Goal: Task Accomplishment & Management: Complete application form

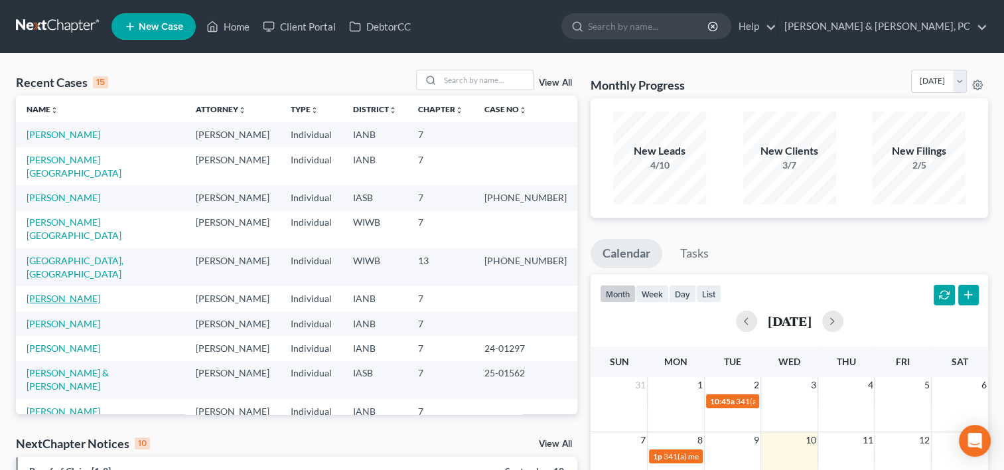
click at [49, 293] on link "[PERSON_NAME]" at bounding box center [64, 298] width 74 height 11
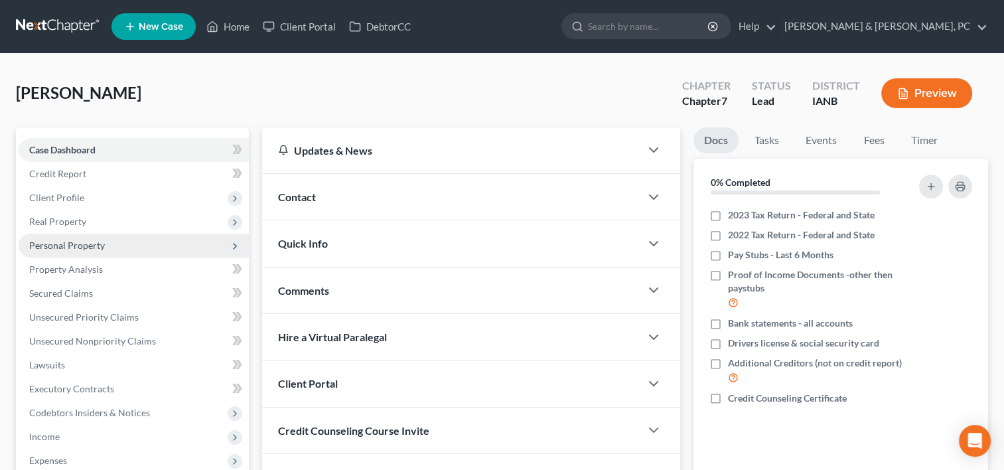
click at [85, 244] on span "Personal Property" at bounding box center [67, 244] width 76 height 11
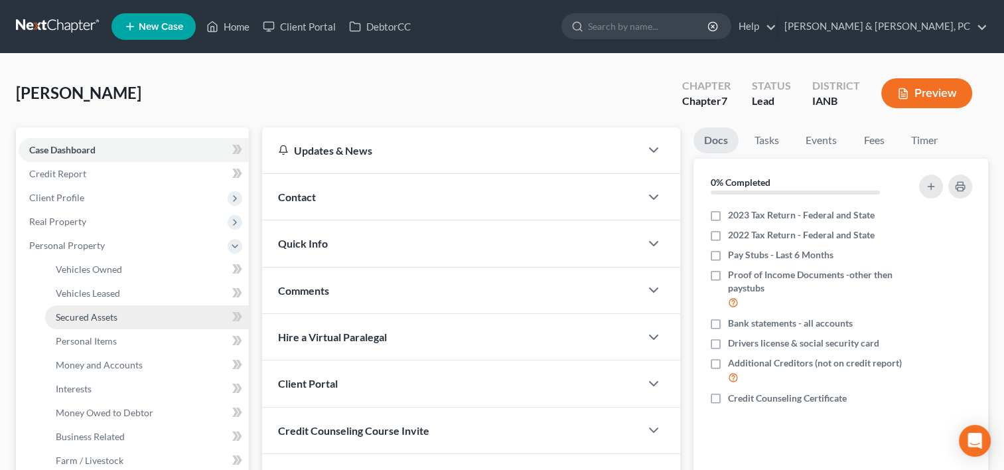
click at [98, 308] on link "Secured Assets" at bounding box center [147, 317] width 204 height 24
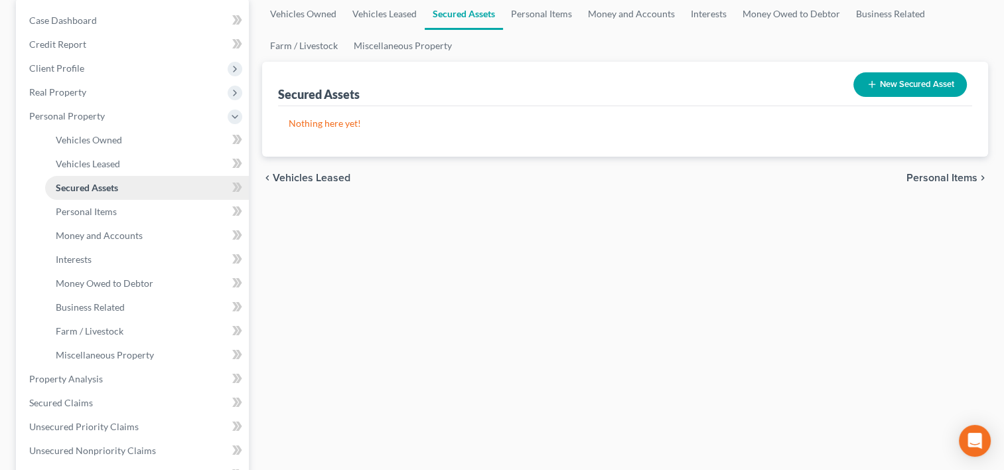
scroll to position [130, 0]
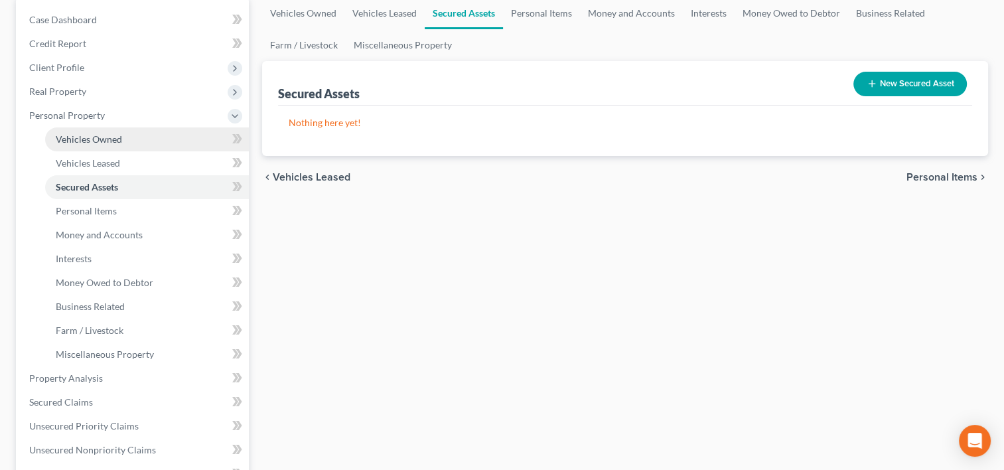
click at [116, 144] on link "Vehicles Owned" at bounding box center [147, 139] width 204 height 24
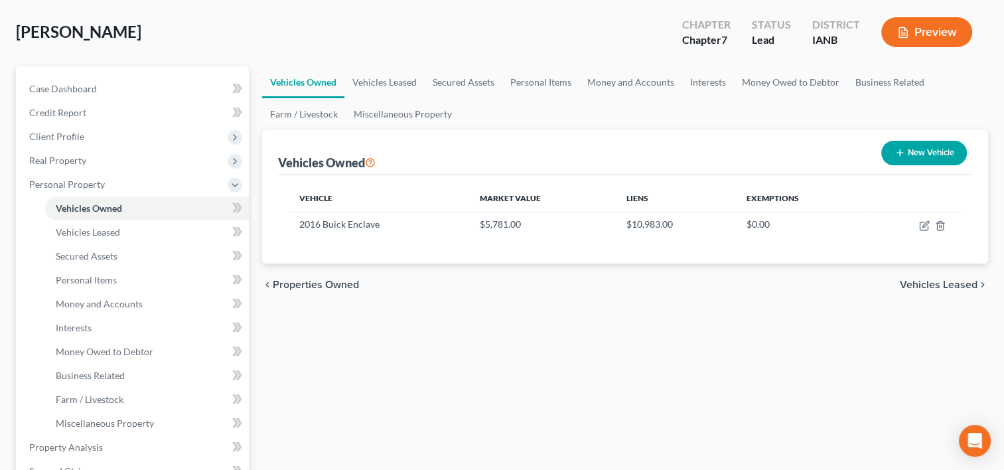
scroll to position [80, 0]
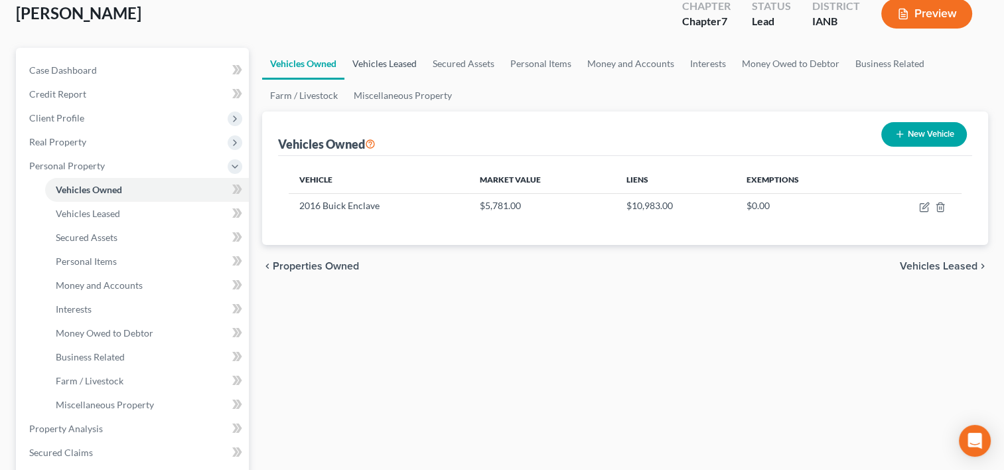
click at [379, 61] on link "Vehicles Leased" at bounding box center [384, 64] width 80 height 32
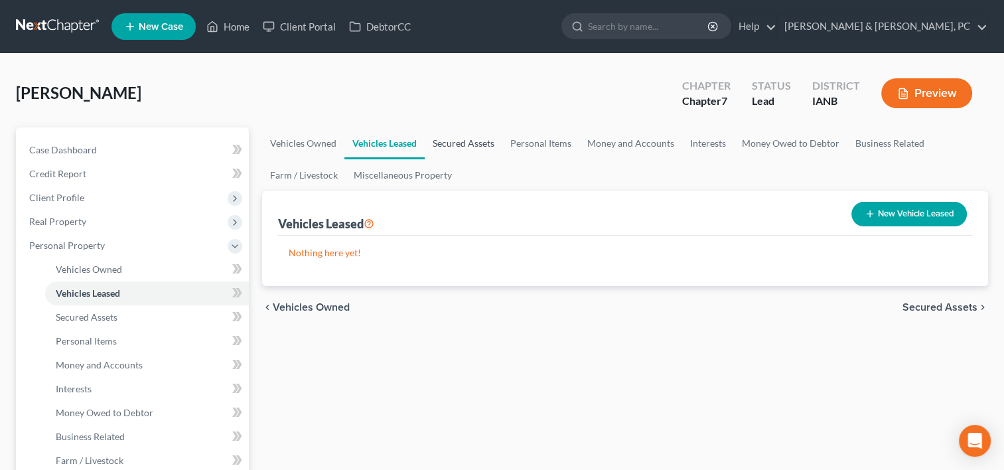
click at [484, 135] on link "Secured Assets" at bounding box center [464, 143] width 78 height 32
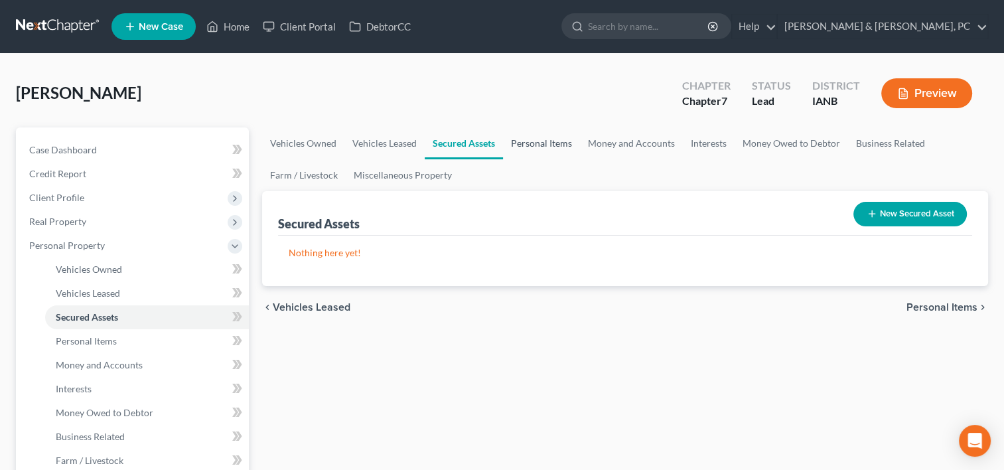
click at [533, 141] on link "Personal Items" at bounding box center [541, 143] width 77 height 32
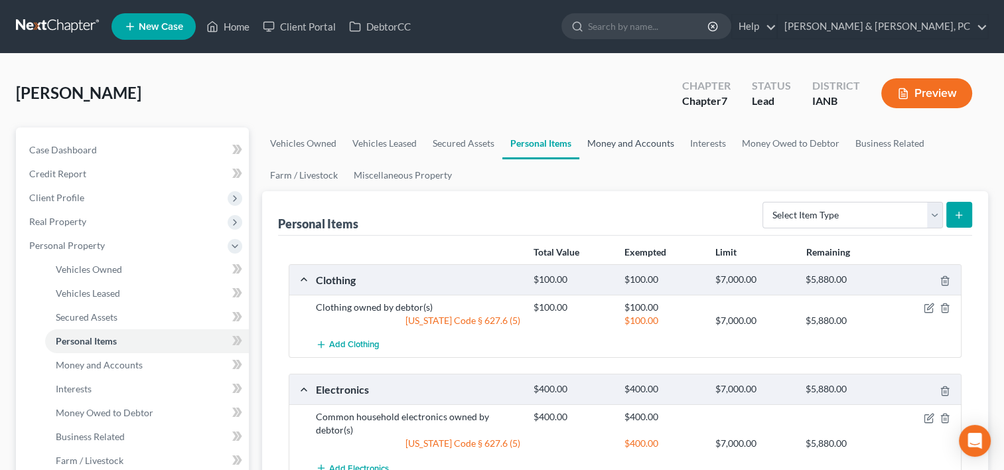
click at [629, 142] on link "Money and Accounts" at bounding box center [630, 143] width 103 height 32
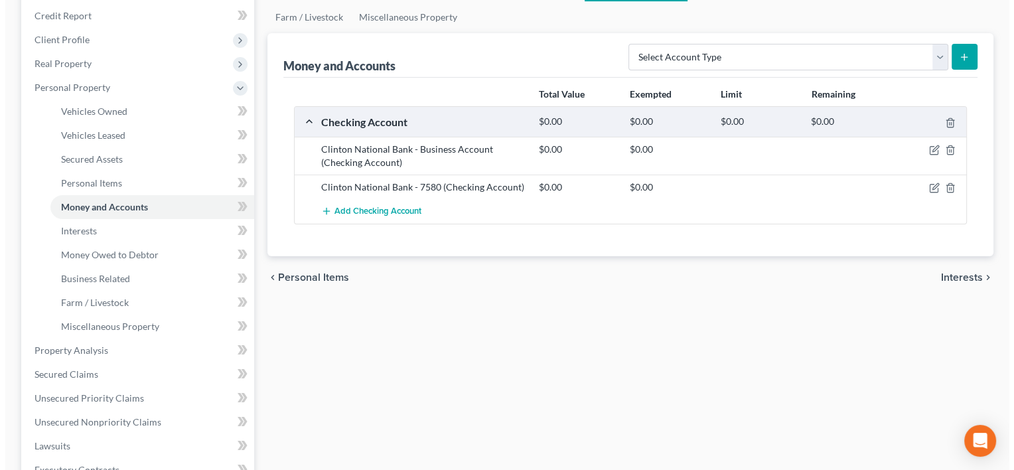
scroll to position [159, 0]
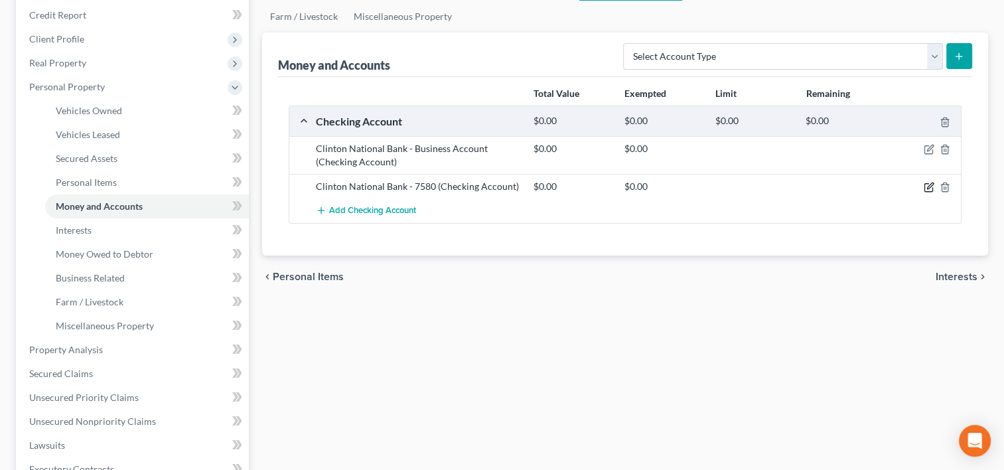
click at [926, 186] on icon "button" at bounding box center [928, 187] width 11 height 11
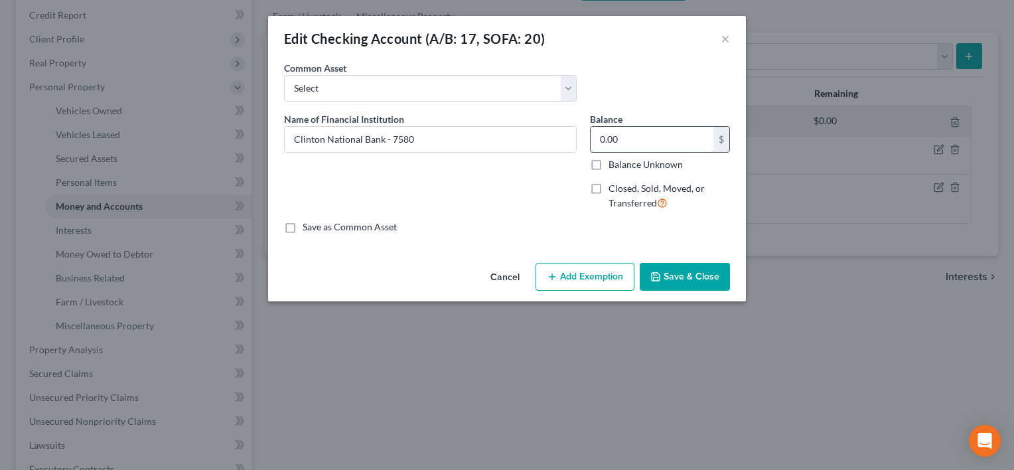
click at [671, 142] on input "0.00" at bounding box center [651, 139] width 123 height 25
type input "11.42"
drag, startPoint x: 573, startPoint y: 272, endPoint x: 556, endPoint y: 282, distance: 19.9
click at [556, 282] on button "Add Exemption" at bounding box center [584, 277] width 99 height 28
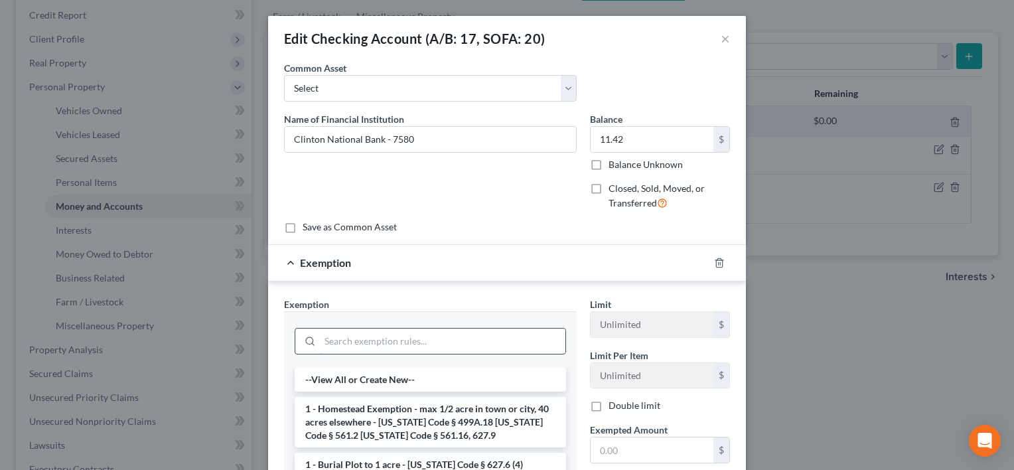
click at [431, 342] on input "search" at bounding box center [442, 340] width 245 height 25
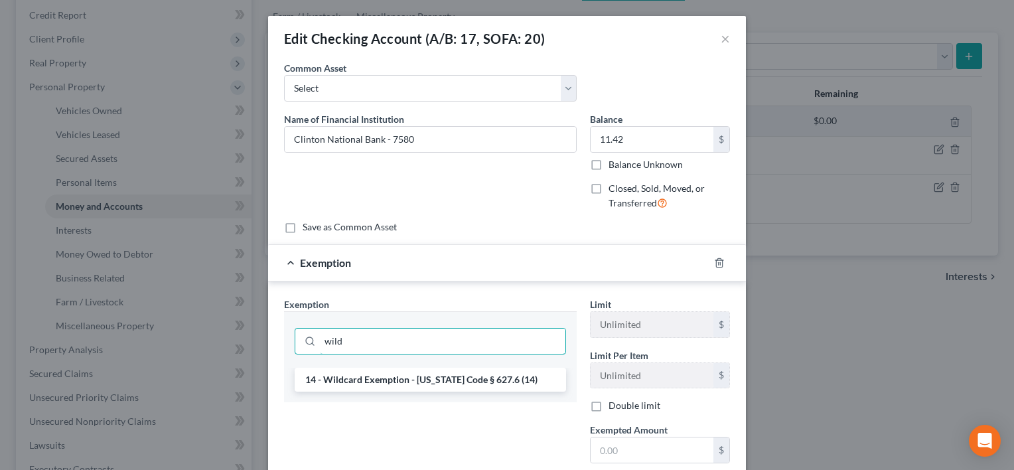
type input "wild"
click at [812, 249] on div "Edit Checking Account (A/B: 17, SOFA: 20) × An exemption set must first be sele…" at bounding box center [507, 235] width 1014 height 470
click at [662, 137] on input "11.42" at bounding box center [651, 139] width 123 height 25
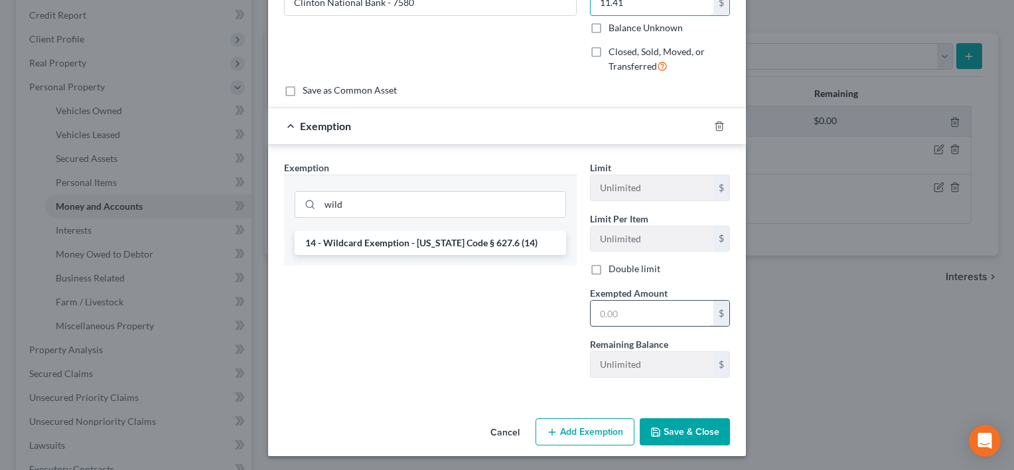
type input "11.41"
click at [608, 306] on input "text" at bounding box center [651, 313] width 123 height 25
type input "11.41"
click at [679, 426] on button "Save & Close" at bounding box center [684, 432] width 90 height 28
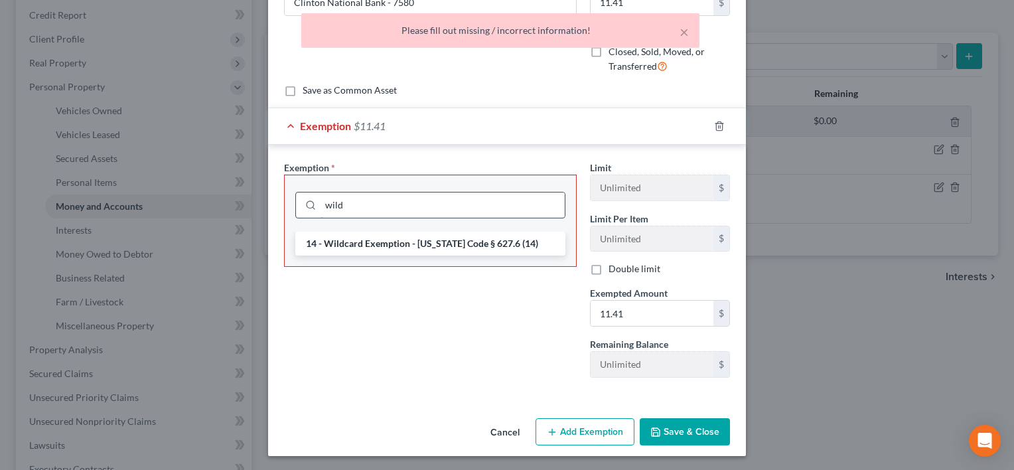
click at [367, 199] on input "wild" at bounding box center [442, 204] width 244 height 25
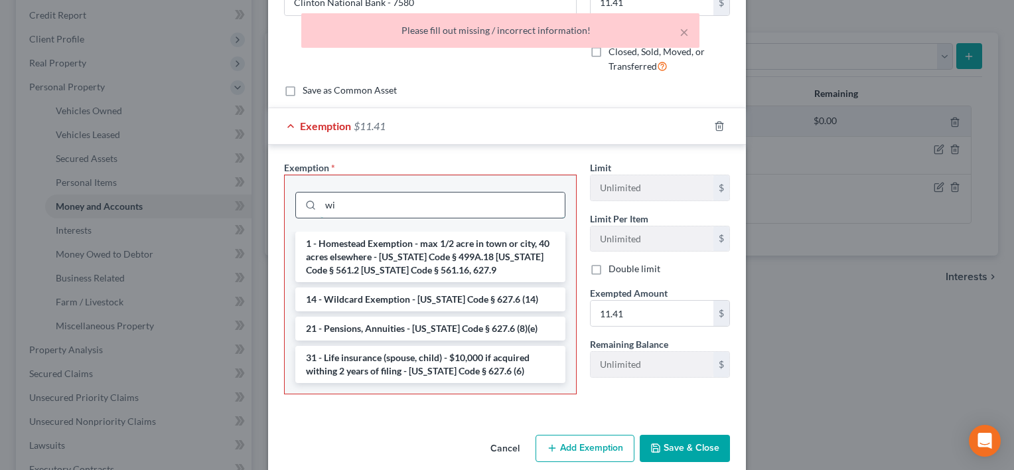
type input "w"
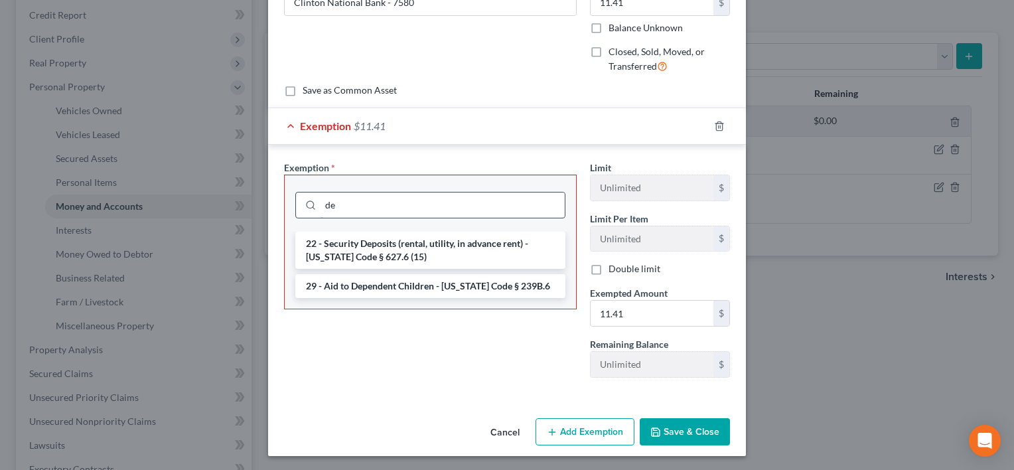
type input "d"
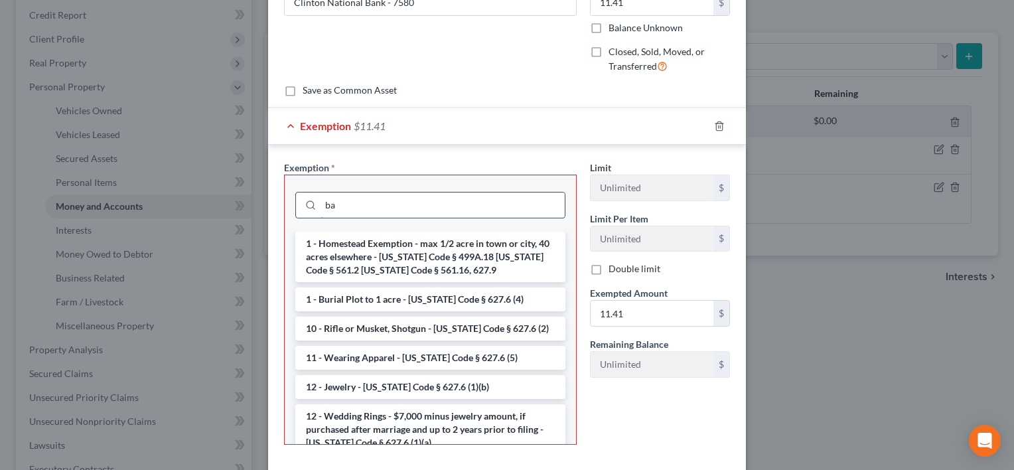
type input "b"
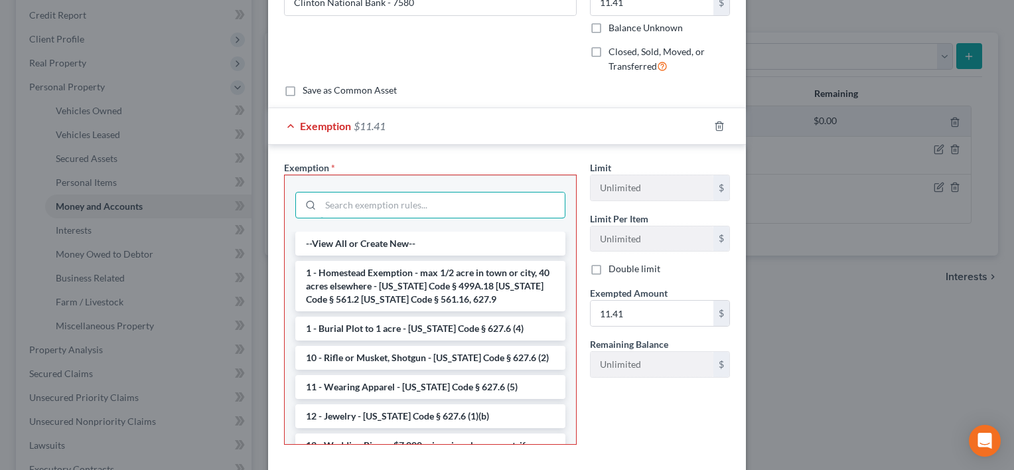
scroll to position [0, 0]
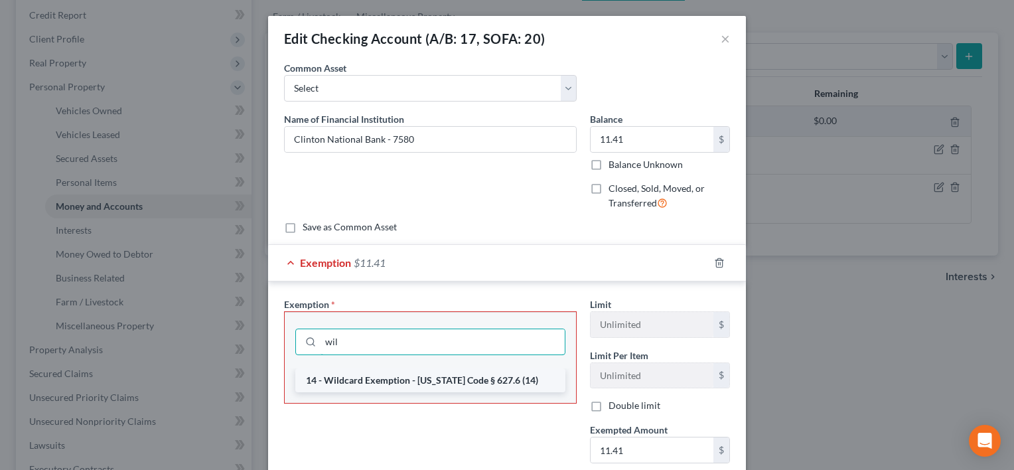
type input "wil"
click at [388, 376] on li "14 - Wildcard Exemption - [US_STATE] Code § 627.6 (14)" at bounding box center [430, 380] width 270 height 24
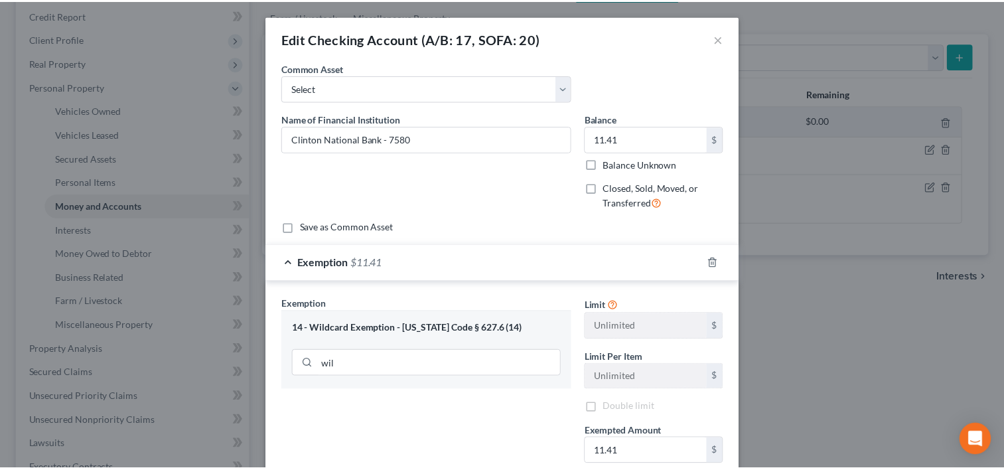
scroll to position [139, 0]
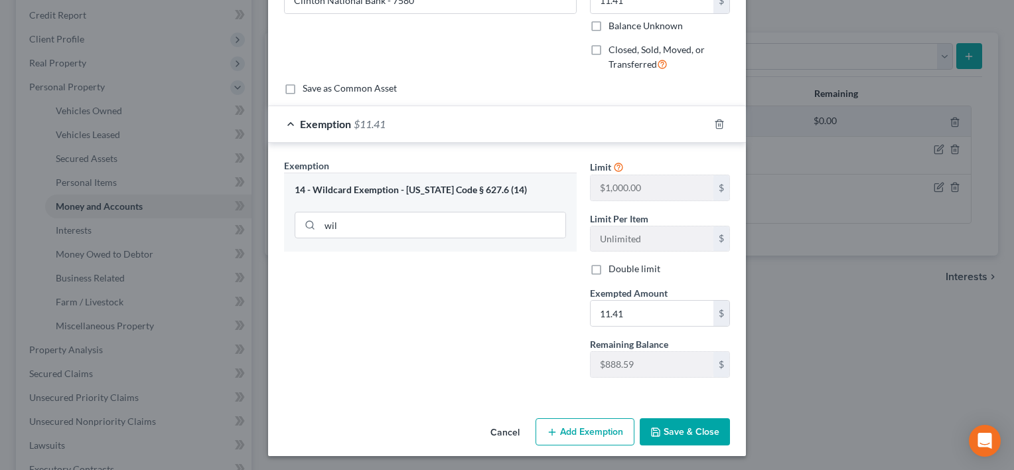
click at [671, 425] on button "Save & Close" at bounding box center [684, 432] width 90 height 28
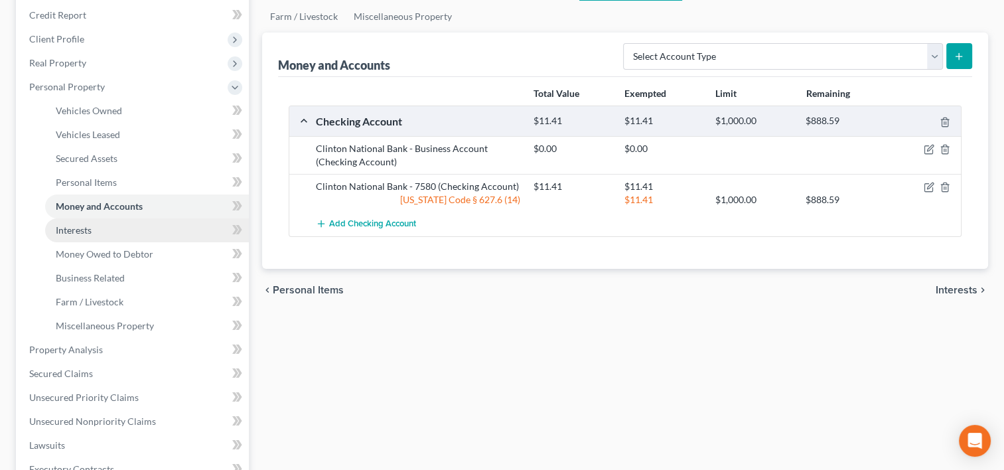
click at [176, 231] on link "Interests" at bounding box center [147, 230] width 204 height 24
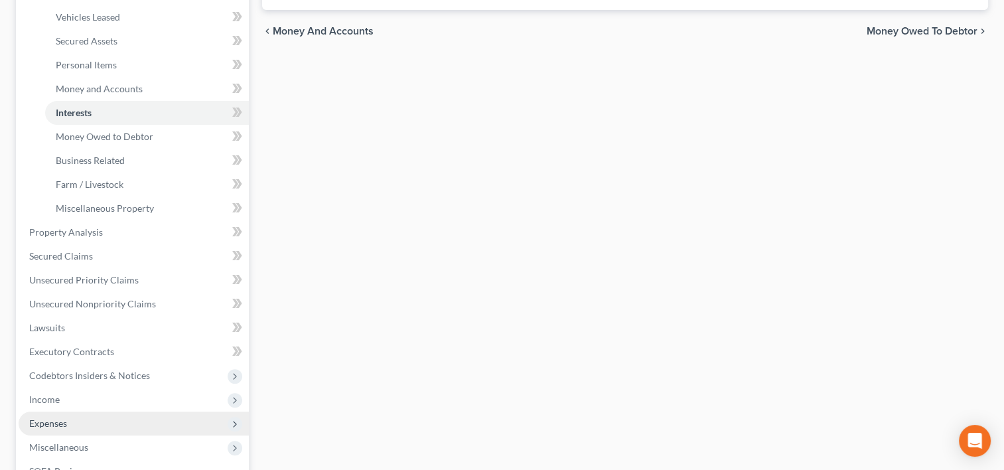
scroll to position [236, 0]
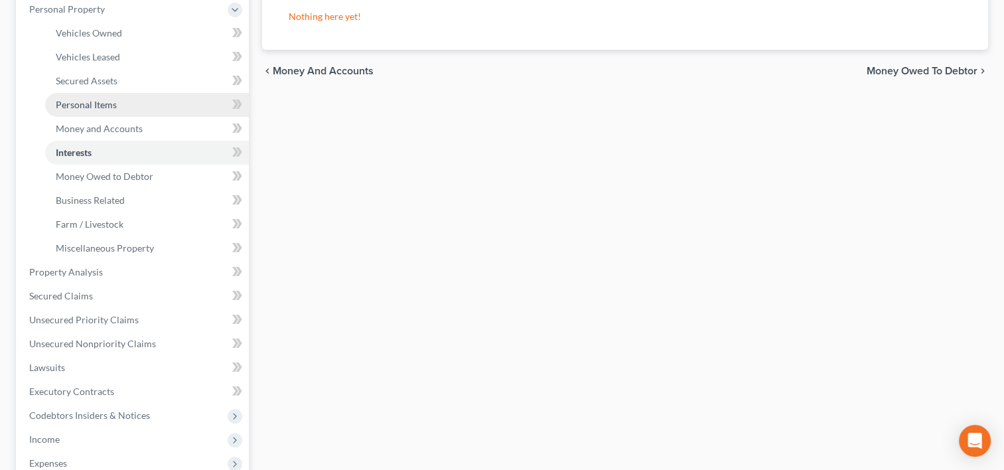
click at [110, 101] on span "Personal Items" at bounding box center [86, 104] width 61 height 11
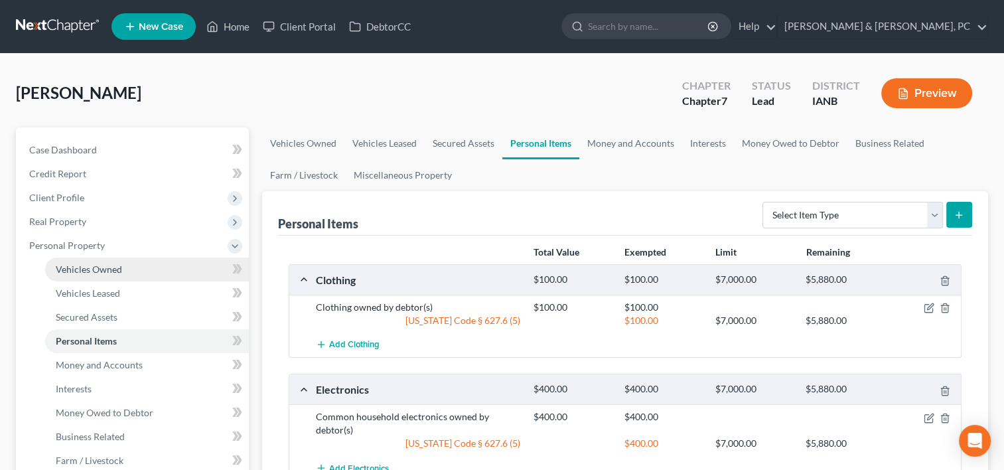
click at [97, 268] on span "Vehicles Owned" at bounding box center [89, 268] width 66 height 11
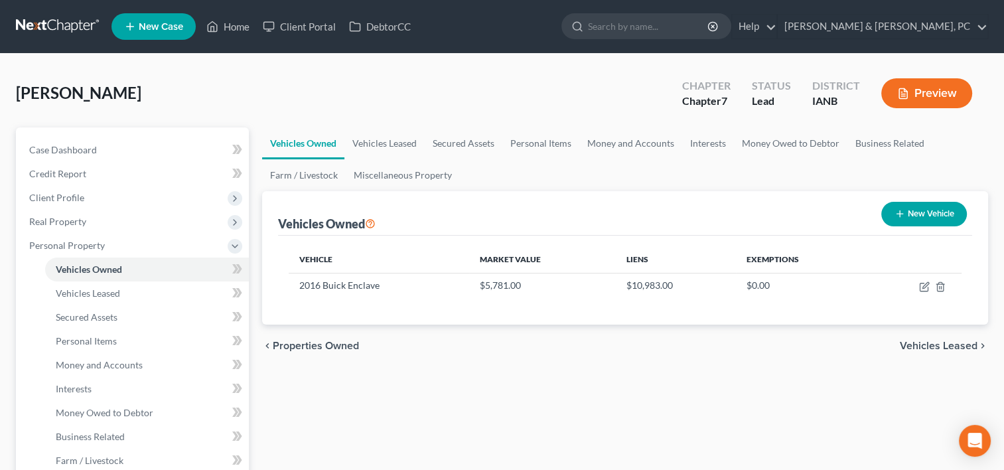
click at [911, 205] on button "New Vehicle" at bounding box center [924, 214] width 86 height 25
select select "0"
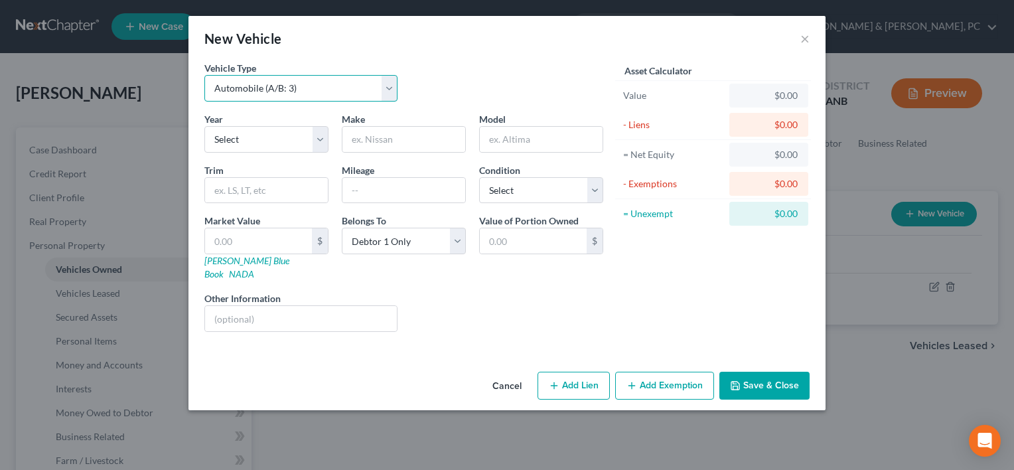
click at [350, 92] on select "Select Automobile (A/B: 3) Truck (A/B: 3) Trailer (A/B: 4) Watercraft (A/B: 4) …" at bounding box center [300, 88] width 193 height 27
select select "3"
click at [204, 75] on select "Select Automobile (A/B: 3) Truck (A/B: 3) Trailer (A/B: 4) Watercraft (A/B: 4) …" at bounding box center [300, 88] width 193 height 27
click at [266, 141] on select "Select 2026 2025 2024 2023 2022 2021 2020 2019 2018 2017 2016 2015 2014 2013 20…" at bounding box center [266, 139] width 124 height 27
select select "55"
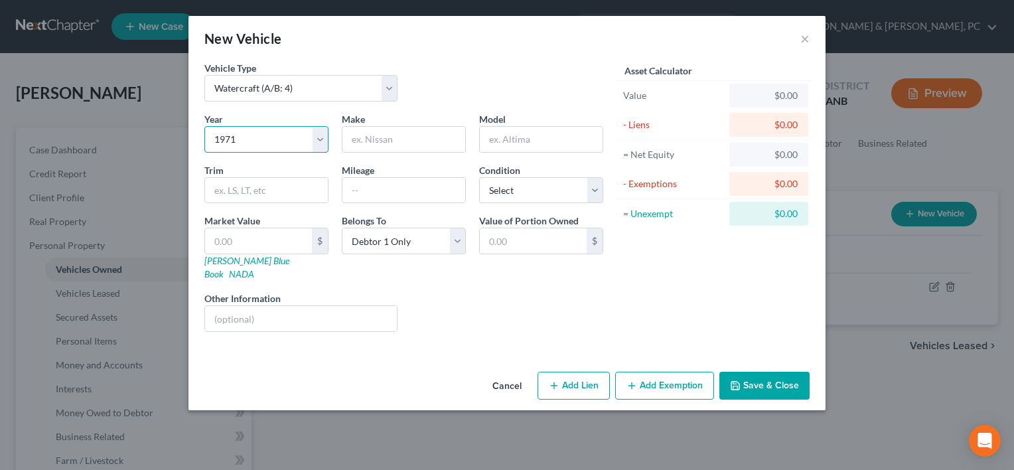
click at [204, 126] on select "Select 2026 2025 2024 2023 2022 2021 2020 2019 2018 2017 2016 2015 2014 2013 20…" at bounding box center [266, 139] width 124 height 27
click at [399, 142] on input "text" at bounding box center [403, 139] width 123 height 25
type input "Yamaha"
type input "B"
type input "Boat"
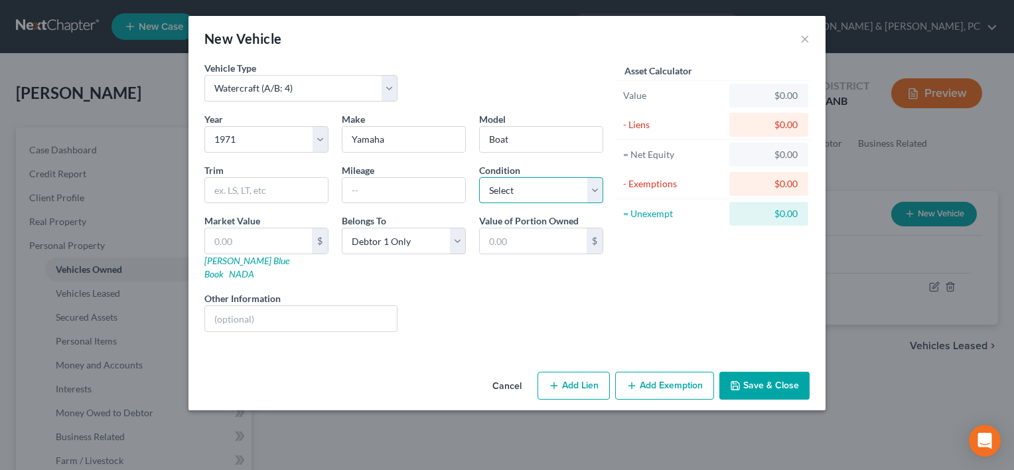
click at [516, 199] on select "Select Excellent Very Good Good Fair Poor" at bounding box center [541, 190] width 124 height 27
select select "4"
click at [479, 177] on select "Select Excellent Very Good Good Fair Poor" at bounding box center [541, 190] width 124 height 27
click at [265, 306] on input "text" at bounding box center [301, 318] width 192 height 25
drag, startPoint x: 247, startPoint y: 300, endPoint x: 123, endPoint y: 308, distance: 123.6
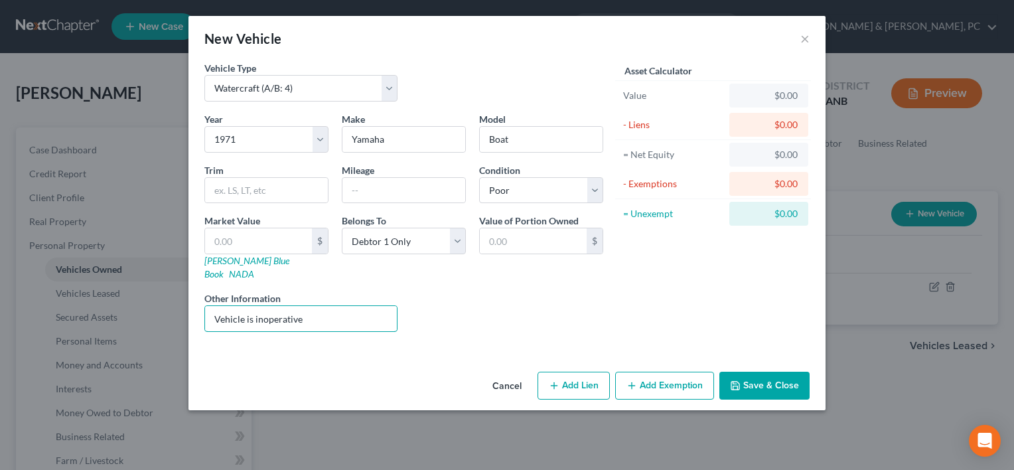
click at [123, 308] on div "New Vehicle × Vehicle Type Select Automobile (A/B: 3) Truck (A/B: 3) Trailer (A…" at bounding box center [507, 235] width 1014 height 470
type input "Boat is inoperative"
click at [281, 241] on input "text" at bounding box center [258, 240] width 107 height 25
type input "1"
type input "1.00"
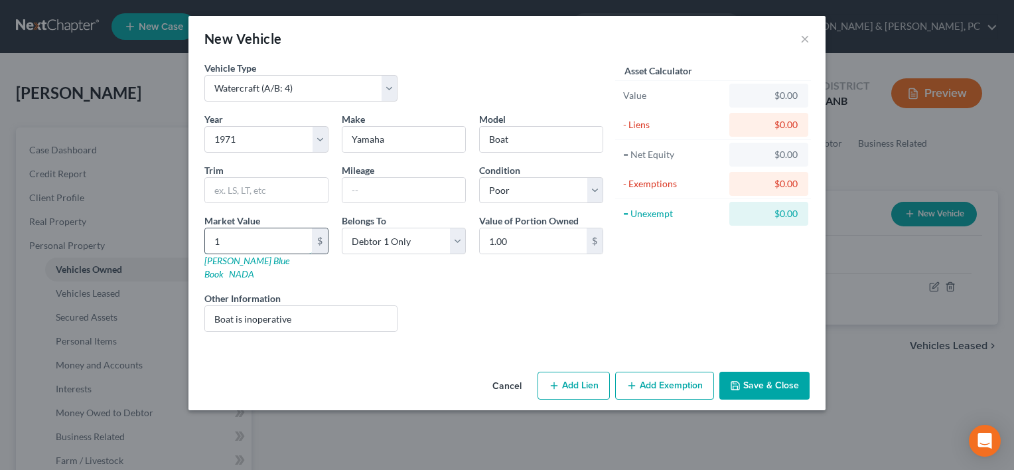
type input "10"
type input "10.00"
type input "100"
type input "100.00"
type input "100"
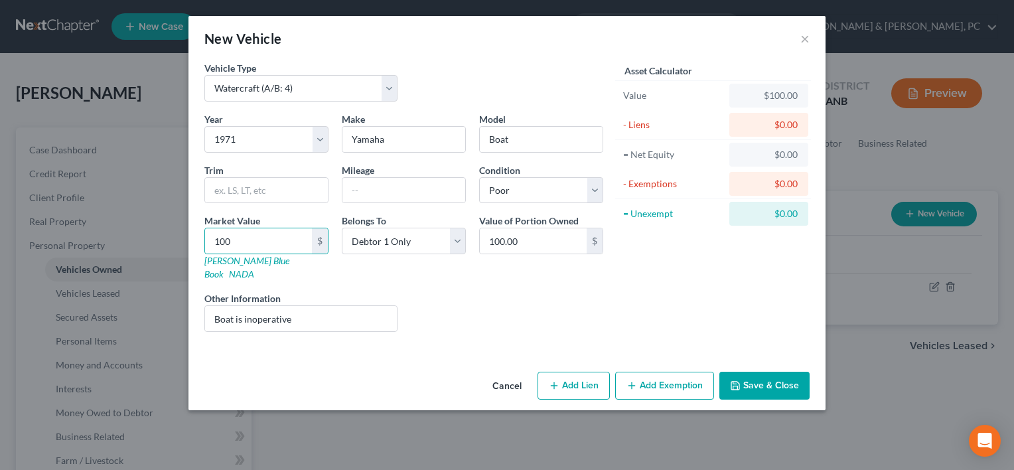
click at [616, 302] on div "Asset Calculator Value $100.00 - Liens $0.00 = Net Equity $0.00 - Exemptions $0…" at bounding box center [713, 201] width 206 height 281
click at [673, 371] on button "Add Exemption" at bounding box center [664, 385] width 99 height 28
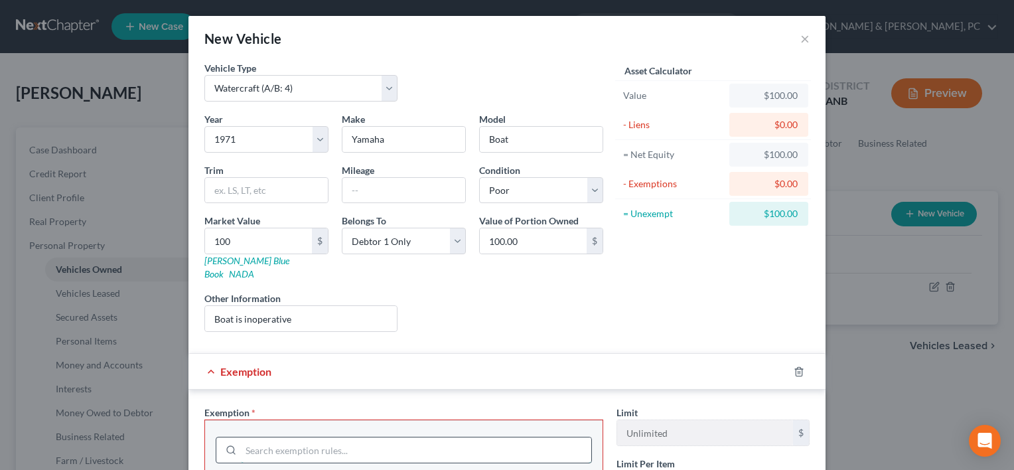
click at [423, 437] on input "search" at bounding box center [416, 449] width 350 height 25
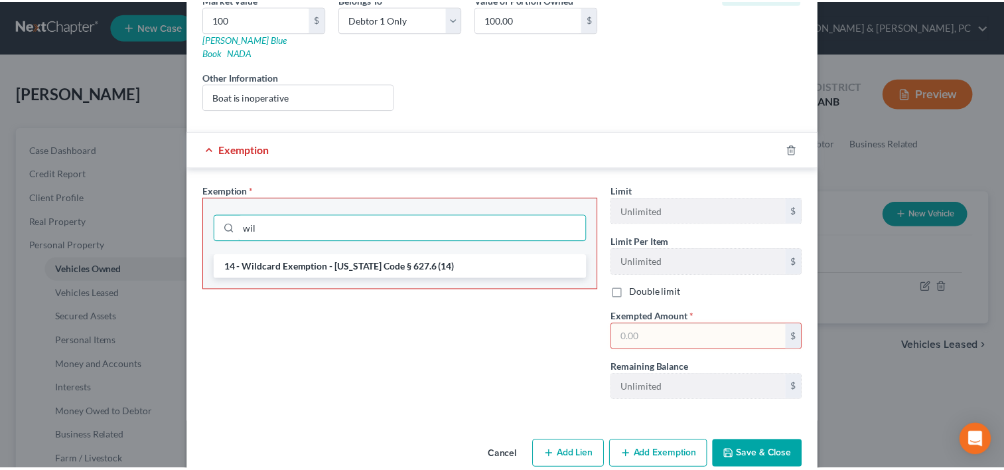
scroll to position [231, 0]
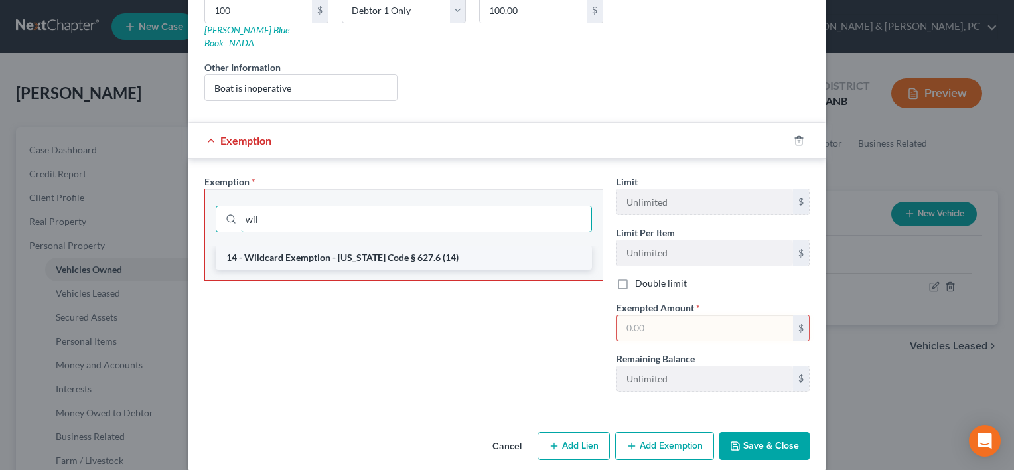
type input "wil"
click at [386, 245] on li "14 - Wildcard Exemption - [US_STATE] Code § 627.6 (14)" at bounding box center [404, 257] width 376 height 24
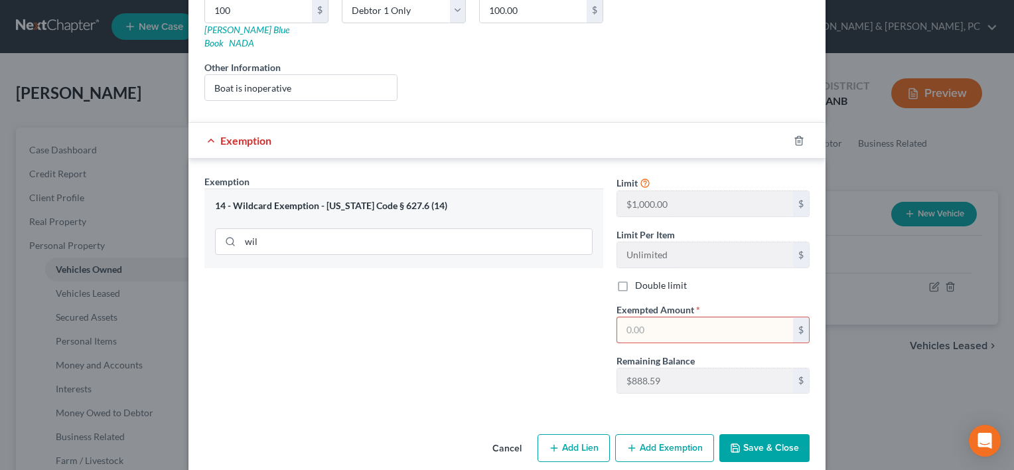
click at [706, 317] on input "text" at bounding box center [705, 329] width 176 height 25
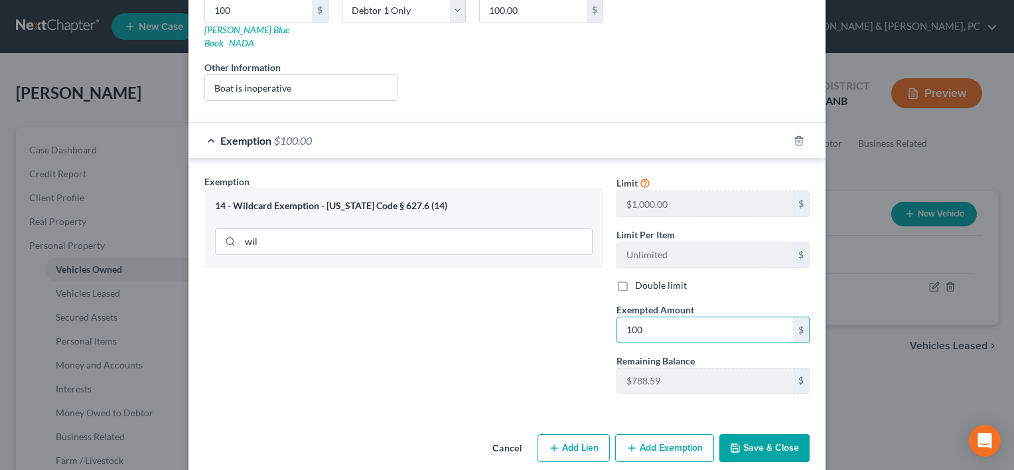
type input "100"
click at [750, 434] on button "Save & Close" at bounding box center [764, 448] width 90 height 28
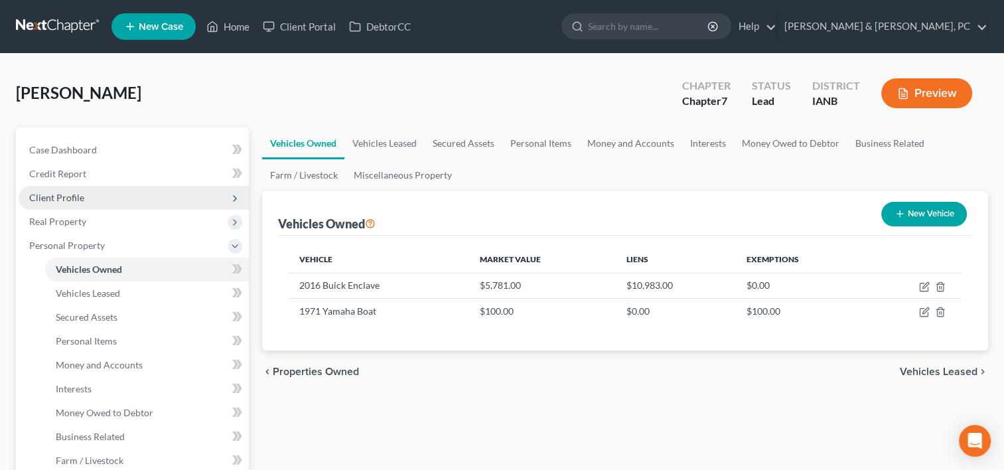
click at [96, 192] on span "Client Profile" at bounding box center [134, 198] width 230 height 24
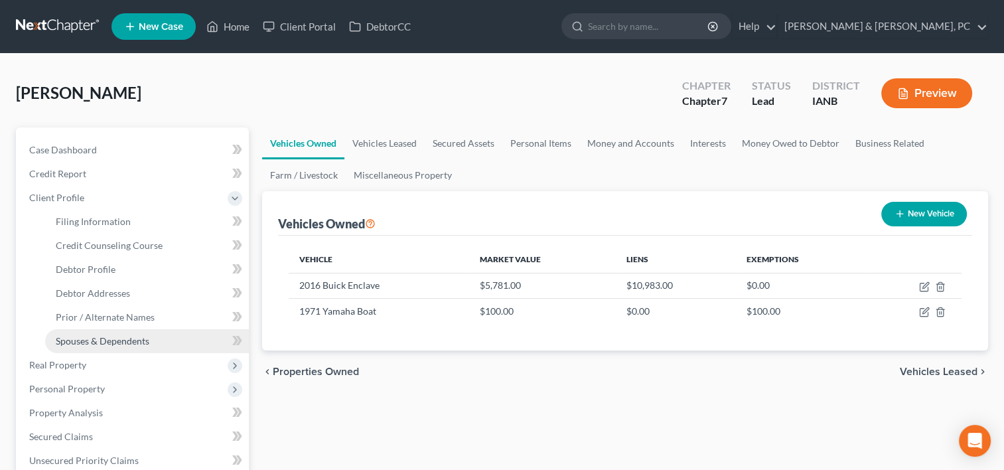
click at [100, 336] on span "Spouses & Dependents" at bounding box center [103, 340] width 94 height 11
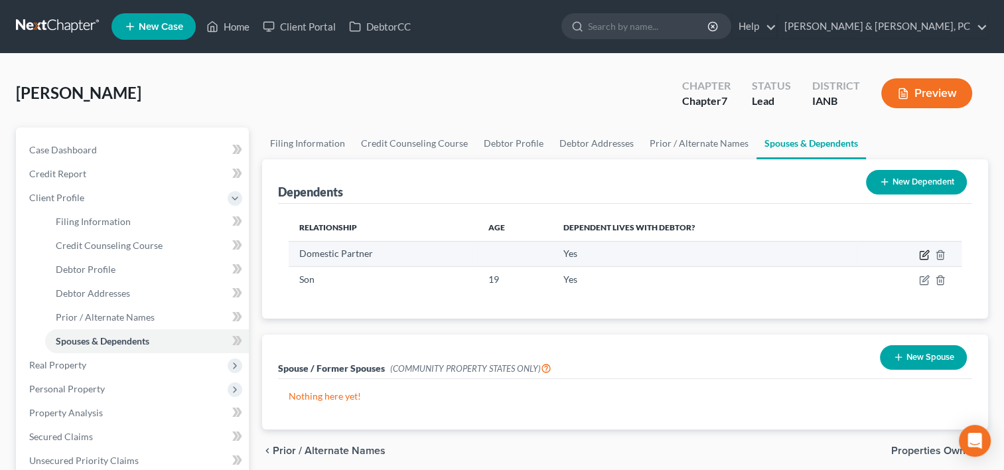
click at [927, 251] on icon "button" at bounding box center [924, 254] width 11 height 11
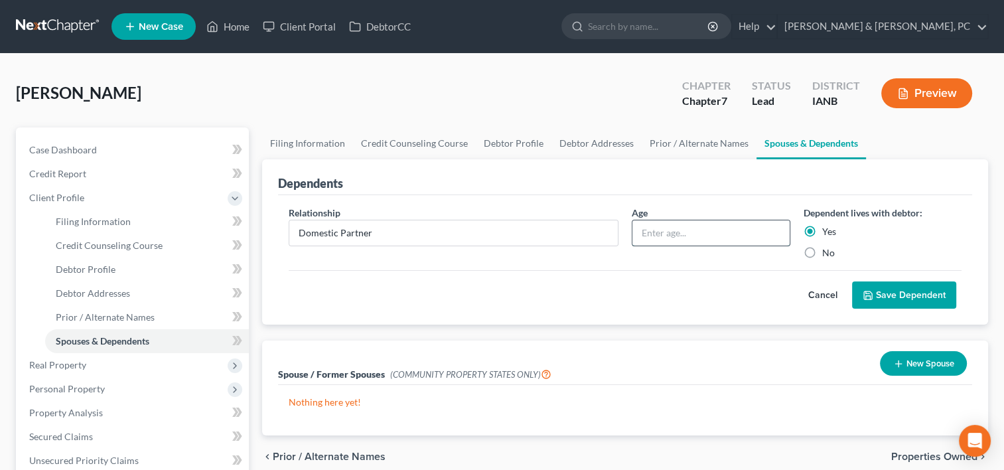
click at [661, 233] on input "text" at bounding box center [710, 232] width 157 height 25
type input "49"
click at [906, 285] on button "Save Dependent" at bounding box center [904, 295] width 104 height 28
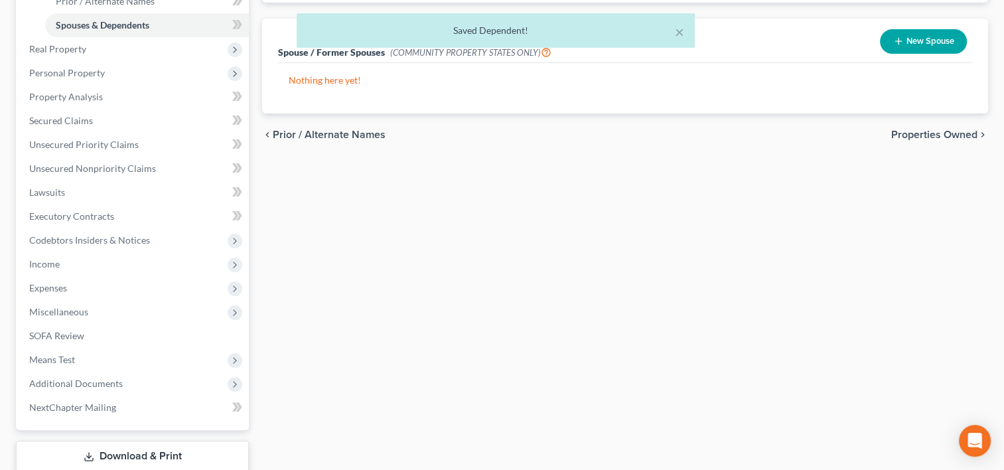
scroll to position [318, 0]
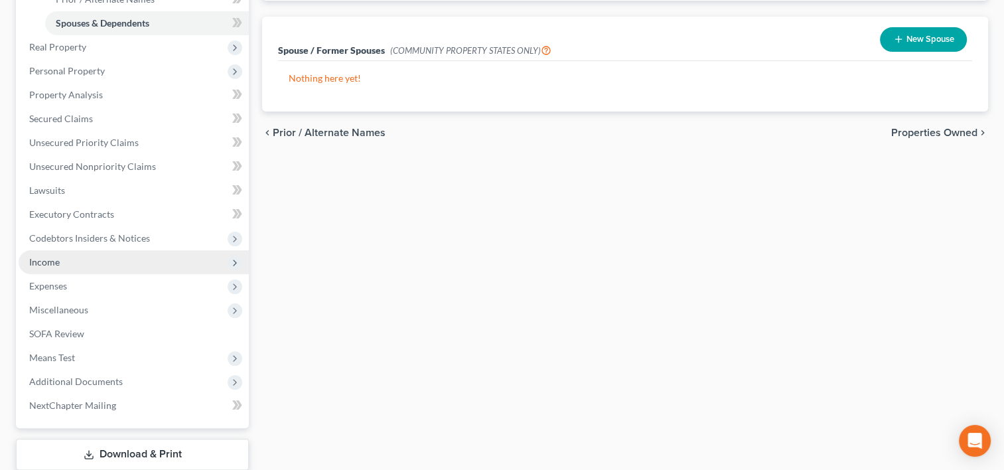
click at [64, 265] on span "Income" at bounding box center [134, 262] width 230 height 24
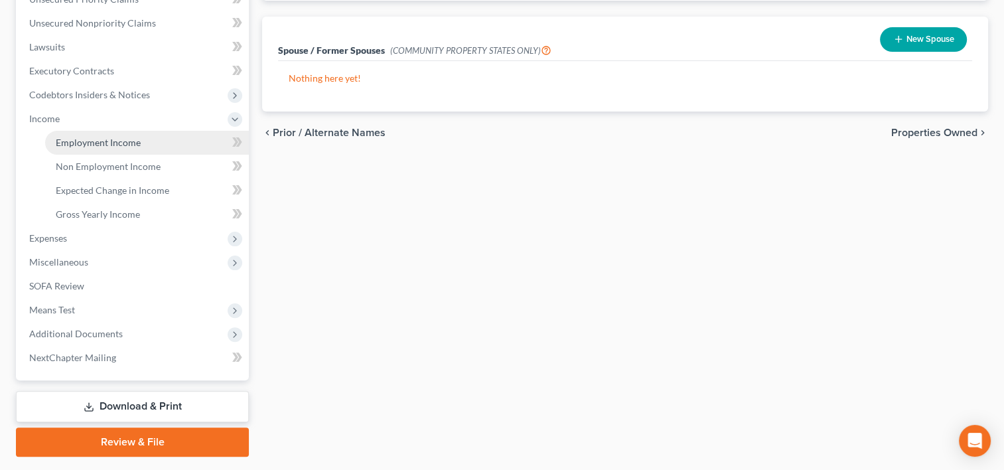
click at [104, 149] on link "Employment Income" at bounding box center [147, 143] width 204 height 24
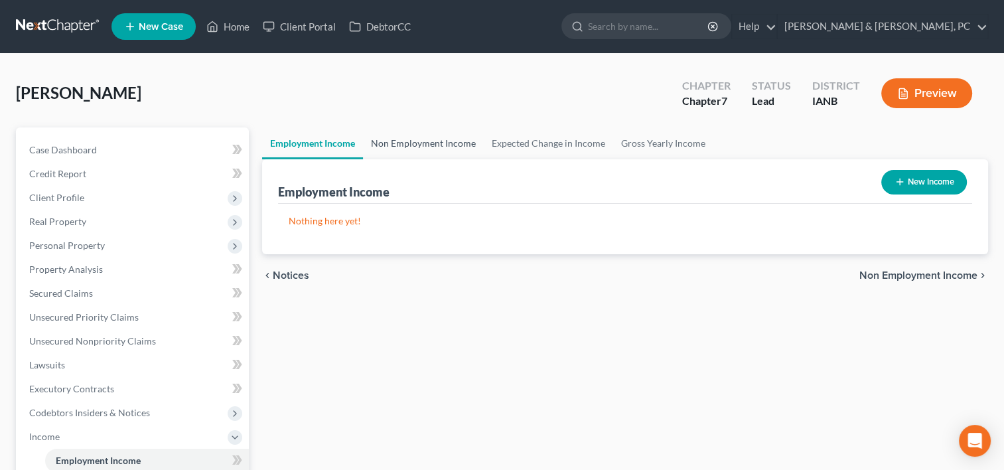
click at [448, 135] on link "Non Employment Income" at bounding box center [423, 143] width 121 height 32
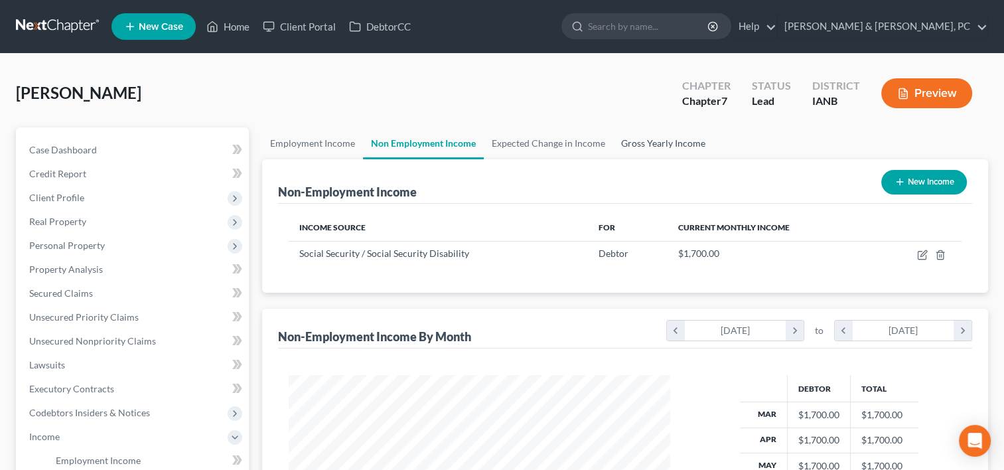
scroll to position [236, 408]
click at [685, 147] on link "Gross Yearly Income" at bounding box center [663, 143] width 100 height 32
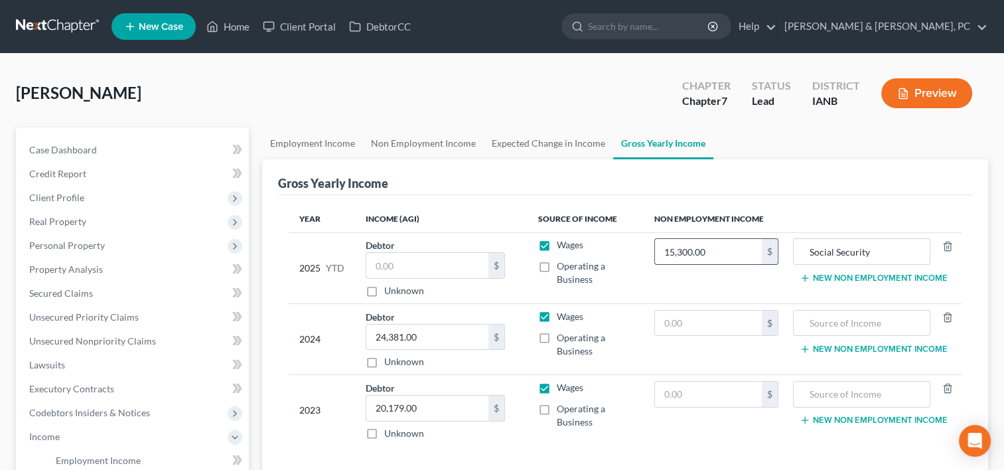
click at [736, 260] on input "15,300.00" at bounding box center [708, 251] width 107 height 25
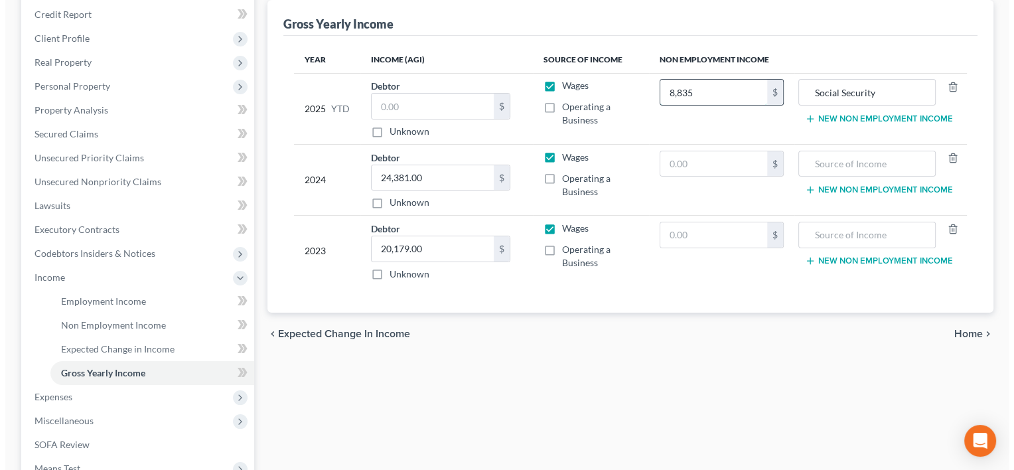
scroll to position [193, 0]
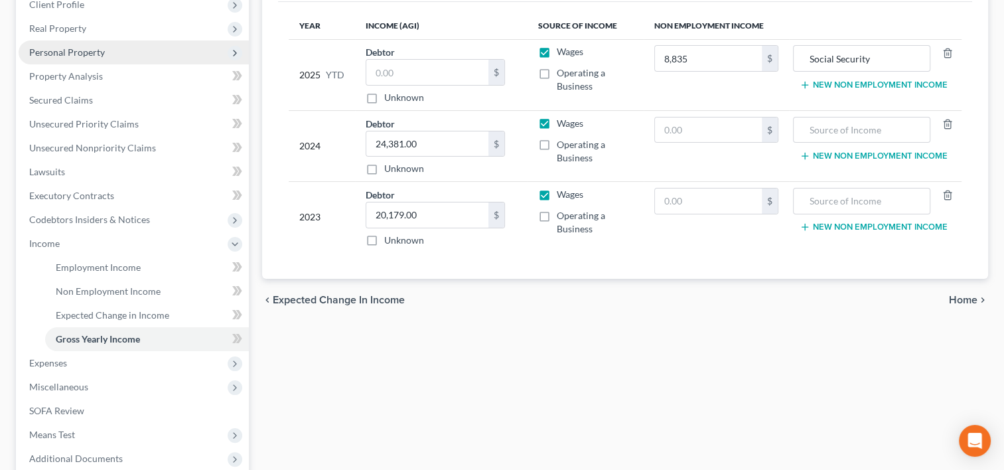
click at [88, 44] on span "Personal Property" at bounding box center [134, 52] width 230 height 24
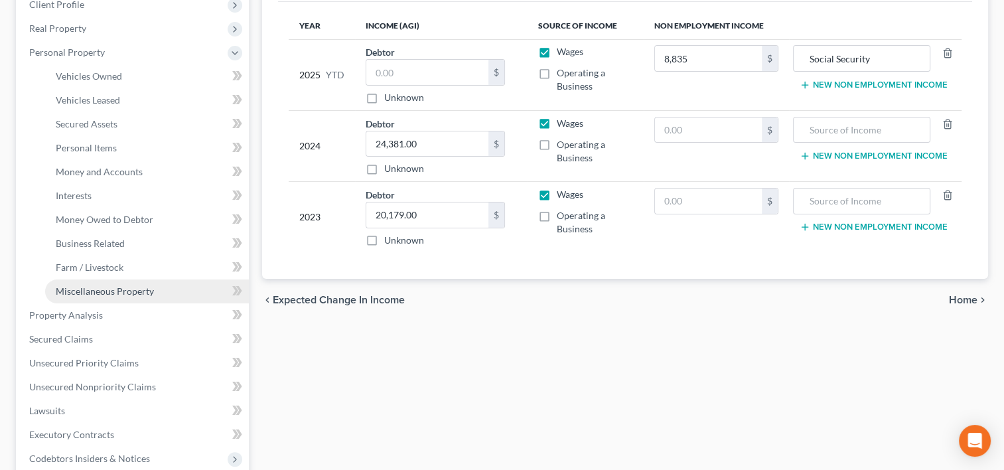
click at [99, 285] on span "Miscellaneous Property" at bounding box center [105, 290] width 98 height 11
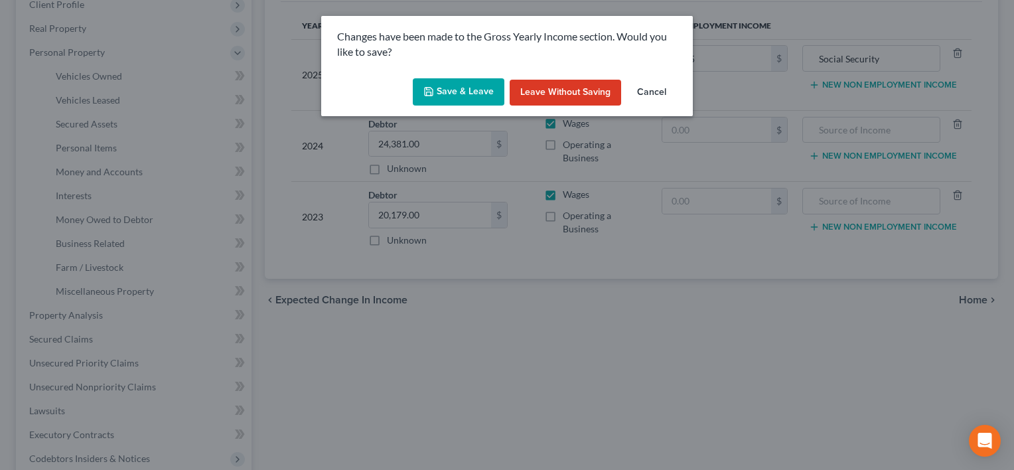
click at [467, 96] on button "Save & Leave" at bounding box center [459, 92] width 92 height 28
type input "8,835.00"
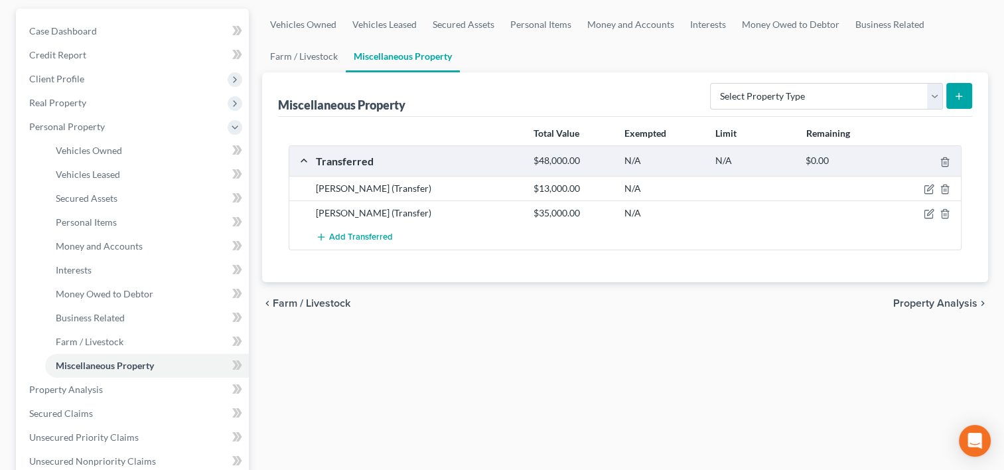
scroll to position [119, 0]
click at [839, 83] on select "Select Property Type Assigned for Creditor Benefit [DATE] (SOFA: 12) Holding fo…" at bounding box center [826, 95] width 233 height 27
select select "transferred"
click at [710, 82] on select "Select Property Type Assigned for Creditor Benefit [DATE] (SOFA: 12) Holding fo…" at bounding box center [826, 95] width 233 height 27
click at [959, 97] on line "submit" at bounding box center [959, 95] width 0 height 6
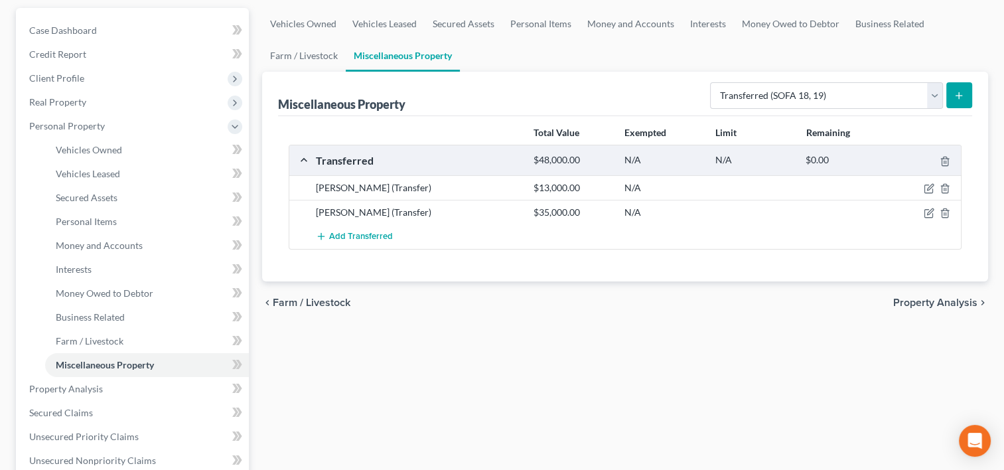
select select "Ordinary ([DATE])"
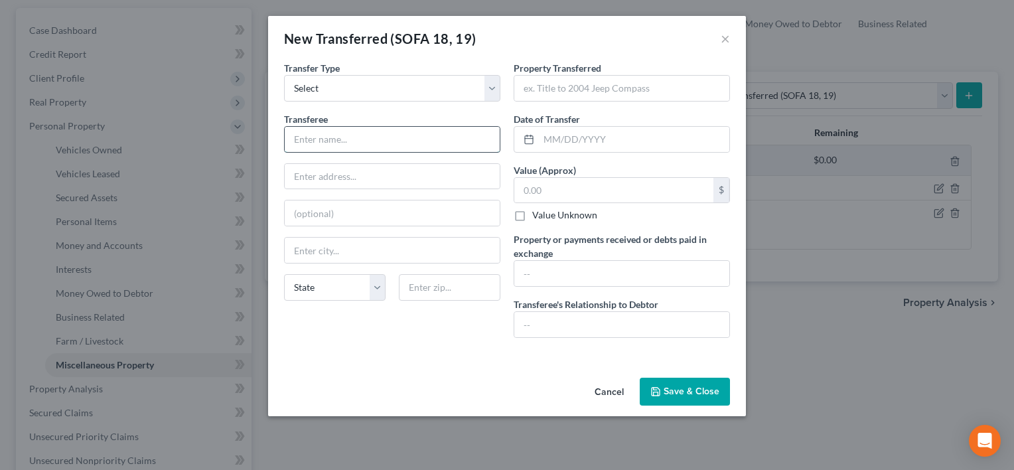
click at [422, 130] on input "text" at bounding box center [392, 139] width 215 height 25
click at [422, 130] on input "[PERSON_NAME]" at bounding box center [392, 139] width 215 height 25
type input "[PERSON_NAME]"
click at [553, 95] on input "text" at bounding box center [621, 88] width 215 height 25
type input "Peterbuilt 2018 Semi"
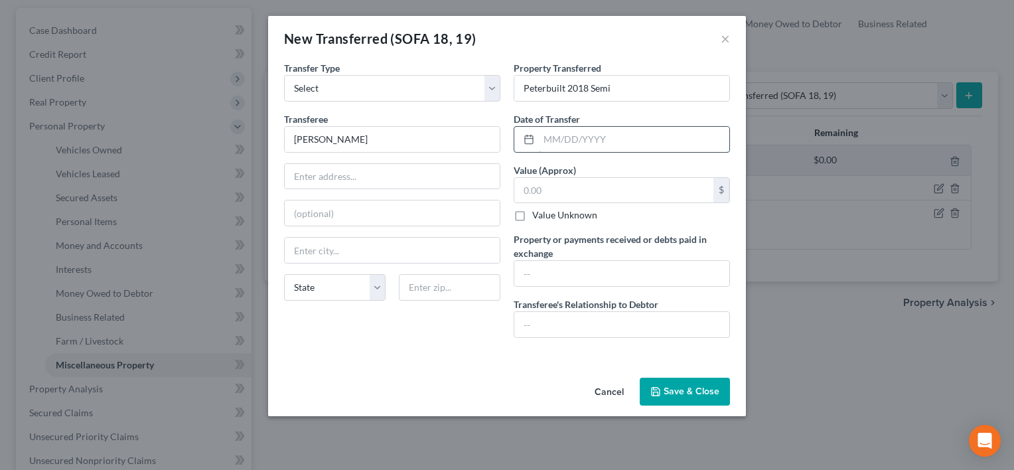
click at [563, 130] on input "text" at bounding box center [634, 139] width 190 height 25
type input "[DATE]"
click at [563, 191] on input "text" at bounding box center [613, 190] width 199 height 25
type input "5,000"
click at [583, 324] on input "text" at bounding box center [621, 324] width 215 height 25
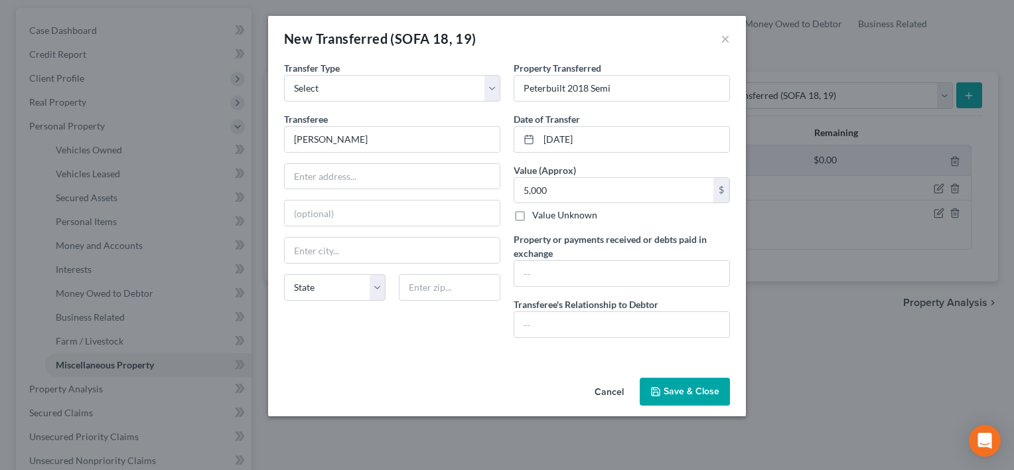
click at [452, 358] on div "An exemption set must first be selected from the Filing Information section. Tr…" at bounding box center [507, 216] width 478 height 311
drag, startPoint x: 629, startPoint y: 90, endPoint x: 421, endPoint y: 61, distance: 210.3
click at [421, 61] on div "Transfer Type * Select Ordinary ([DATE]) [DATE] Transferee * [PERSON_NAME] Stat…" at bounding box center [506, 204] width 459 height 287
paste input "Peterbilt 2018 Semi"
type input "Peterbilt 2018 Semi"
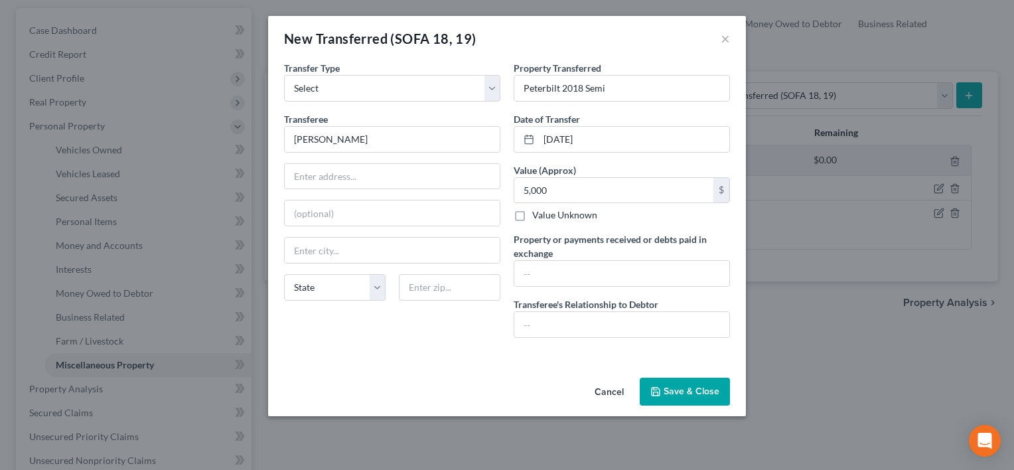
click at [683, 382] on button "Save & Close" at bounding box center [684, 391] width 90 height 28
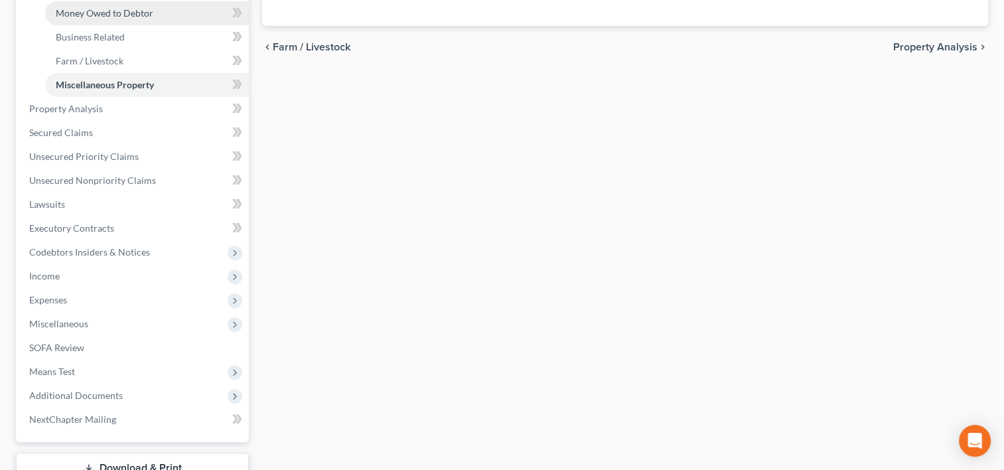
scroll to position [492, 0]
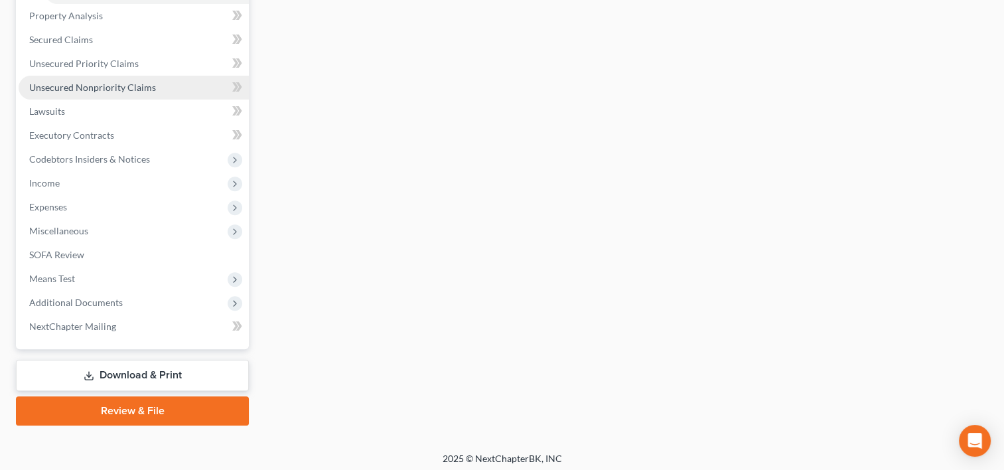
click at [118, 88] on span "Unsecured Nonpriority Claims" at bounding box center [92, 87] width 127 height 11
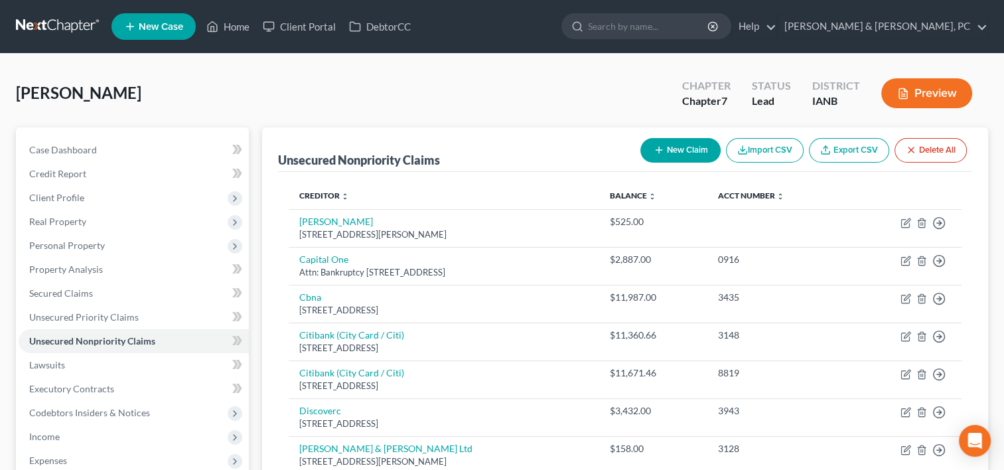
click at [691, 152] on button "New Claim" at bounding box center [680, 150] width 80 height 25
select select "0"
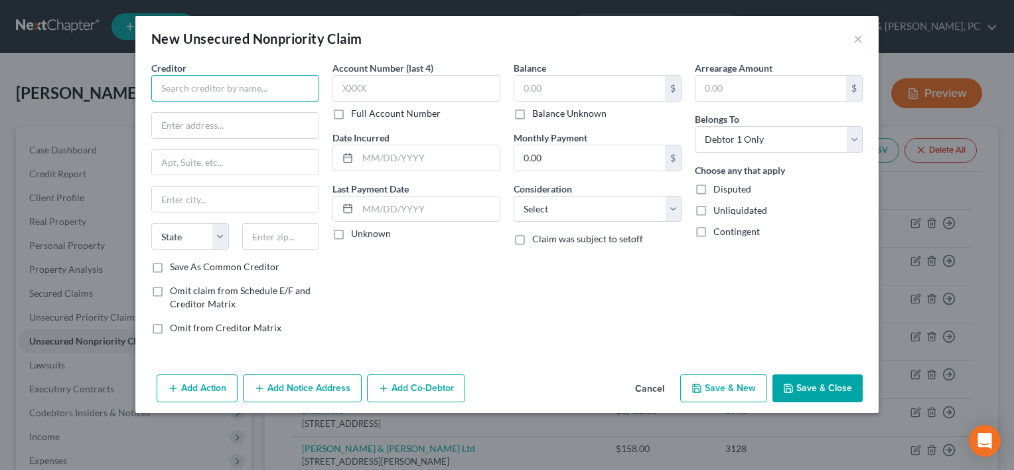
click at [276, 88] on input "text" at bounding box center [235, 88] width 168 height 27
type input "Card Services"
type input "PO Box 15548"
type input "19886"
type input "Wilmington"
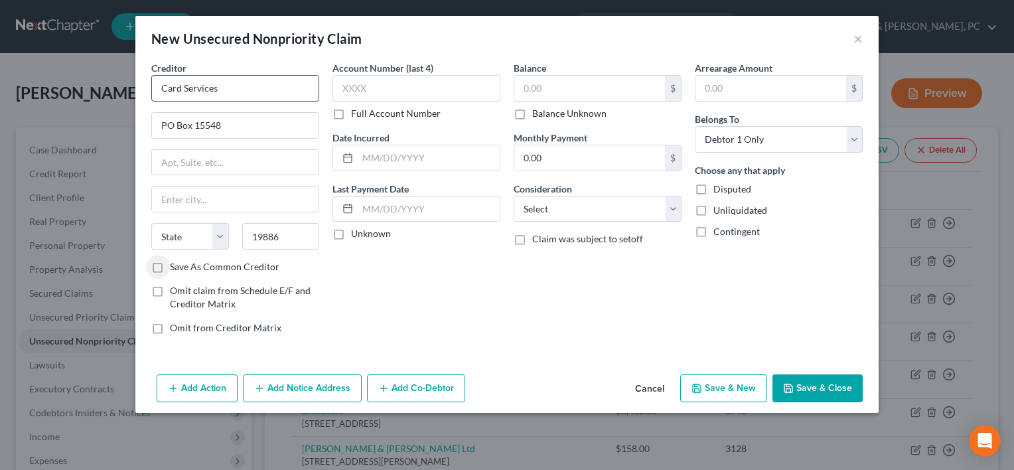
select select "7"
click at [849, 379] on button "Save & Close" at bounding box center [817, 388] width 90 height 28
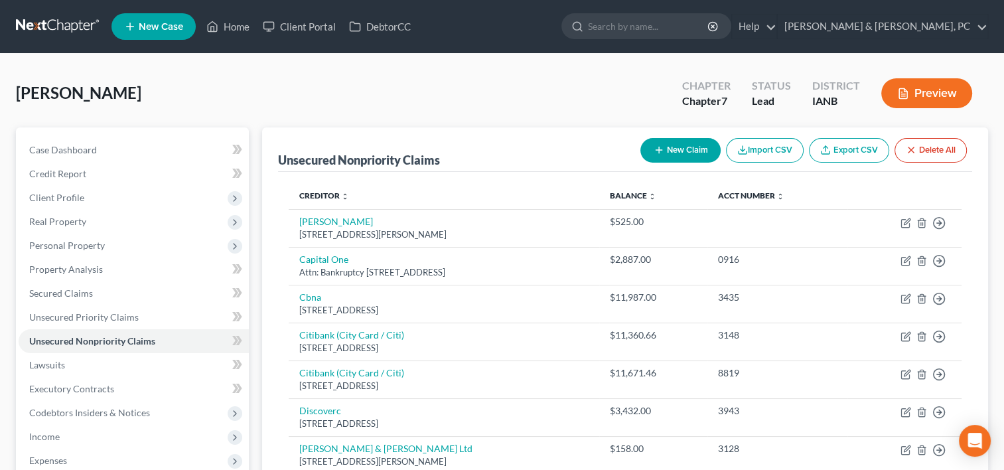
click at [675, 147] on button "New Claim" at bounding box center [680, 150] width 80 height 25
select select "0"
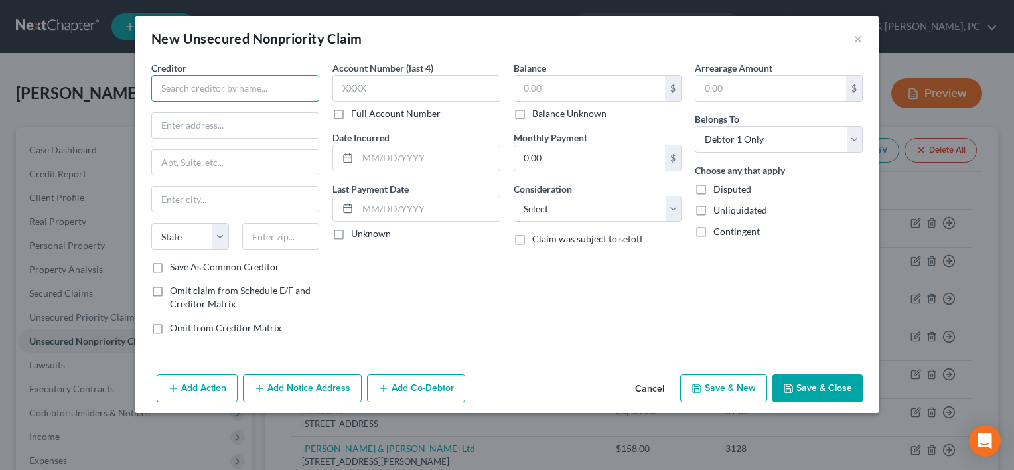
click at [255, 98] on input "text" at bounding box center [235, 88] width 168 height 27
type input "FirstSource Advantage, LLC"
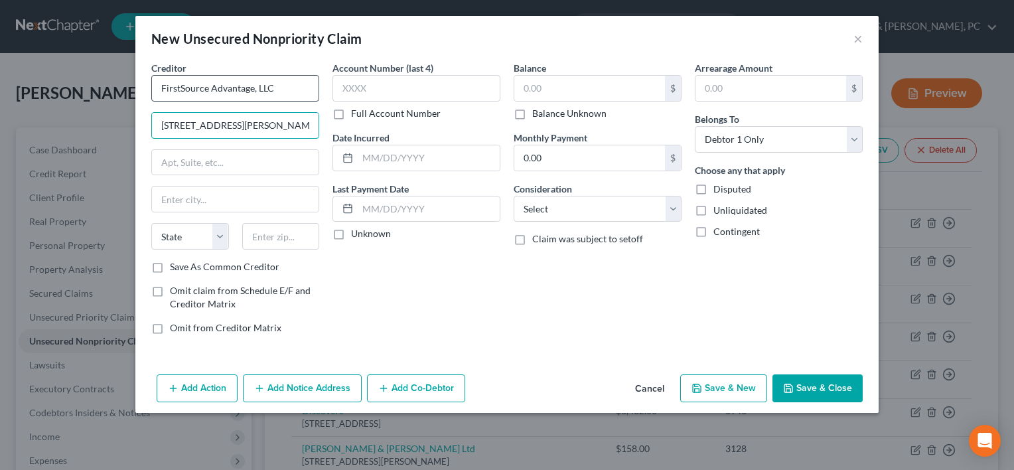
type input "[STREET_ADDRESS][PERSON_NAME]"
click at [275, 242] on input "text" at bounding box center [281, 236] width 78 height 27
type input "14228"
type input "Buffalo"
select select "35"
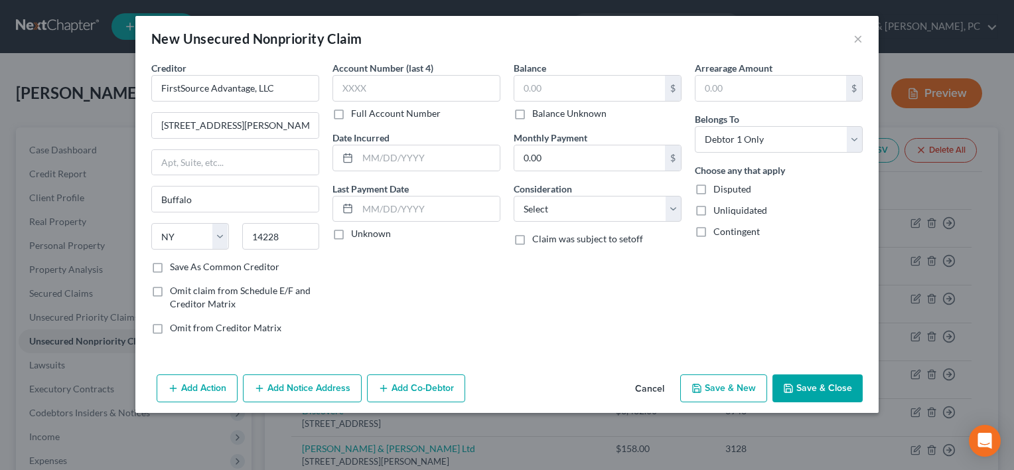
click at [829, 393] on button "Save & Close" at bounding box center [817, 388] width 90 height 28
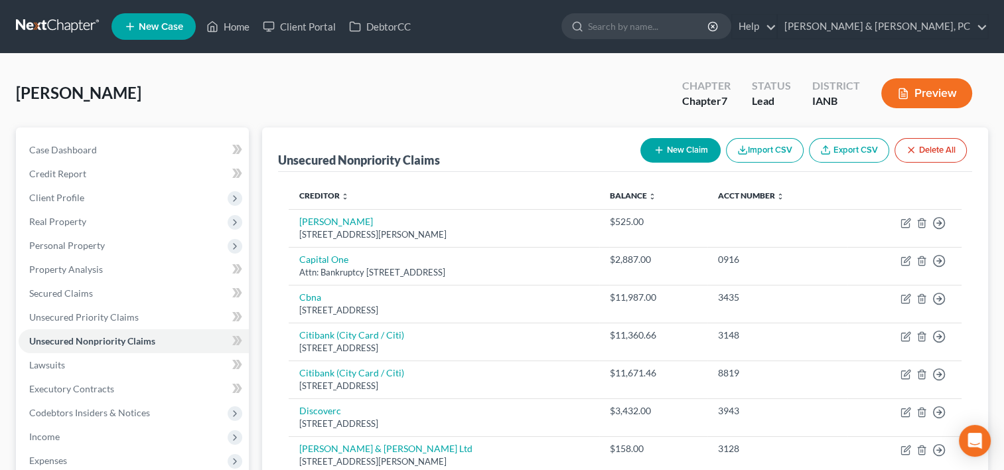
click at [691, 148] on button "New Claim" at bounding box center [680, 150] width 80 height 25
select select "0"
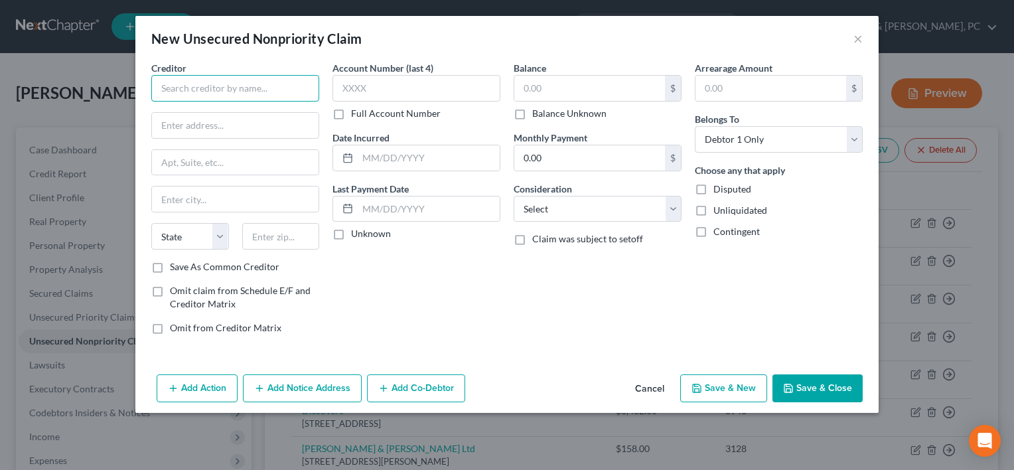
click at [277, 92] on input "text" at bounding box center [235, 88] width 168 height 27
type input "Chase Credit Card/ Freedom"
drag, startPoint x: 280, startPoint y: 92, endPoint x: 119, endPoint y: 90, distance: 161.2
click at [119, 90] on div "New Unsecured Nonpriority Claim × Creditor * Chase Credit Card/ Freedom State […" at bounding box center [507, 235] width 1014 height 470
paste input "Chase Credit Card/ Freedom"
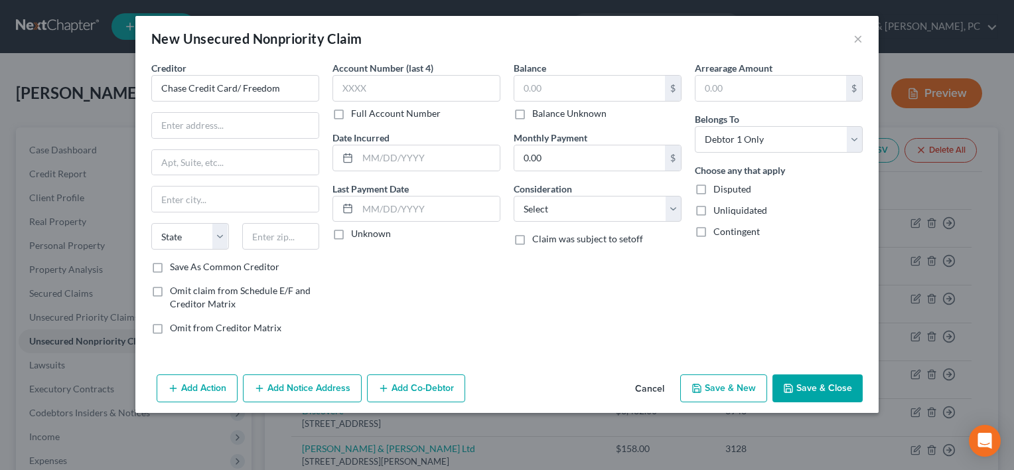
type input "Chase Credit Card/ Freedom"
click at [192, 138] on div "Creditor * Chase Credit Card/ Freedom State [US_STATE] AK AR AZ CA CO [GEOGRAPH…" at bounding box center [235, 160] width 168 height 199
click at [200, 135] on input "text" at bounding box center [235, 125] width 167 height 25
paste input "PO Box 1529"
type input "PO Box 15299"
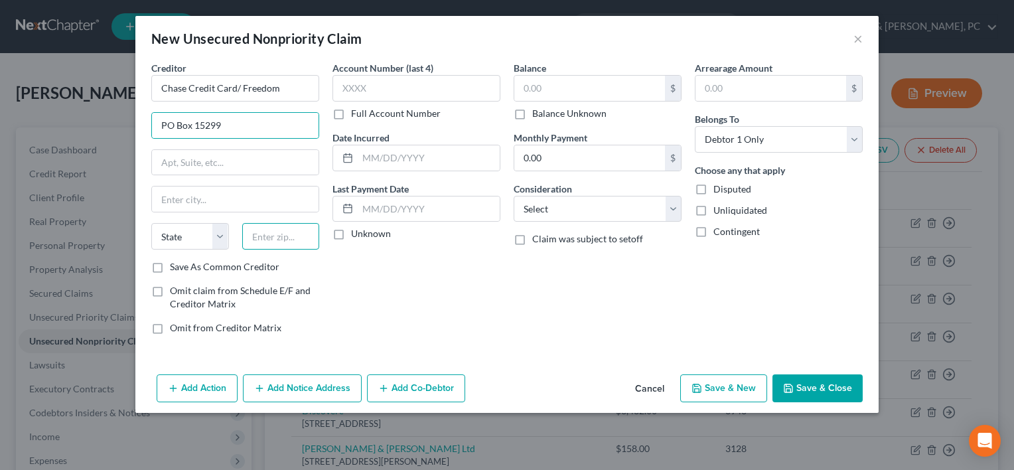
click at [287, 223] on input "text" at bounding box center [281, 236] width 78 height 27
type input "19850"
type input "Wilmington"
select select "7"
click at [805, 378] on button "Save & Close" at bounding box center [817, 388] width 90 height 28
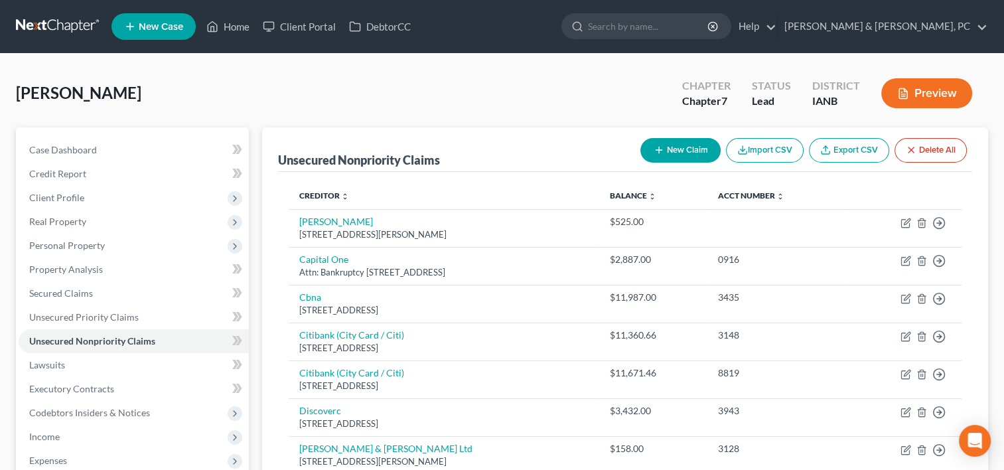
click at [674, 151] on button "New Claim" at bounding box center [680, 150] width 80 height 25
select select "0"
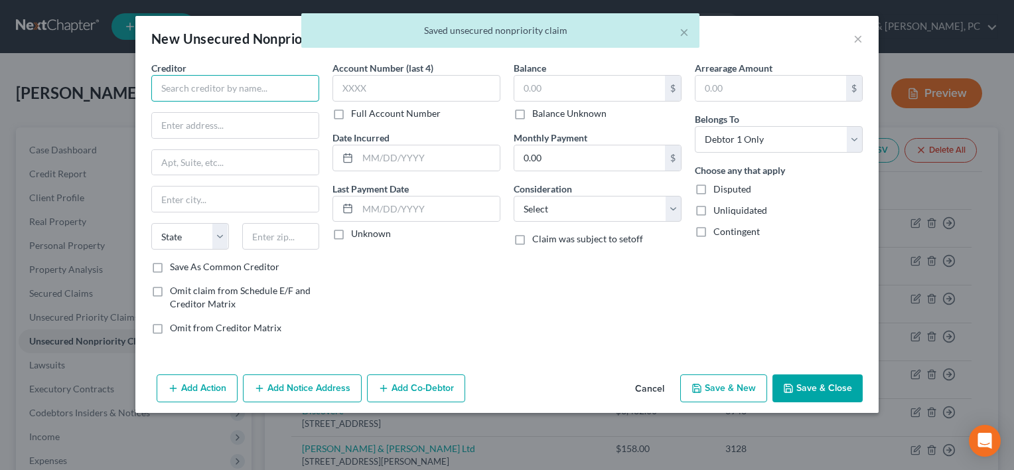
click at [281, 80] on input "text" at bounding box center [235, 88] width 168 height 27
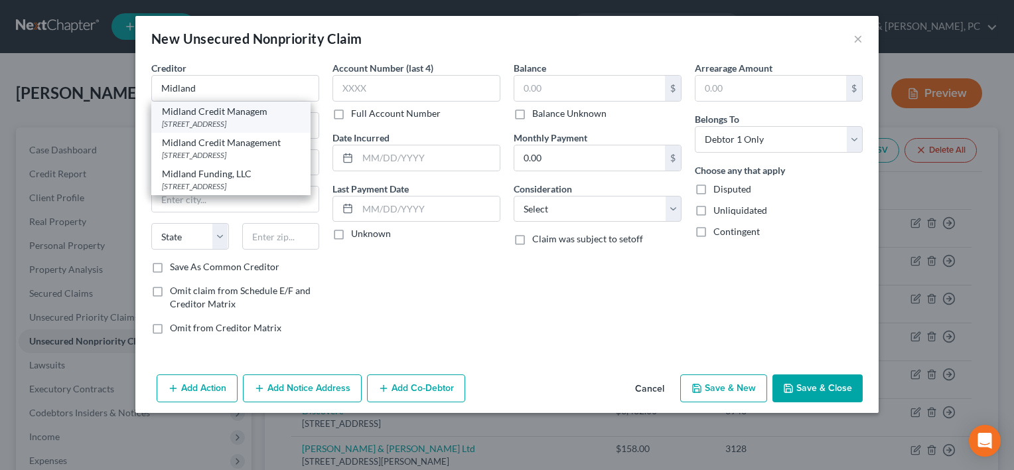
click at [262, 123] on div "[STREET_ADDRESS]" at bounding box center [231, 123] width 138 height 11
type input "Midland Credit Managem"
type input "350 Camino De La Reina"
type input "Suite 100"
type input "[GEOGRAPHIC_DATA]"
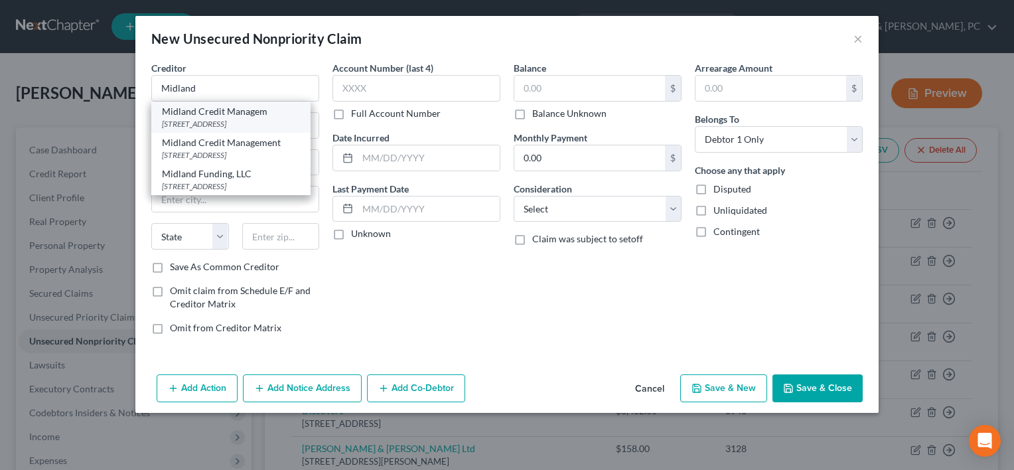
select select "4"
type input "92108"
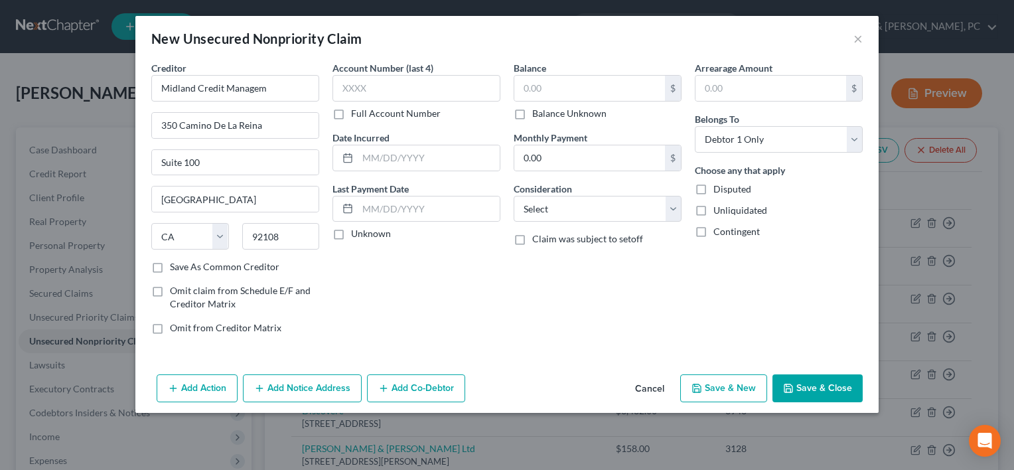
click at [824, 387] on button "Save & Close" at bounding box center [817, 388] width 90 height 28
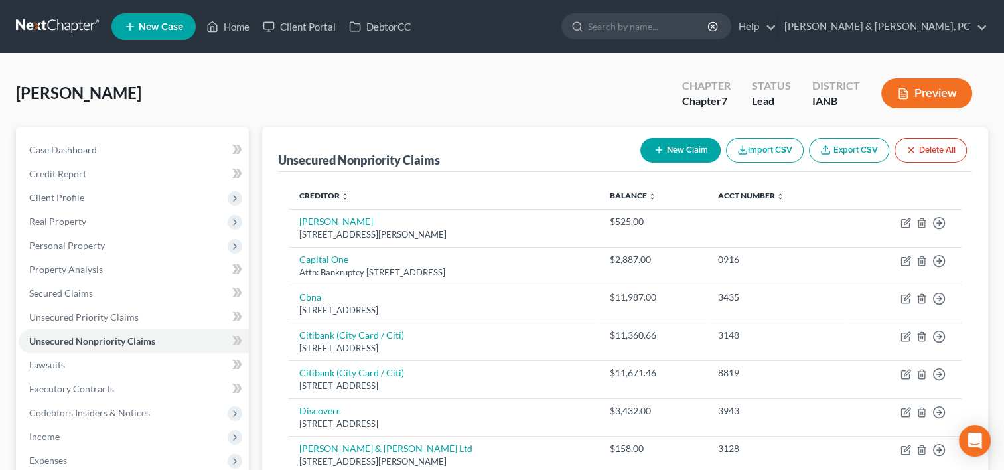
click at [675, 148] on button "New Claim" at bounding box center [680, 150] width 80 height 25
select select "0"
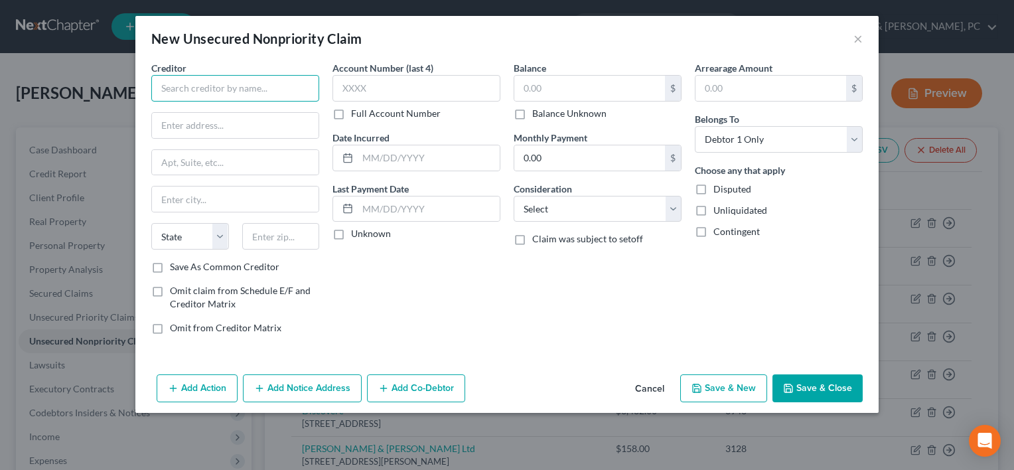
click at [302, 90] on input "text" at bounding box center [235, 88] width 168 height 27
paste input "Sabula Ambulance"
type input "Sabula Ambulance"
click at [251, 127] on input "text" at bounding box center [235, 125] width 167 height 25
paste input "[STREET_ADDRESS]"
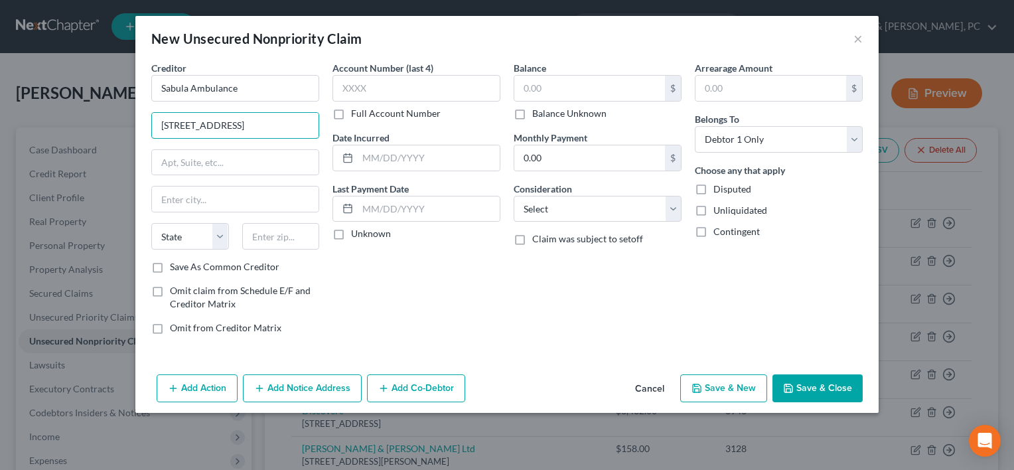
type input "[STREET_ADDRESS]"
click at [278, 239] on input "text" at bounding box center [281, 236] width 78 height 27
type input "52070"
type input "Sabula"
select select "16"
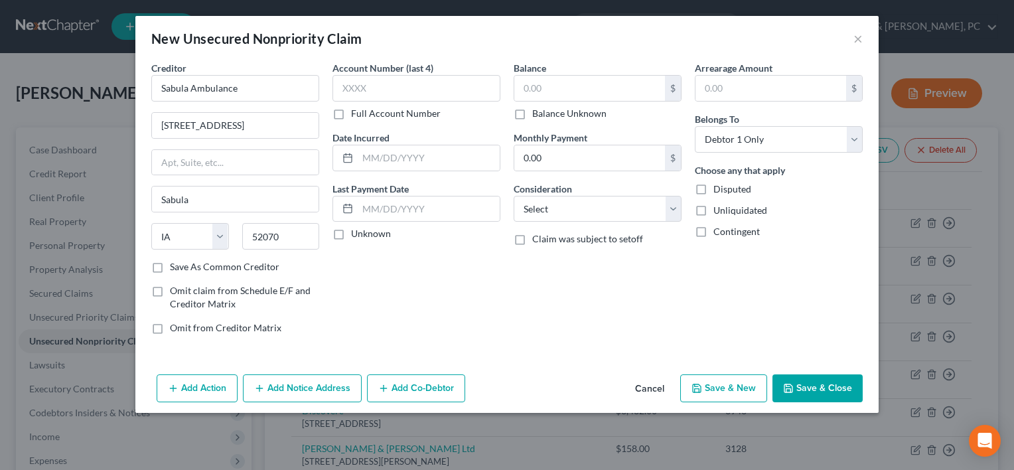
click at [821, 382] on button "Save & Close" at bounding box center [817, 388] width 90 height 28
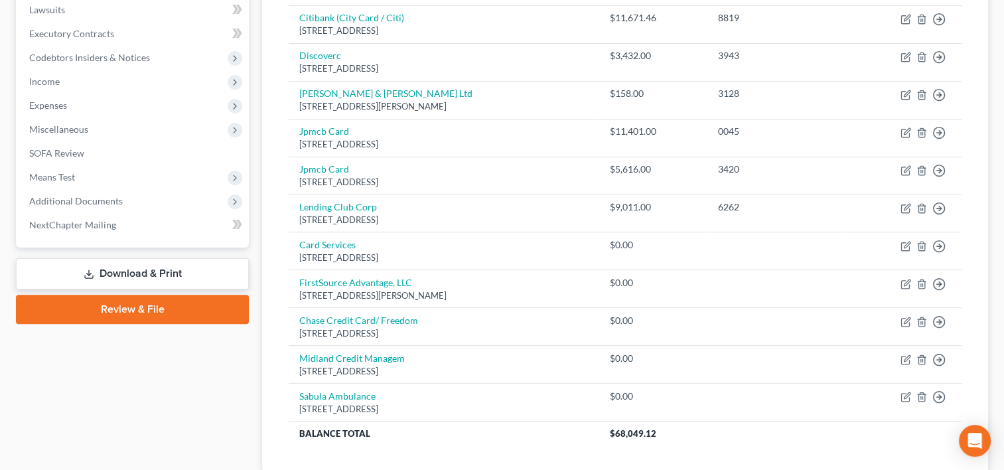
scroll to position [438, 0]
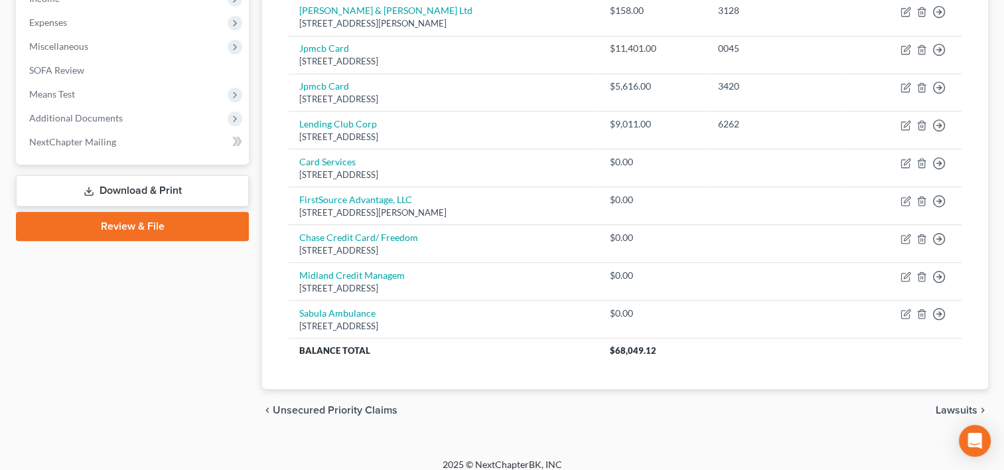
click at [188, 226] on link "Review & File" at bounding box center [132, 226] width 233 height 29
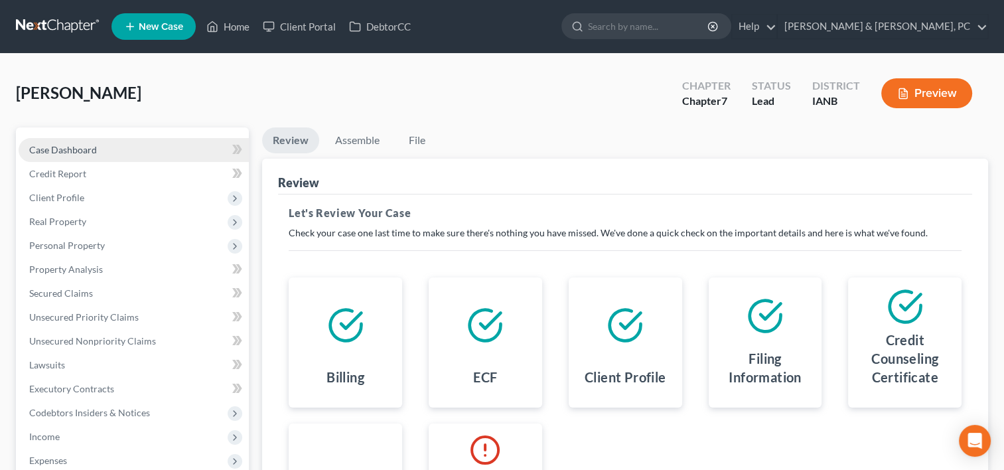
click at [115, 148] on link "Case Dashboard" at bounding box center [134, 150] width 230 height 24
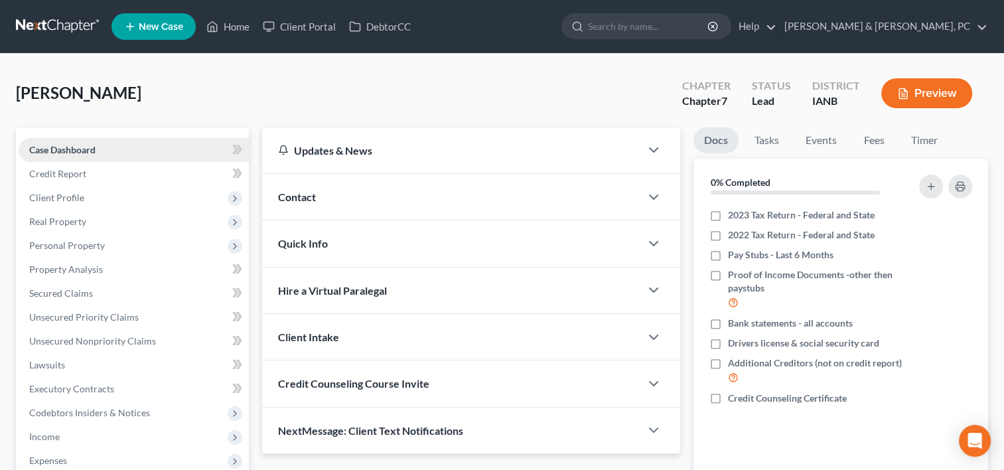
scroll to position [258, 0]
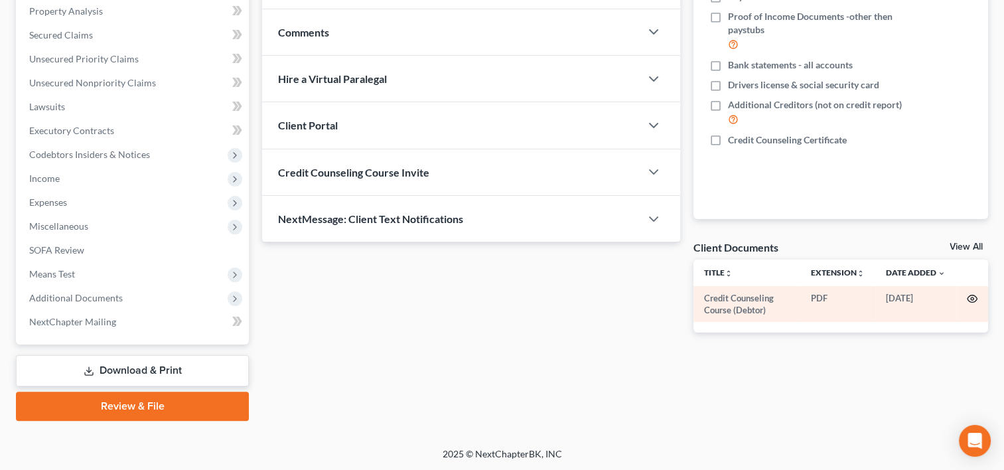
click at [971, 295] on icon "button" at bounding box center [972, 298] width 11 height 11
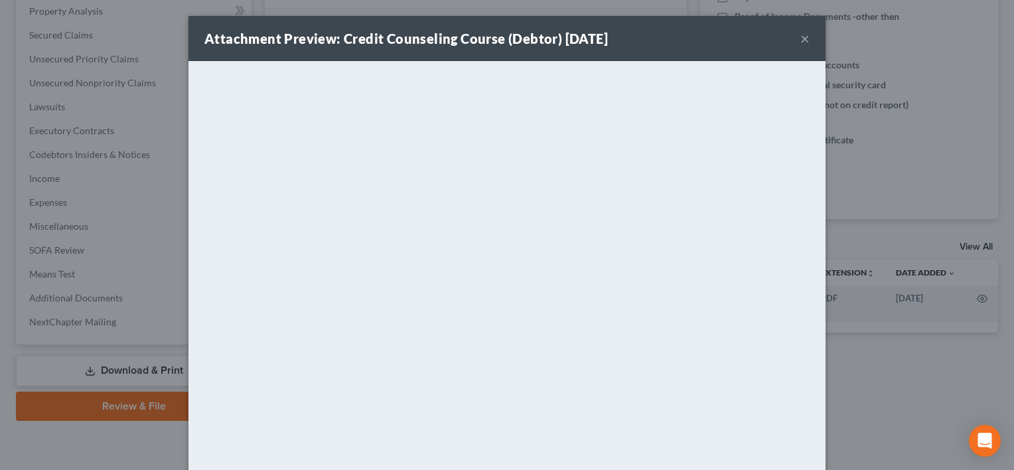
click at [800, 40] on button "×" at bounding box center [804, 39] width 9 height 16
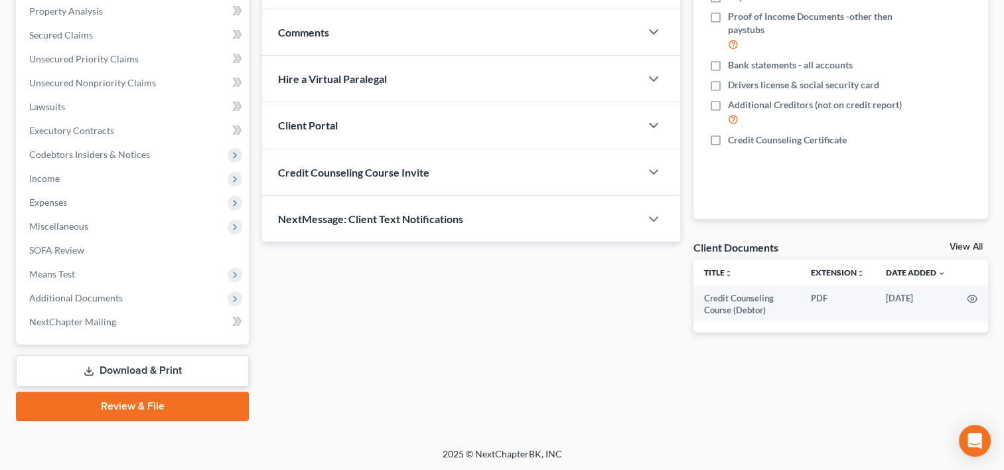
click at [966, 247] on link "View All" at bounding box center [965, 246] width 33 height 9
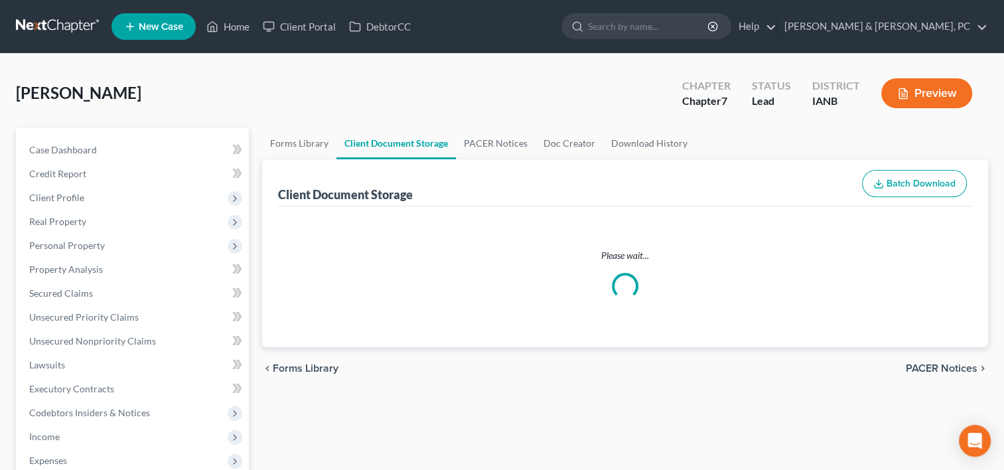
select select "4"
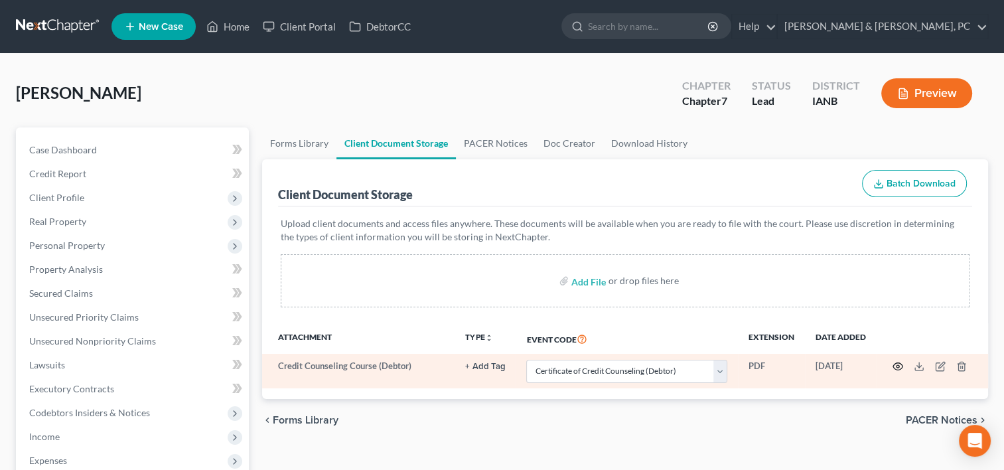
click at [898, 366] on circle "button" at bounding box center [897, 366] width 3 height 3
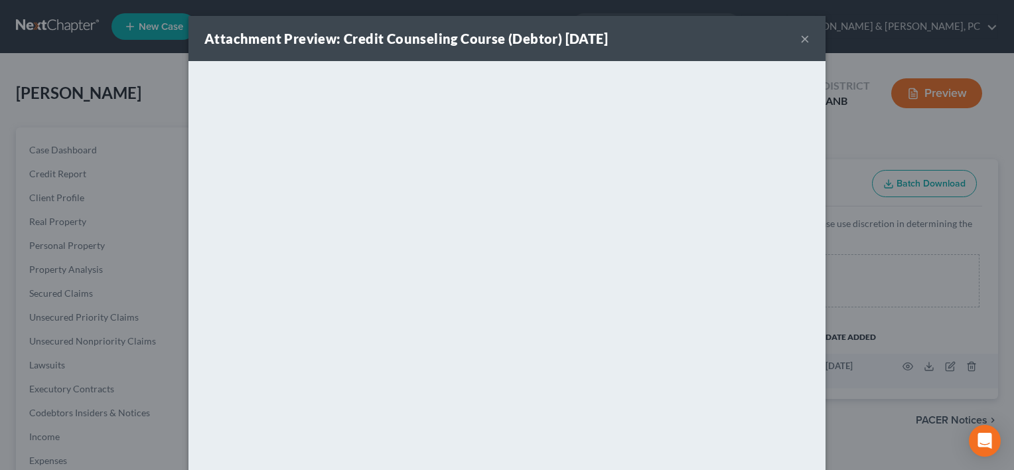
click at [802, 31] on button "×" at bounding box center [804, 39] width 9 height 16
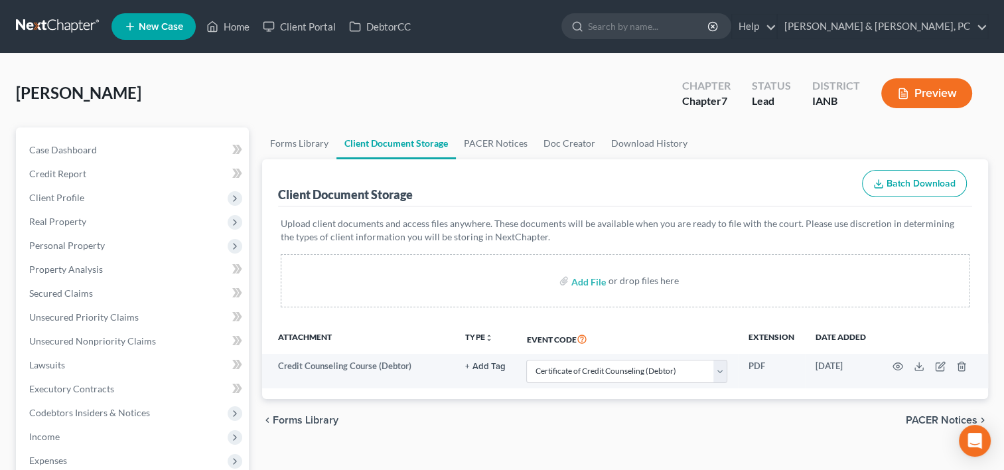
scroll to position [377, 0]
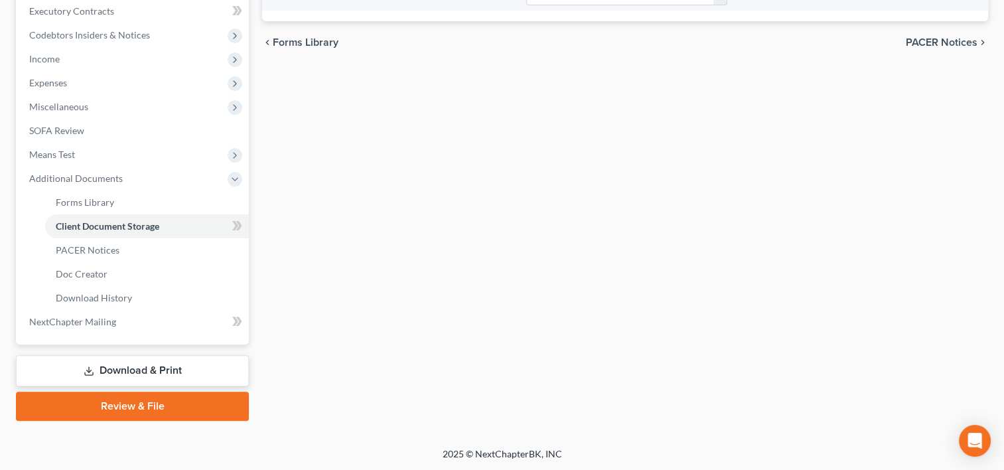
click at [180, 414] on link "Review & File" at bounding box center [132, 405] width 233 height 29
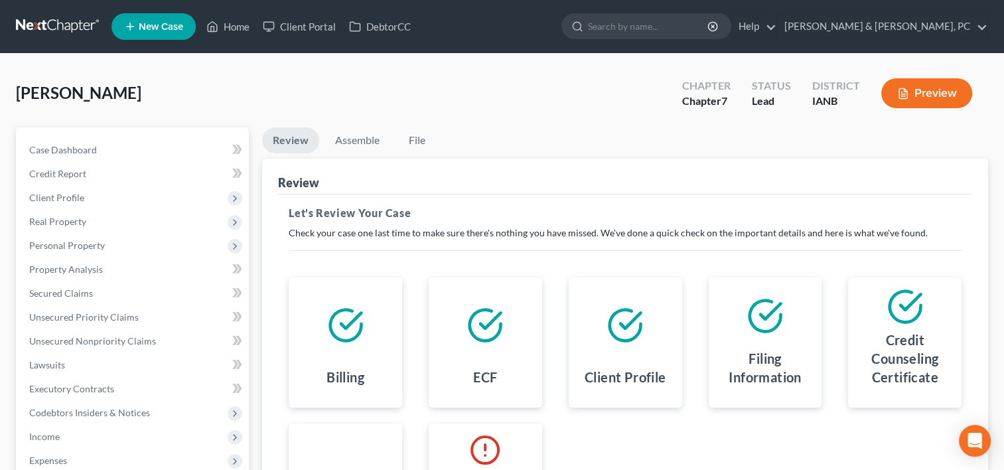
scroll to position [111, 0]
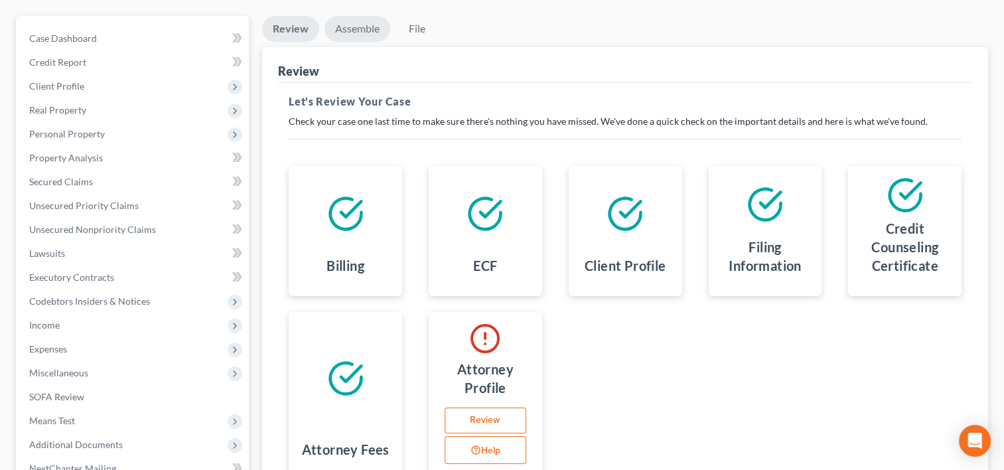
click at [352, 29] on link "Assemble" at bounding box center [357, 29] width 66 height 26
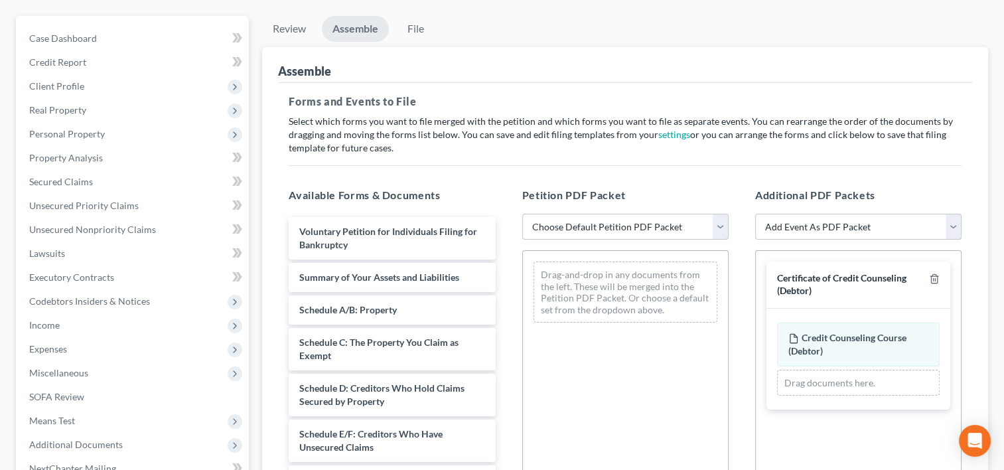
drag, startPoint x: 572, startPoint y: 217, endPoint x: 574, endPoint y: 237, distance: 20.0
click at [572, 217] on select "Choose Default Petition PDF Packet Complete Bankruptcy Petition (all forms and …" at bounding box center [625, 227] width 206 height 27
select select "0"
click at [522, 214] on select "Choose Default Petition PDF Packet Complete Bankruptcy Petition (all forms and …" at bounding box center [625, 227] width 206 height 27
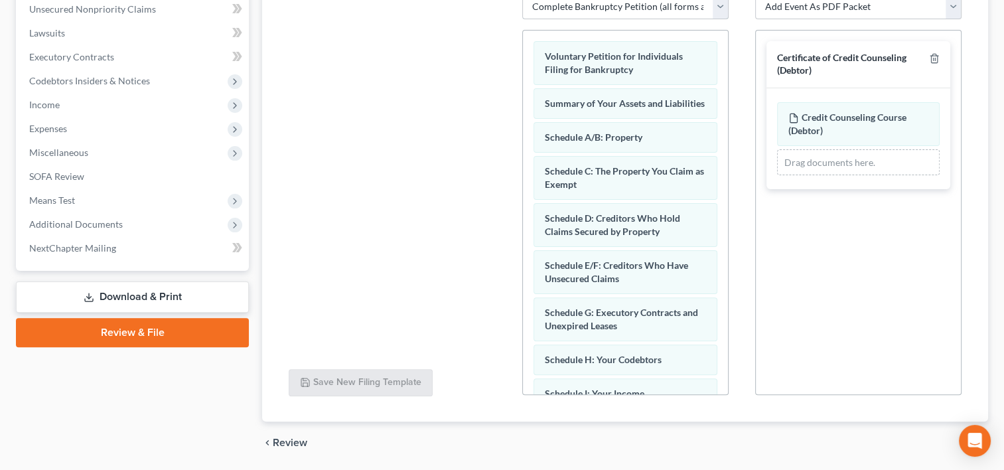
scroll to position [375, 0]
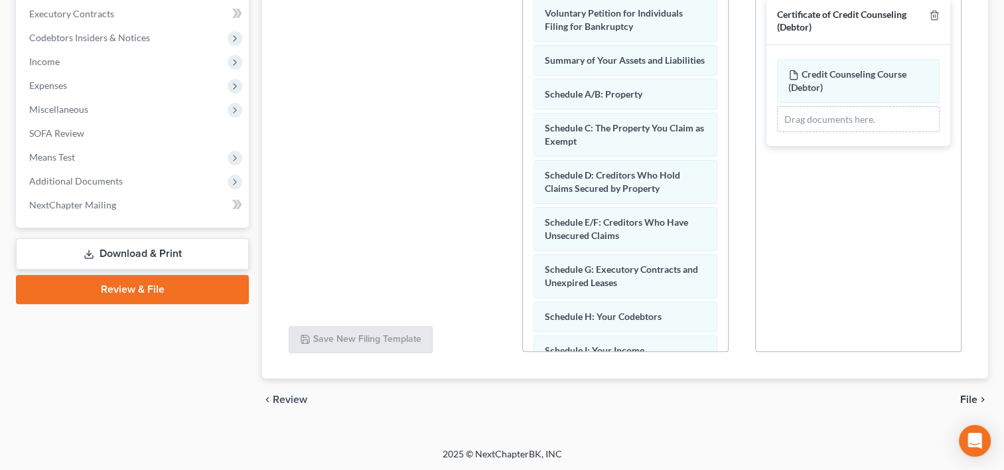
click at [974, 394] on span "File" at bounding box center [968, 399] width 17 height 11
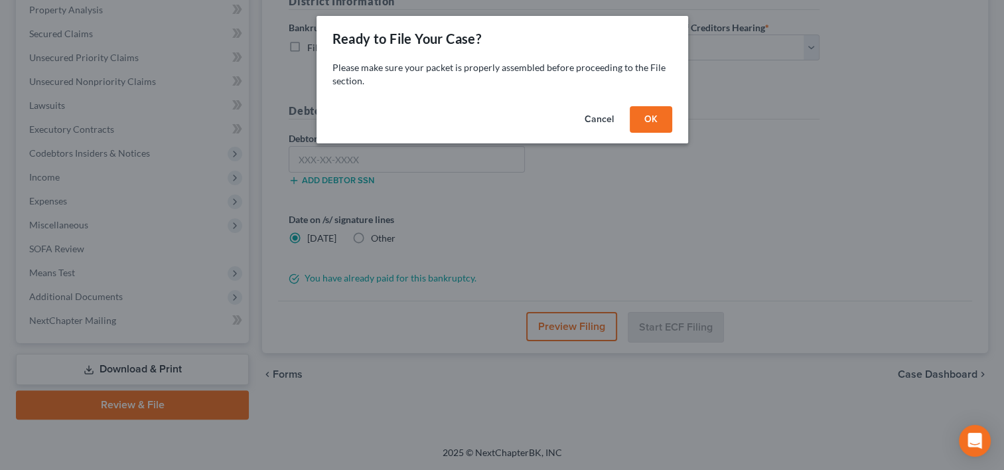
scroll to position [258, 0]
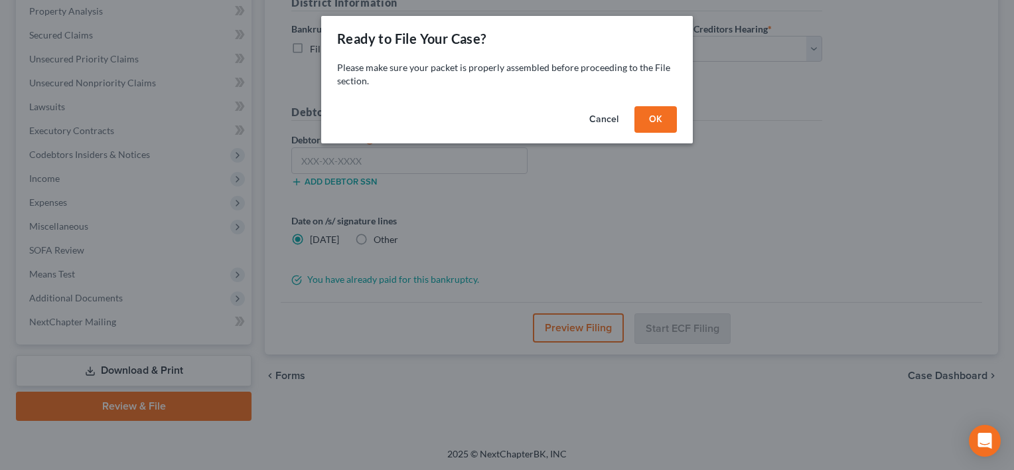
click at [655, 106] on button "OK" at bounding box center [655, 119] width 42 height 27
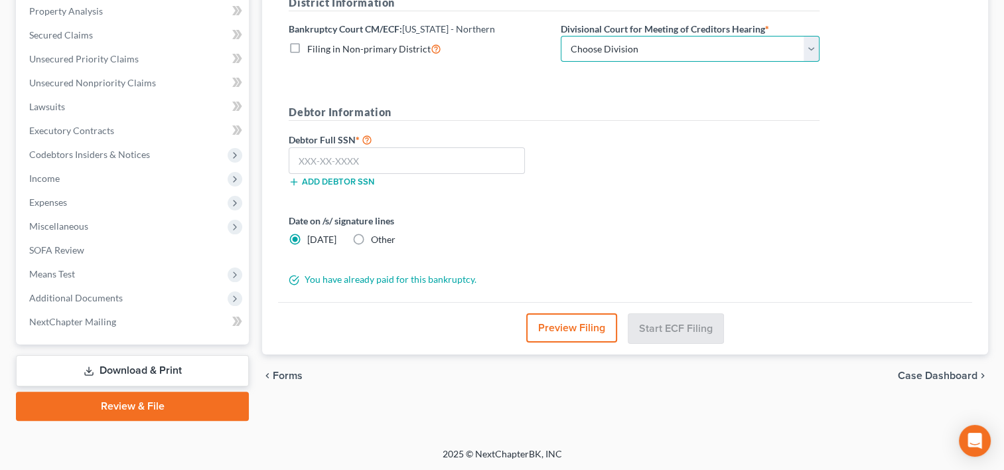
click at [708, 42] on select "Choose Division [GEOGRAPHIC_DATA] [GEOGRAPHIC_DATA] [GEOGRAPHIC_DATA] [GEOGRAPH…" at bounding box center [690, 49] width 259 height 27
select select "1"
click at [561, 36] on select "Choose Division [GEOGRAPHIC_DATA] [GEOGRAPHIC_DATA] [GEOGRAPHIC_DATA] [GEOGRAPH…" at bounding box center [690, 49] width 259 height 27
click at [425, 163] on input "text" at bounding box center [407, 160] width 236 height 27
paste input "482-15-6472"
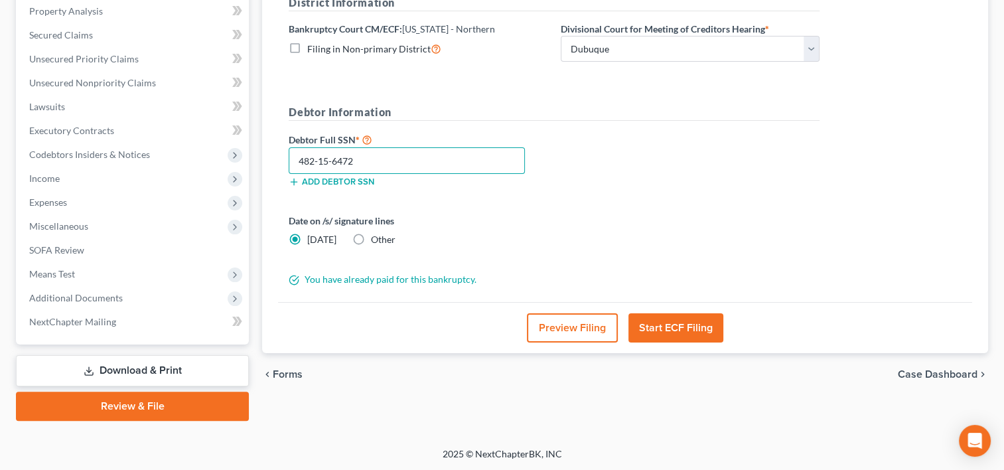
type input "482-15-6472"
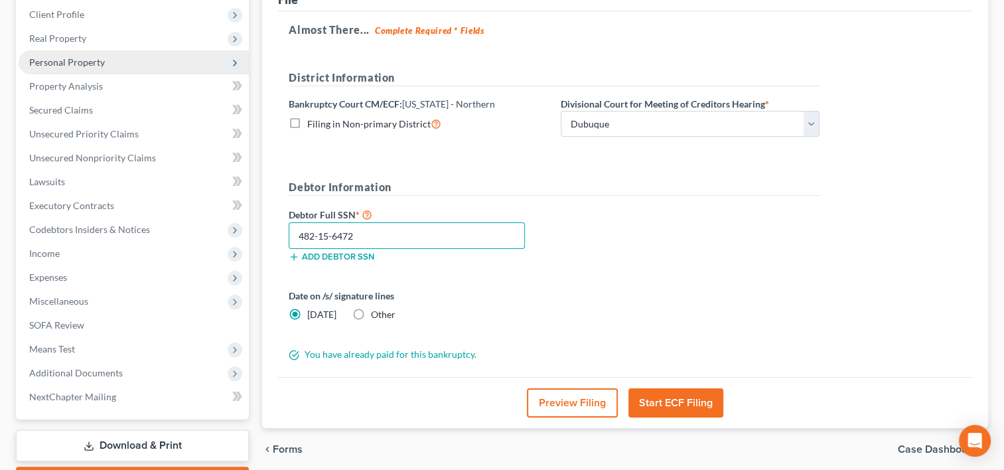
scroll to position [88, 0]
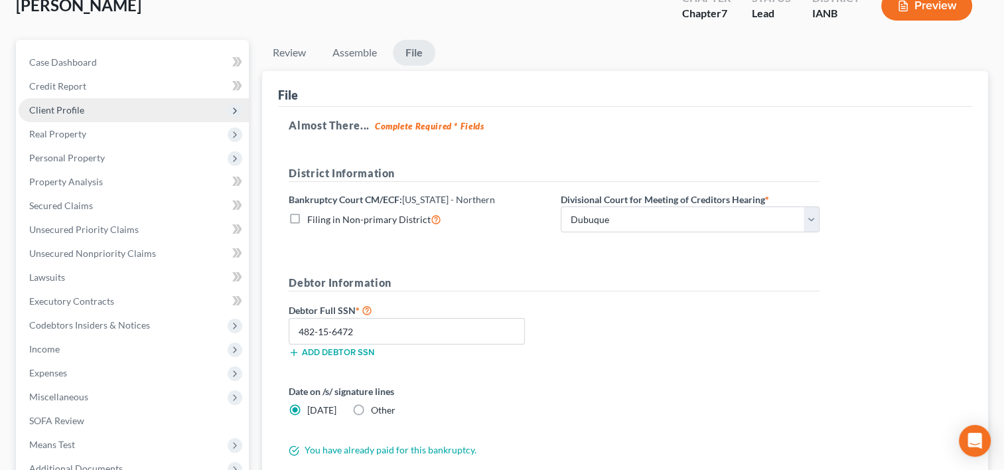
click at [86, 103] on span "Client Profile" at bounding box center [134, 110] width 230 height 24
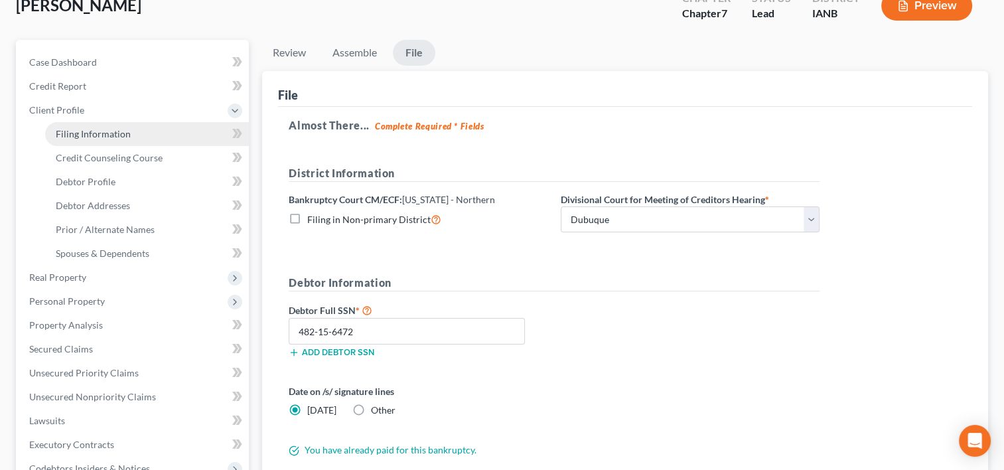
click at [99, 139] on link "Filing Information" at bounding box center [147, 134] width 204 height 24
select select "1"
select select "0"
select select "16"
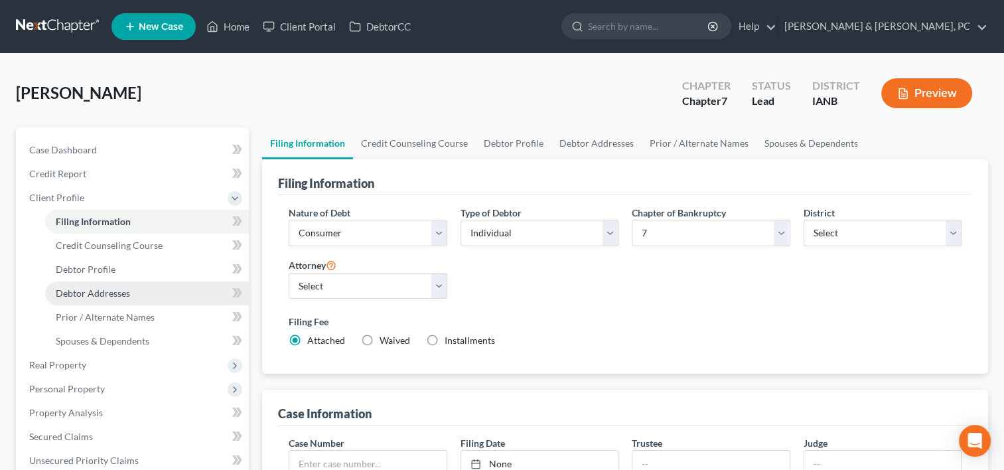
click at [141, 293] on link "Debtor Addresses" at bounding box center [147, 293] width 204 height 24
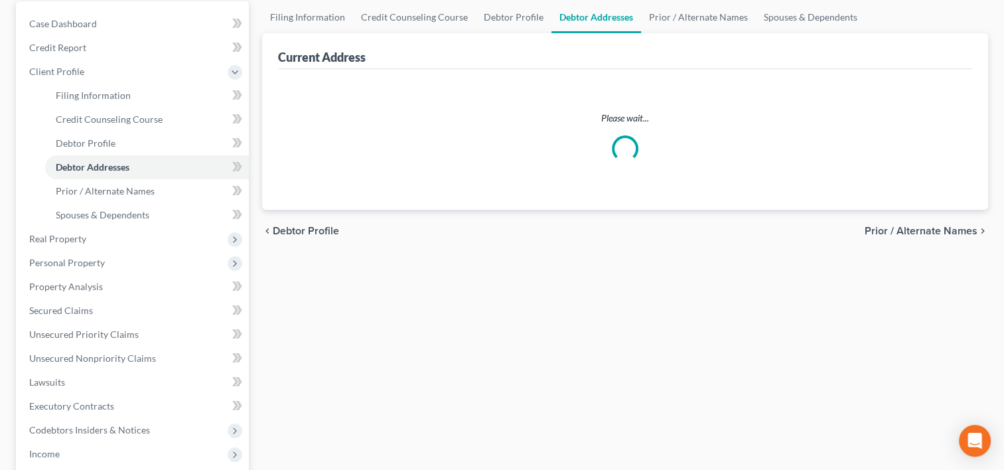
scroll to position [127, 0]
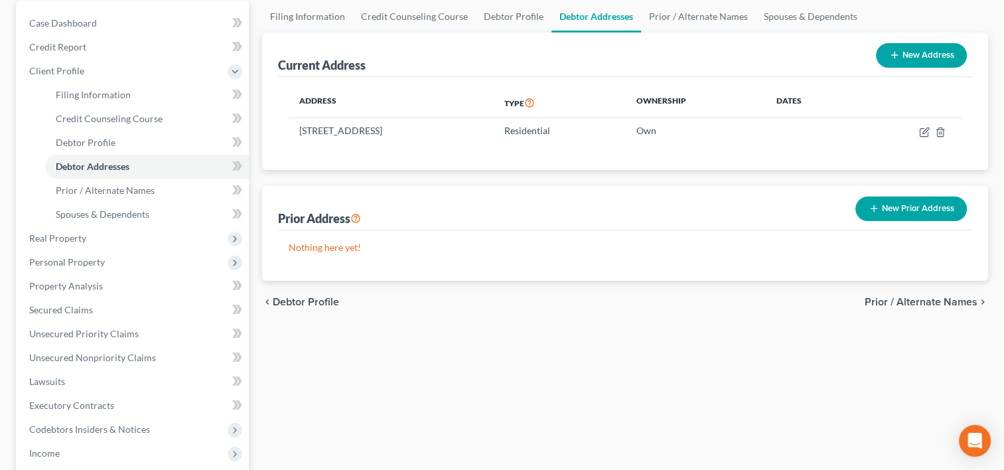
click at [918, 53] on button "New Address" at bounding box center [921, 55] width 91 height 25
select select "0"
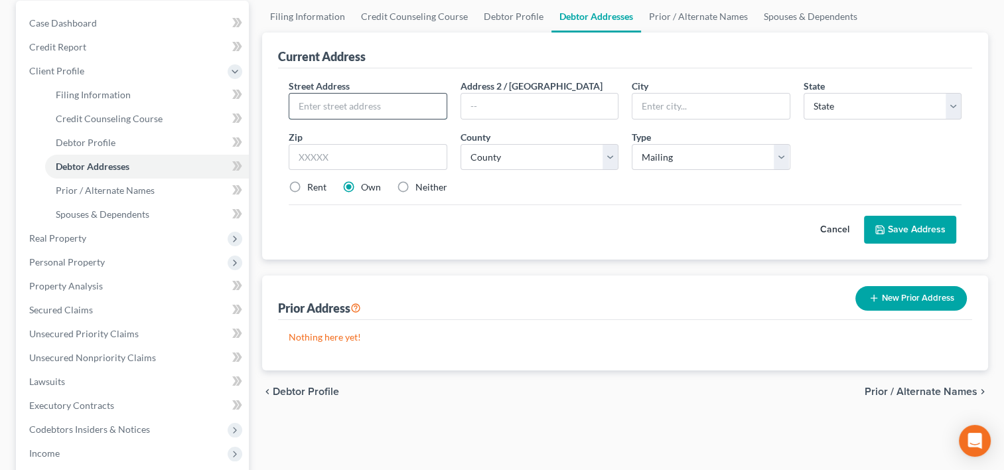
click at [383, 111] on input "text" at bounding box center [367, 106] width 157 height 25
click at [383, 111] on input "578" at bounding box center [367, 106] width 157 height 25
type input "[STREET_ADDRESS]"
type input "52070"
type input "Sabula"
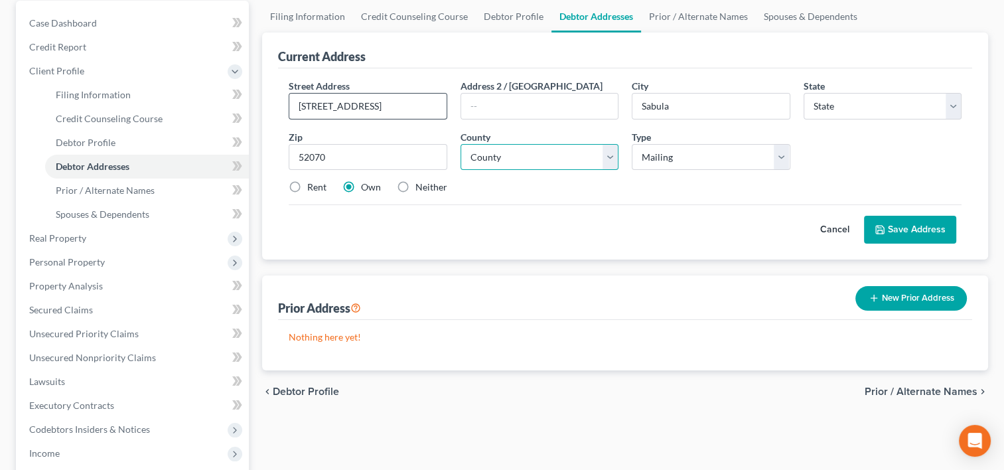
select select "16"
click at [533, 149] on select "County [GEOGRAPHIC_DATA] [GEOGRAPHIC_DATA] [GEOGRAPHIC_DATA] [GEOGRAPHIC_DATA] …" at bounding box center [539, 157] width 158 height 27
select select "48"
click at [460, 144] on select "County [GEOGRAPHIC_DATA] [GEOGRAPHIC_DATA] [GEOGRAPHIC_DATA] [GEOGRAPHIC_DATA] …" at bounding box center [539, 157] width 158 height 27
click at [663, 156] on select "Select Mailing Rental Business" at bounding box center [711, 157] width 158 height 27
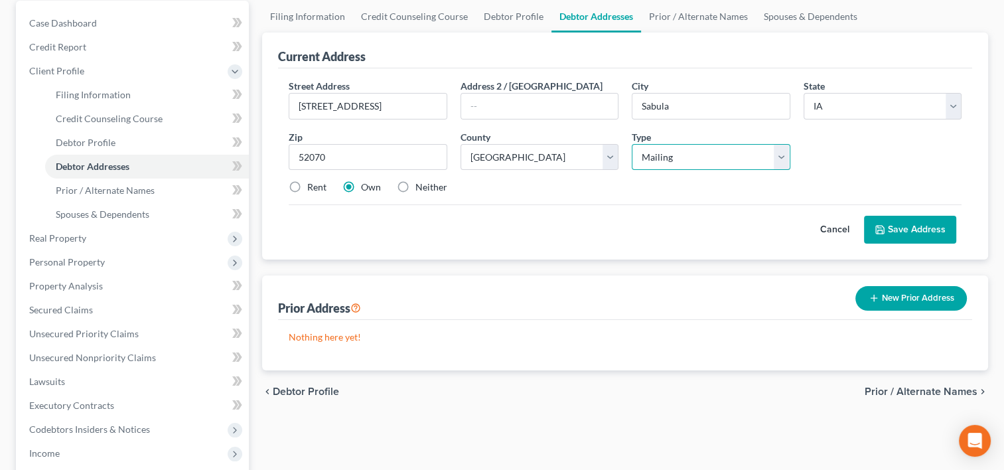
click at [632, 144] on select "Select Mailing Rental Business" at bounding box center [711, 157] width 158 height 27
drag, startPoint x: 722, startPoint y: 149, endPoint x: 714, endPoint y: 168, distance: 20.8
click at [722, 149] on select "Select Mailing Rental Business" at bounding box center [711, 157] width 158 height 27
select select "1"
click at [632, 144] on select "Select Mailing Rental Business" at bounding box center [711, 157] width 158 height 27
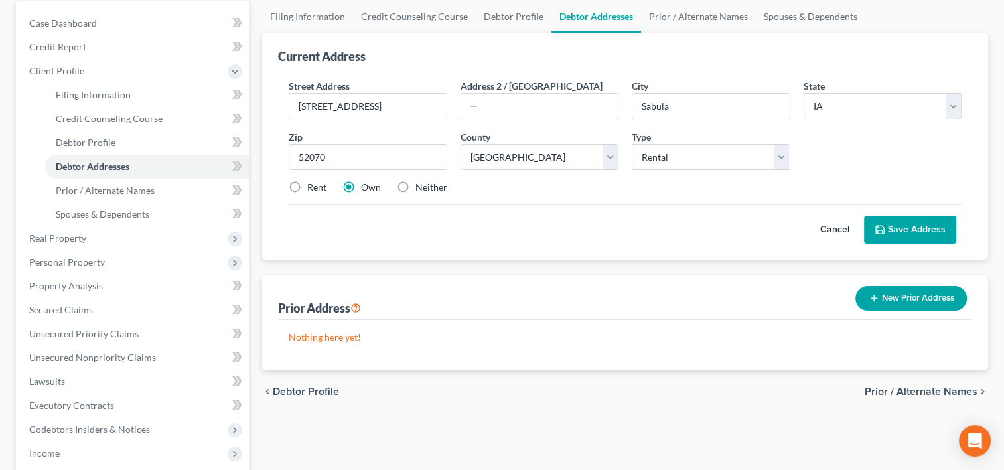
click at [881, 231] on icon at bounding box center [879, 229] width 11 height 11
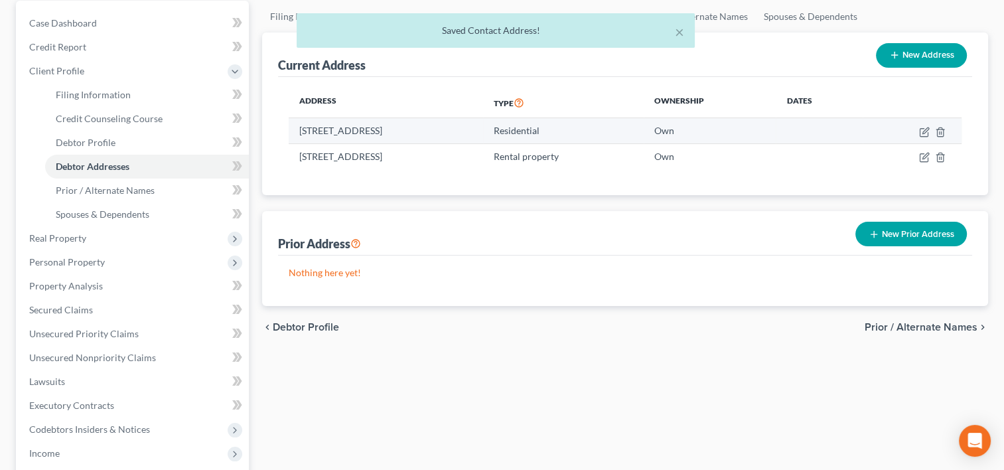
click at [926, 136] on td at bounding box center [911, 130] width 99 height 25
click at [925, 129] on icon "button" at bounding box center [924, 132] width 11 height 11
select select "16"
select select "48"
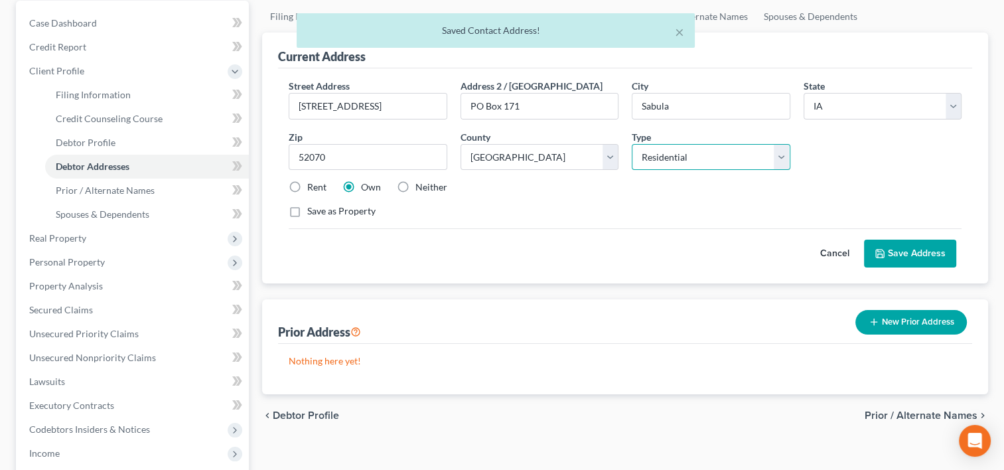
click at [703, 161] on select "Select Residential Mailing Rental Business" at bounding box center [711, 157] width 158 height 27
select select "1"
click at [632, 144] on select "Select Residential Mailing Rental Business" at bounding box center [711, 157] width 158 height 27
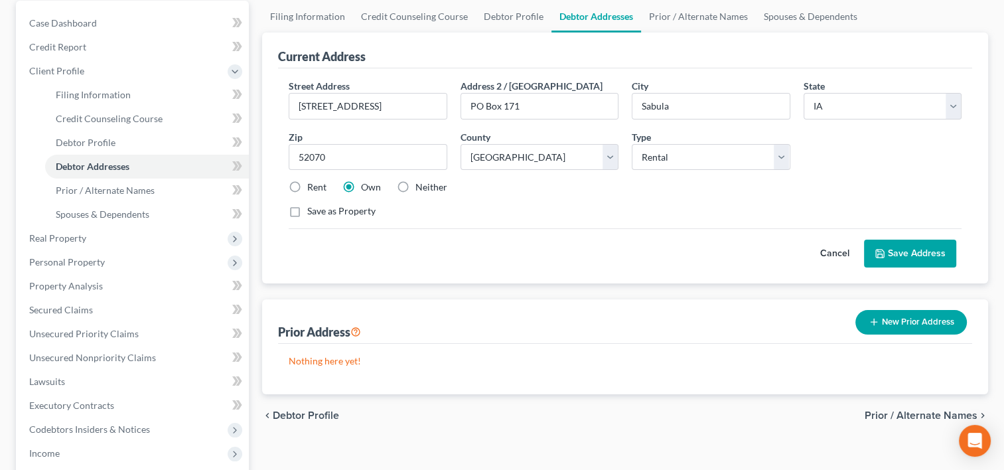
click at [887, 253] on button "Save Address" at bounding box center [910, 253] width 92 height 28
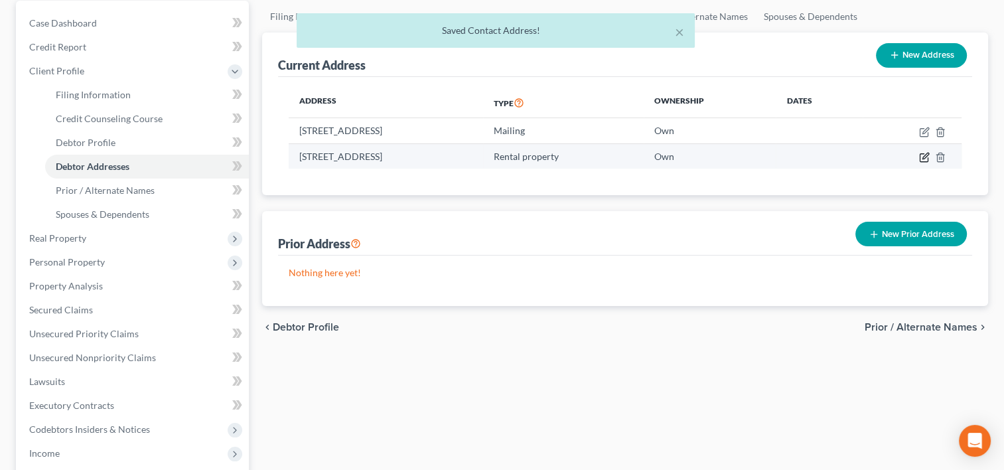
click at [919, 152] on icon "button" at bounding box center [924, 157] width 11 height 11
select select "16"
select select "48"
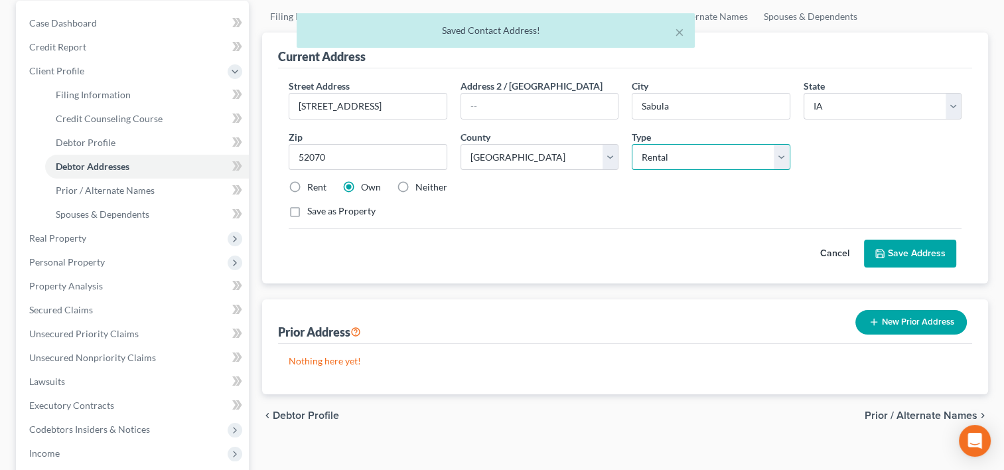
click at [687, 160] on select "Select Residential Mailing Rental Business" at bounding box center [711, 157] width 158 height 27
select select "0"
click at [632, 144] on select "Select Residential Mailing Rental Business" at bounding box center [711, 157] width 158 height 27
click at [894, 247] on button "Save Address" at bounding box center [910, 253] width 92 height 28
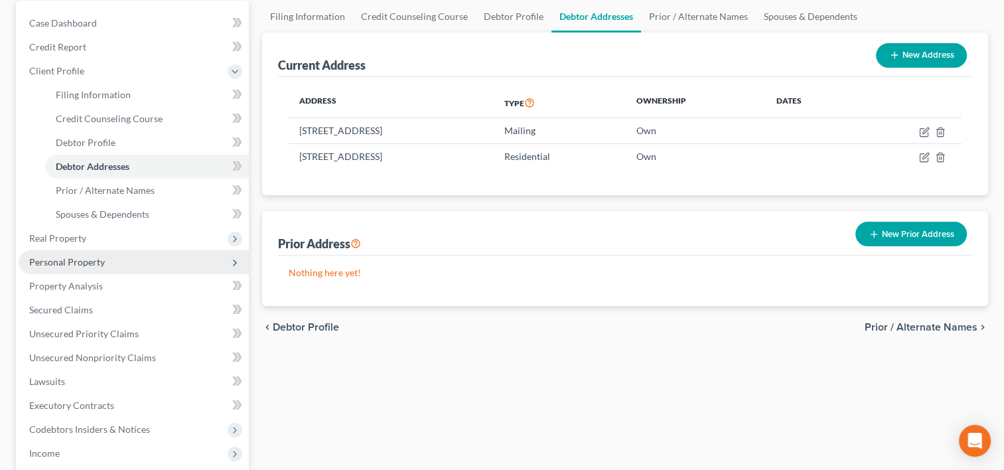
scroll to position [401, 0]
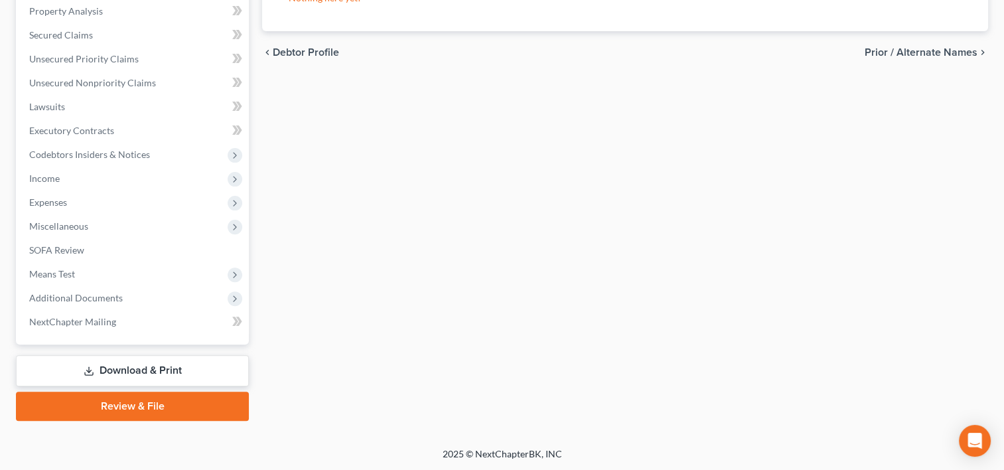
drag, startPoint x: 149, startPoint y: 410, endPoint x: 594, endPoint y: 350, distance: 449.8
click at [149, 410] on link "Review & File" at bounding box center [132, 405] width 233 height 29
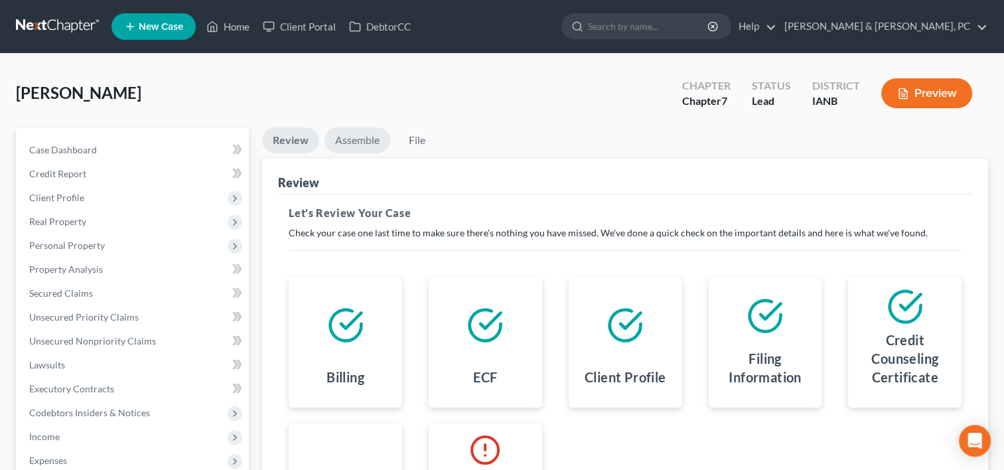
click at [360, 142] on link "Assemble" at bounding box center [357, 140] width 66 height 26
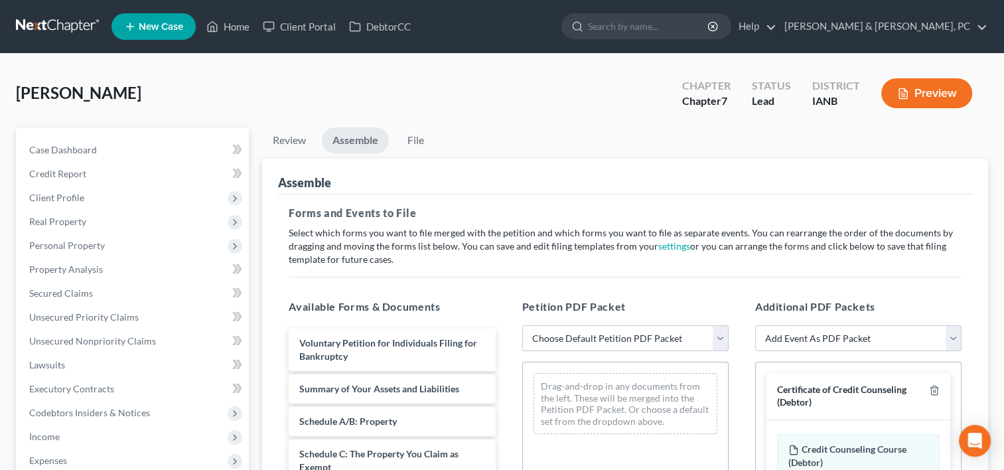
drag, startPoint x: 608, startPoint y: 330, endPoint x: 606, endPoint y: 350, distance: 20.7
click at [608, 330] on select "Choose Default Petition PDF Packet Complete Bankruptcy Petition (all forms and …" at bounding box center [625, 338] width 206 height 27
select select "0"
click at [522, 325] on select "Choose Default Petition PDF Packet Complete Bankruptcy Petition (all forms and …" at bounding box center [625, 338] width 206 height 27
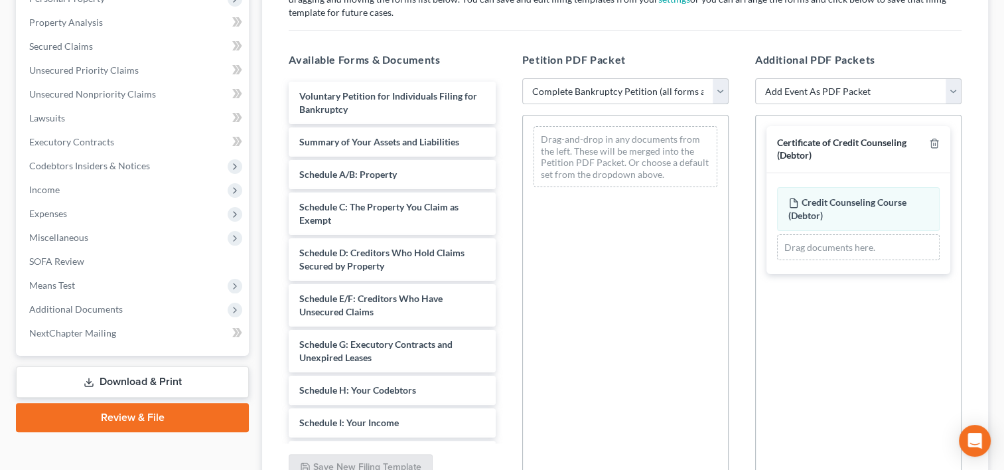
scroll to position [368, 0]
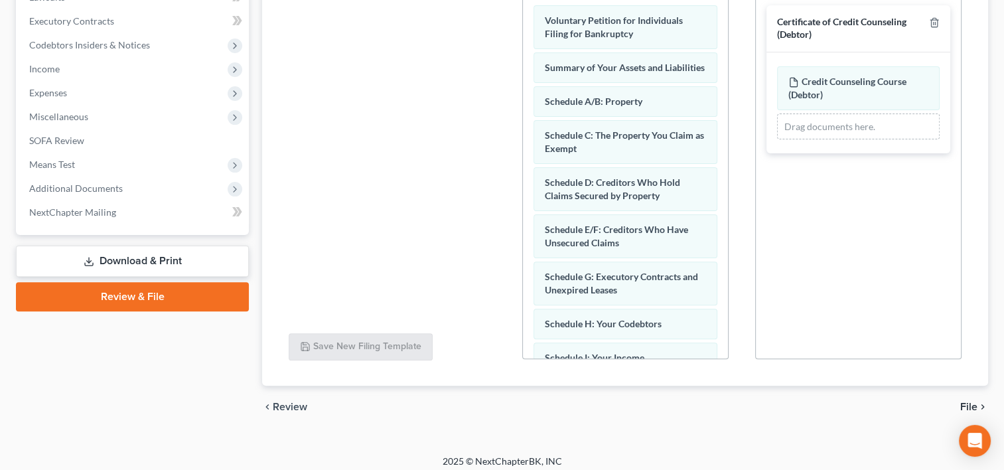
click at [964, 401] on span "File" at bounding box center [968, 406] width 17 height 11
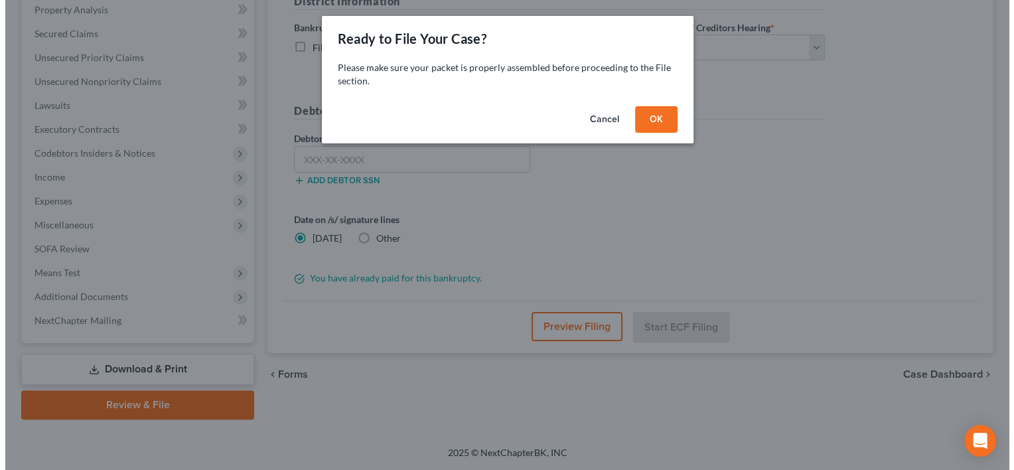
scroll to position [258, 0]
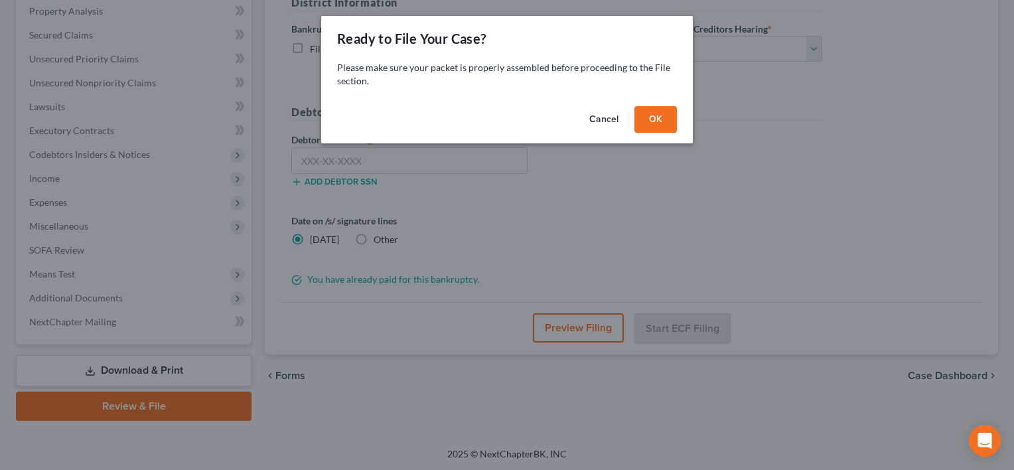
click at [668, 125] on button "OK" at bounding box center [655, 119] width 42 height 27
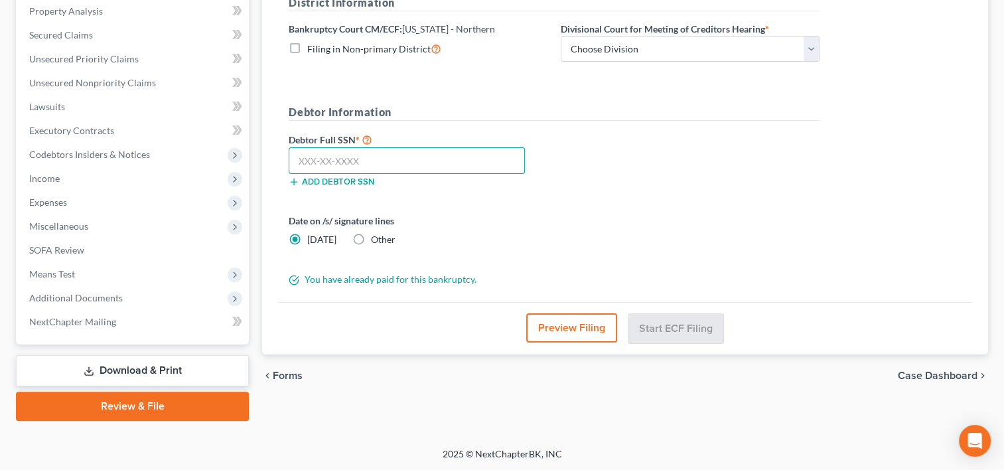
click at [443, 149] on input "text" at bounding box center [407, 160] width 236 height 27
paste input "482-15-6472"
type input "482-15-6472"
click at [629, 46] on select "Choose Division [GEOGRAPHIC_DATA] [GEOGRAPHIC_DATA] [GEOGRAPHIC_DATA] [GEOGRAPH…" at bounding box center [690, 49] width 259 height 27
select select "1"
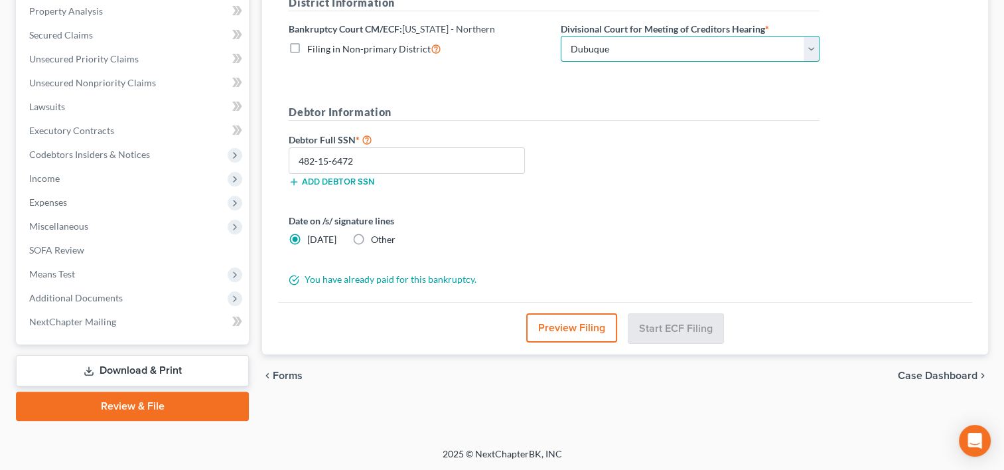
click at [561, 36] on select "Choose Division [GEOGRAPHIC_DATA] [GEOGRAPHIC_DATA] [GEOGRAPHIC_DATA] [GEOGRAPH…" at bounding box center [690, 49] width 259 height 27
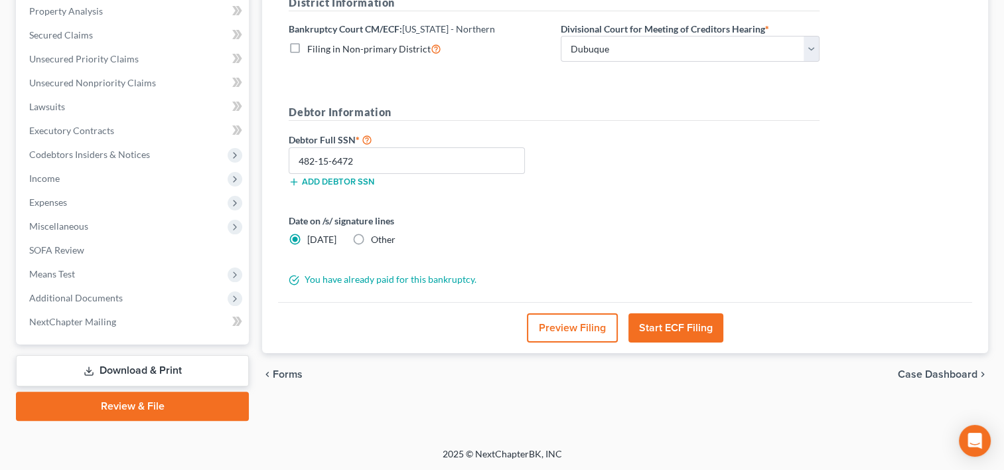
click at [665, 328] on button "Start ECF Filing" at bounding box center [675, 327] width 95 height 29
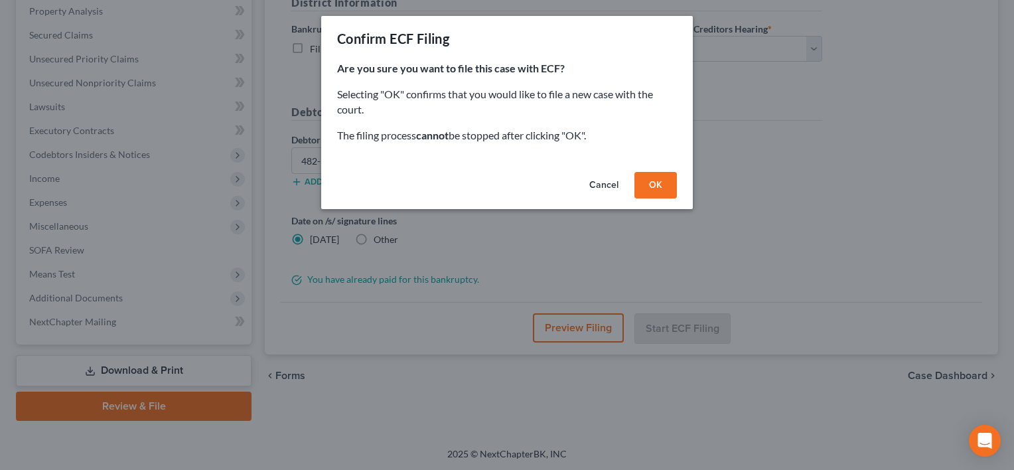
click at [663, 190] on button "OK" at bounding box center [655, 185] width 42 height 27
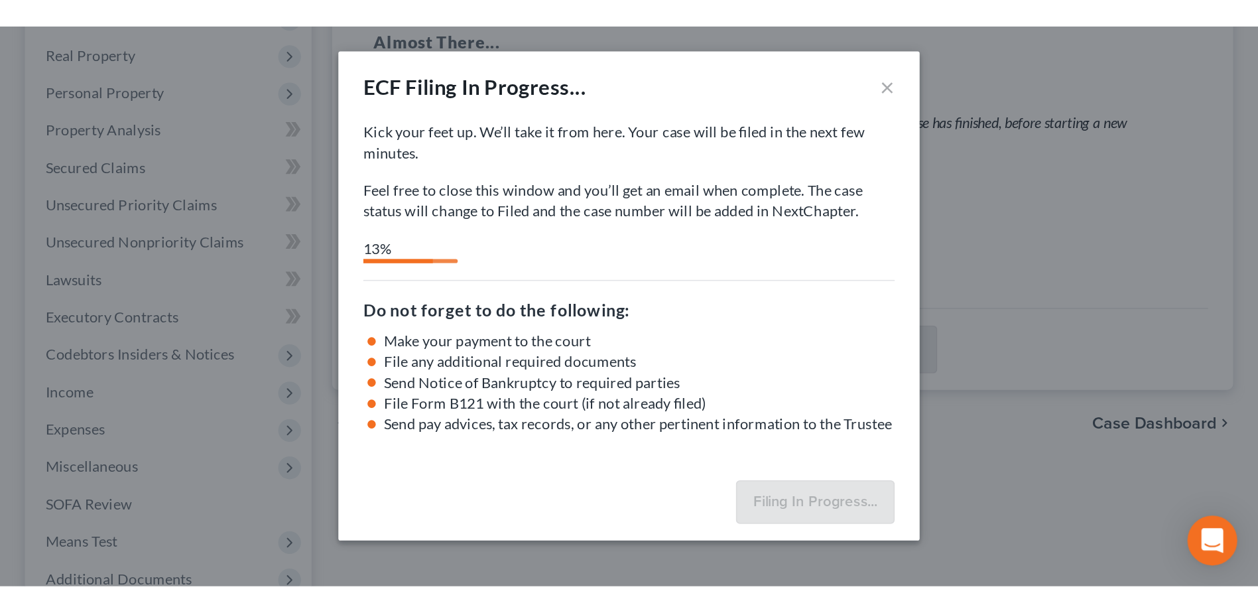
scroll to position [116, 0]
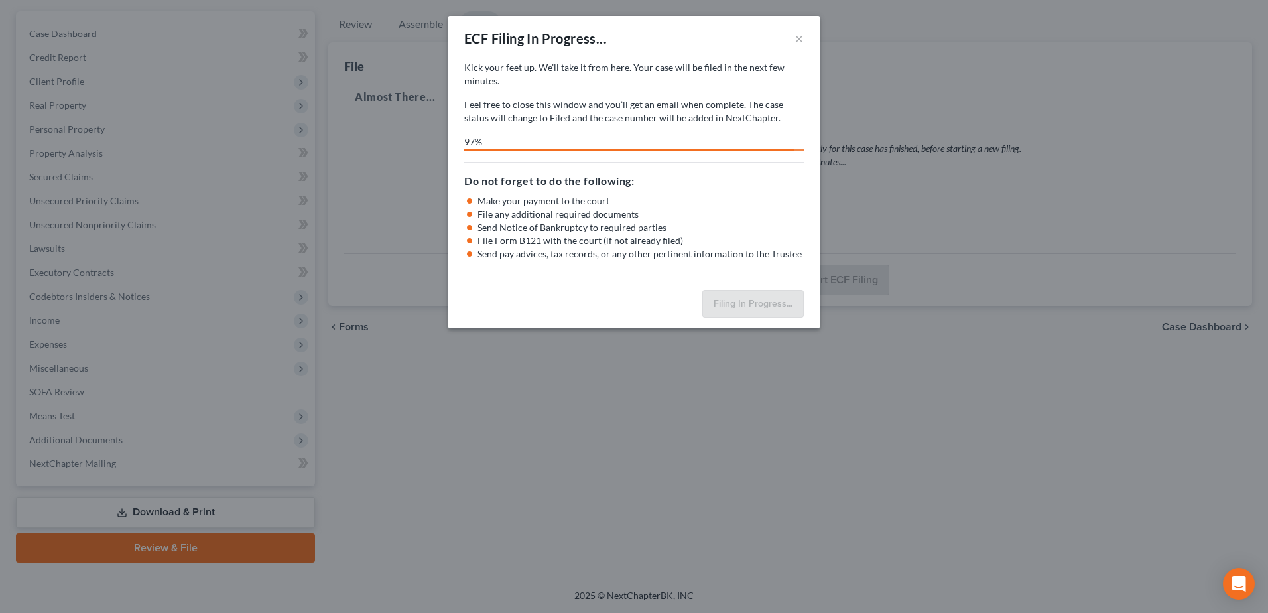
select select "1"
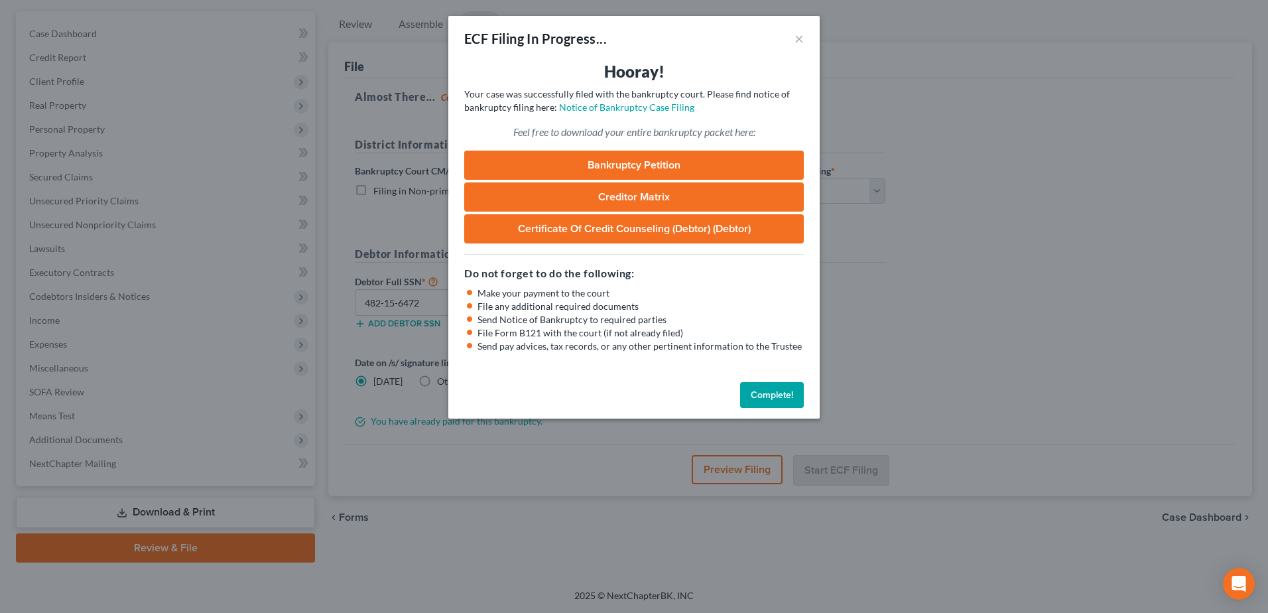
click at [545, 172] on link "Bankruptcy Petition" at bounding box center [634, 165] width 340 height 29
click at [764, 387] on button "Complete!" at bounding box center [772, 395] width 64 height 27
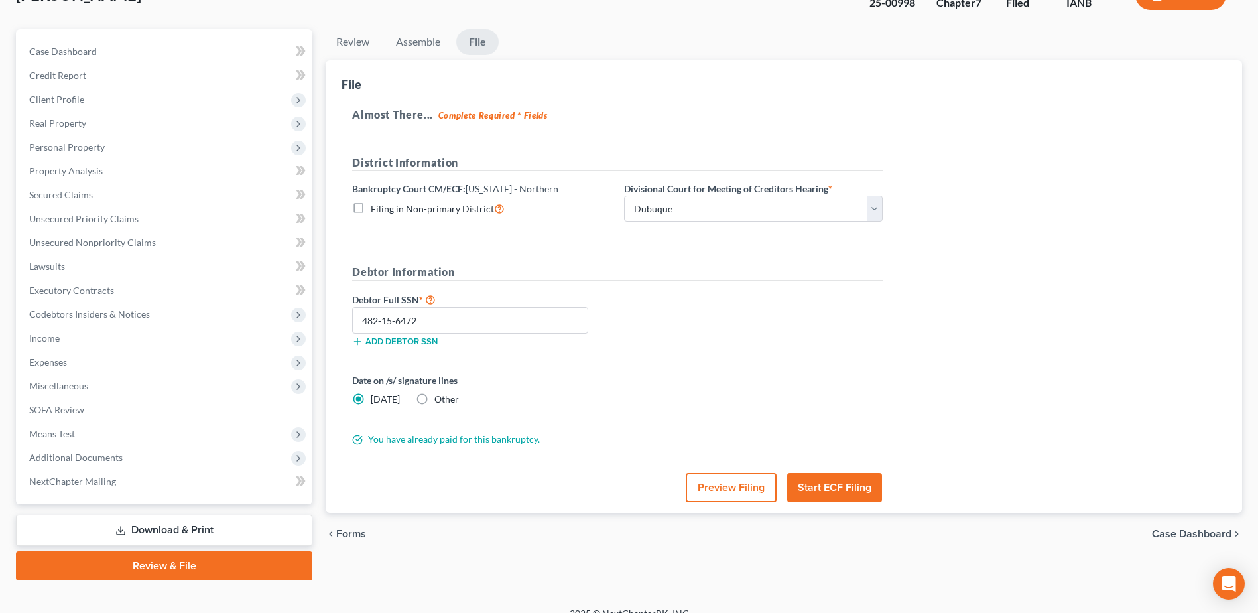
scroll to position [0, 0]
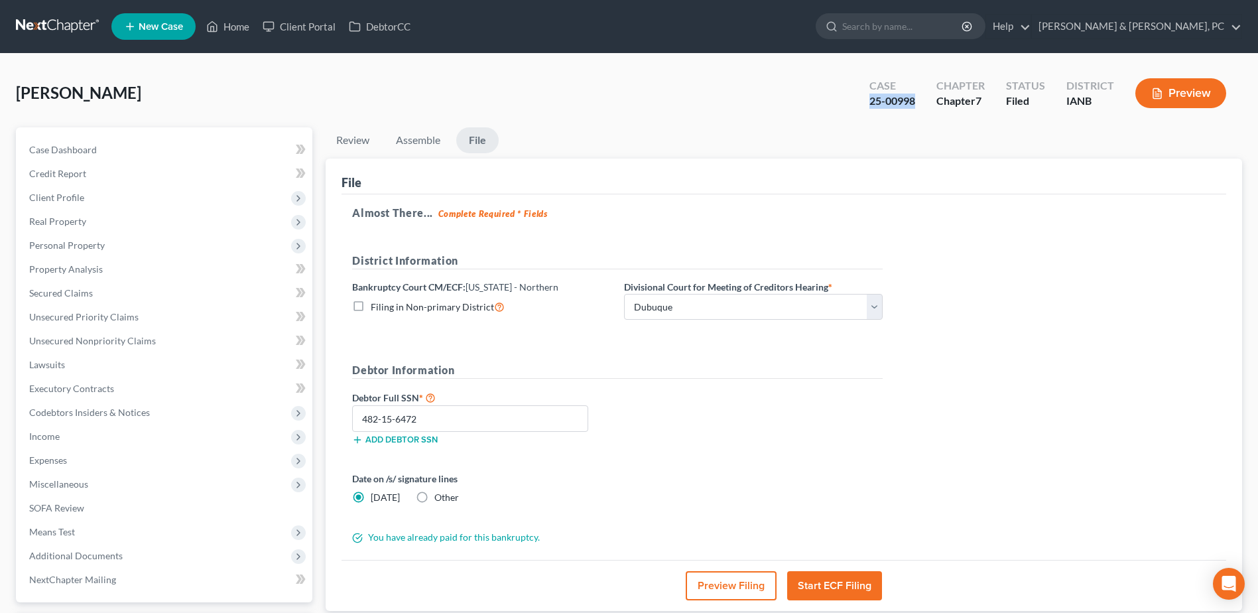
drag, startPoint x: 919, startPoint y: 98, endPoint x: 868, endPoint y: 107, distance: 51.9
click at [868, 107] on div "Case 25-00998" at bounding box center [892, 94] width 67 height 39
copy div "25-00998"
